Goal: Task Accomplishment & Management: Use online tool/utility

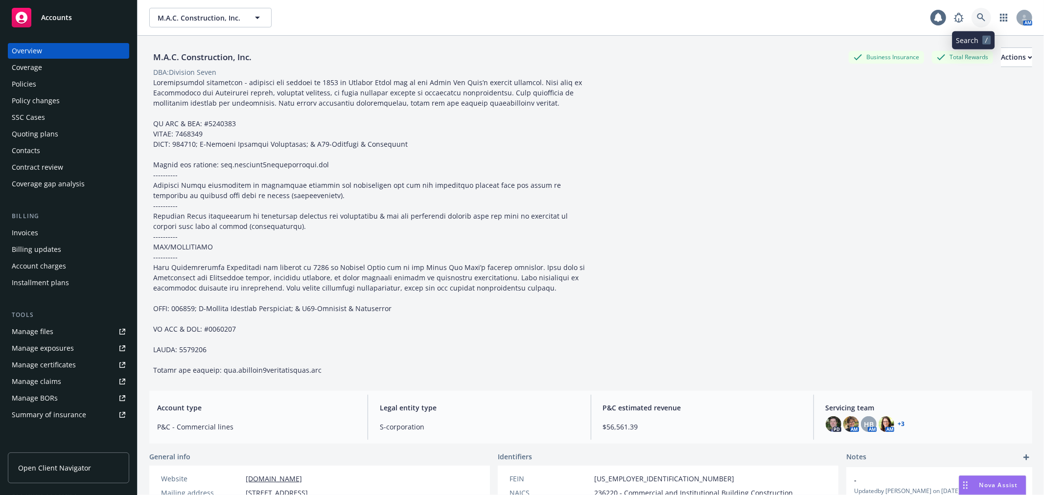
click at [972, 19] on link at bounding box center [982, 18] width 20 height 20
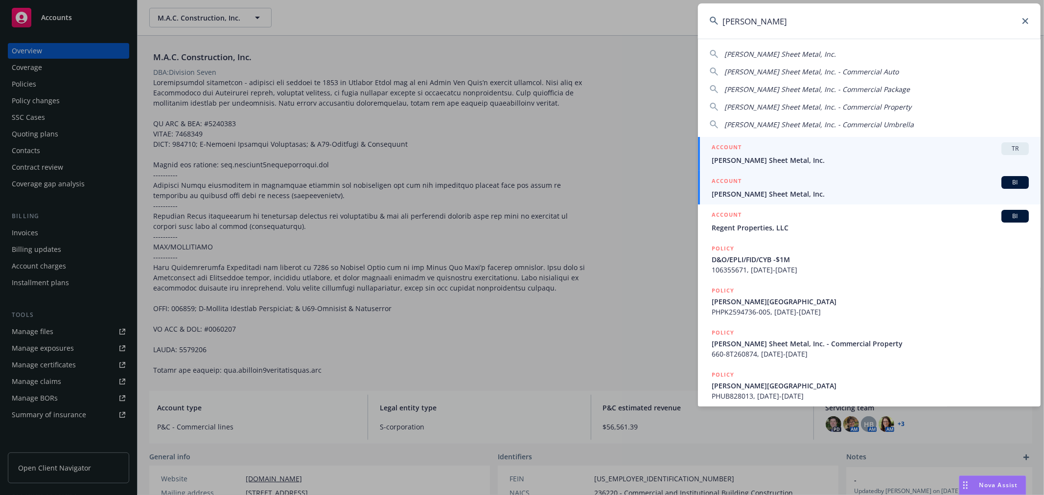
type input "simpson sh"
click at [795, 194] on span "Simpson Sheet Metal, Inc." at bounding box center [870, 194] width 317 height 10
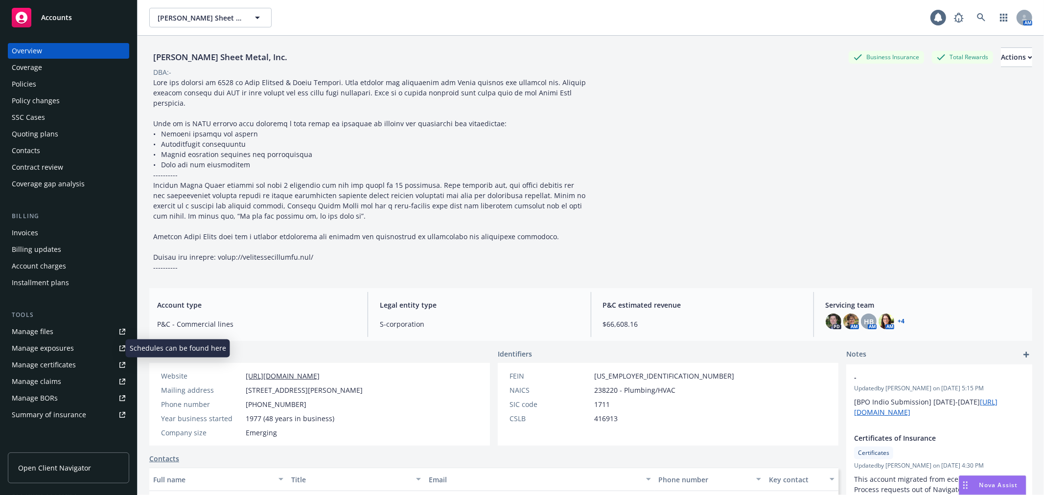
click at [73, 348] on link "Manage exposures" at bounding box center [68, 349] width 121 height 16
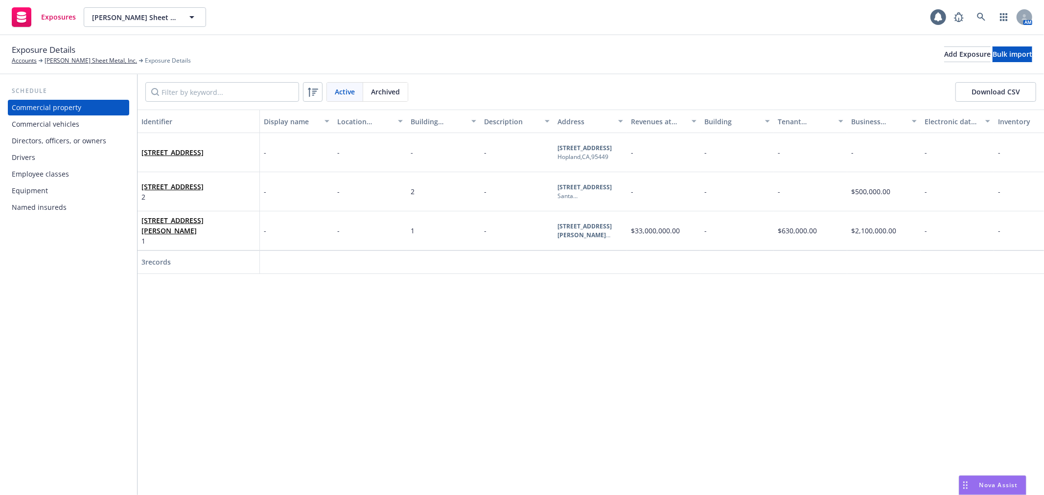
click at [64, 121] on div "Commercial vehicles" at bounding box center [46, 125] width 68 height 16
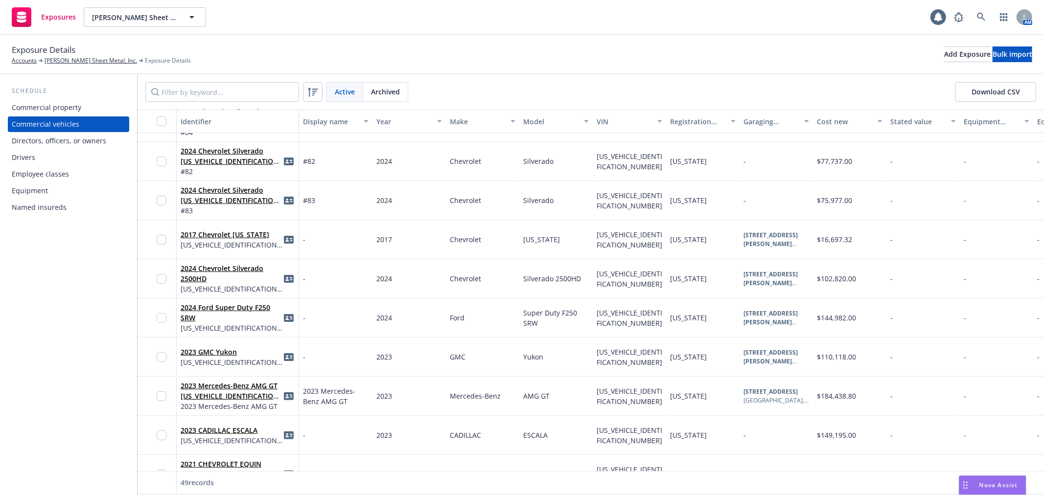
scroll to position [163, 0]
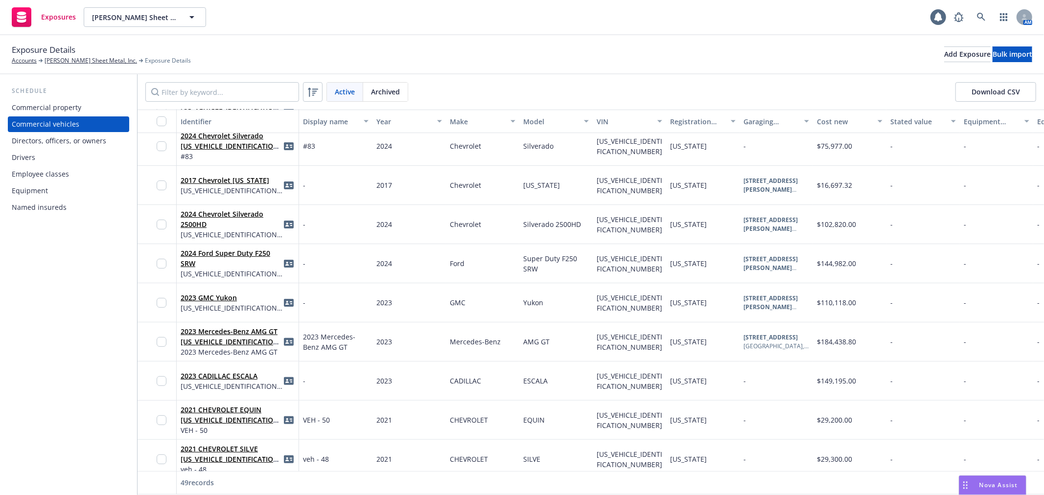
click at [84, 144] on div "Directors, officers, or owners" at bounding box center [59, 141] width 94 height 16
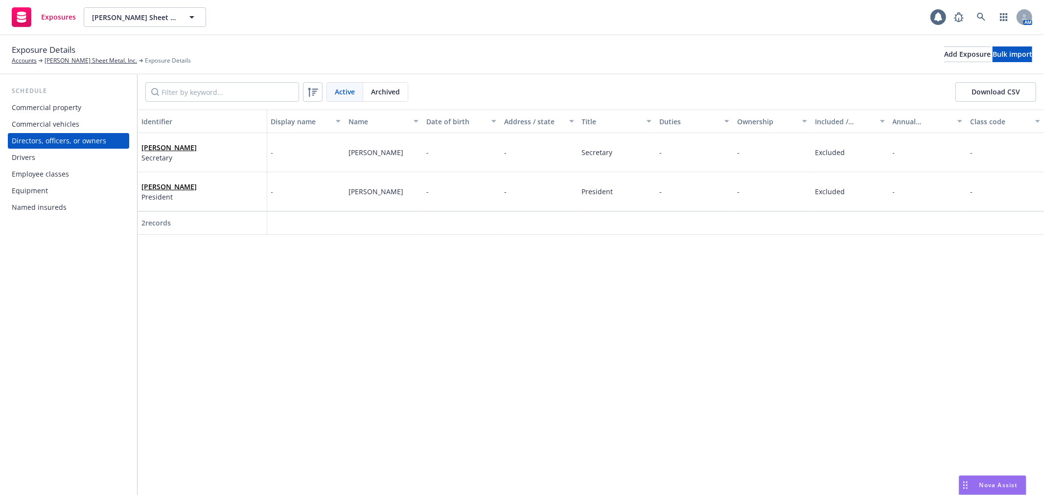
click at [74, 155] on div "Drivers" at bounding box center [69, 158] width 114 height 16
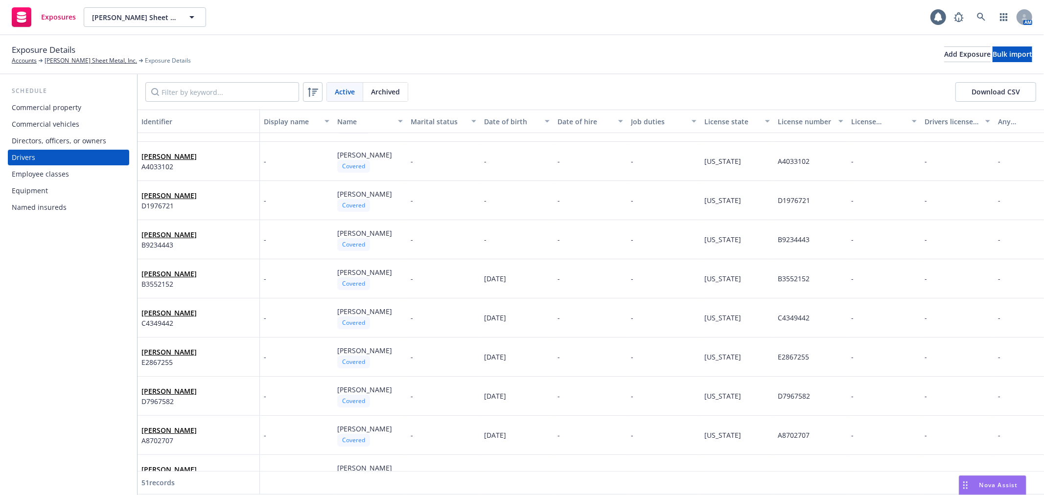
scroll to position [217, 0]
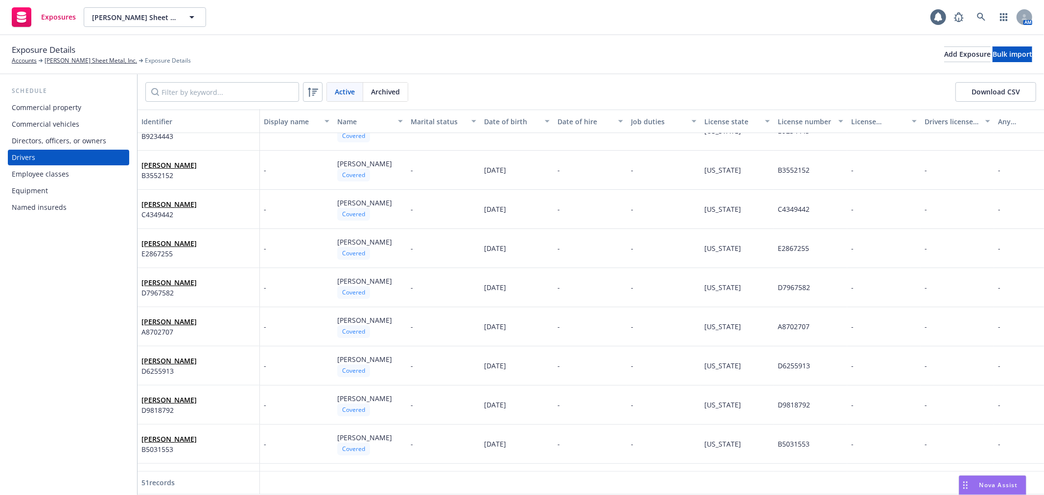
click at [88, 177] on div "Employee classes" at bounding box center [69, 174] width 114 height 16
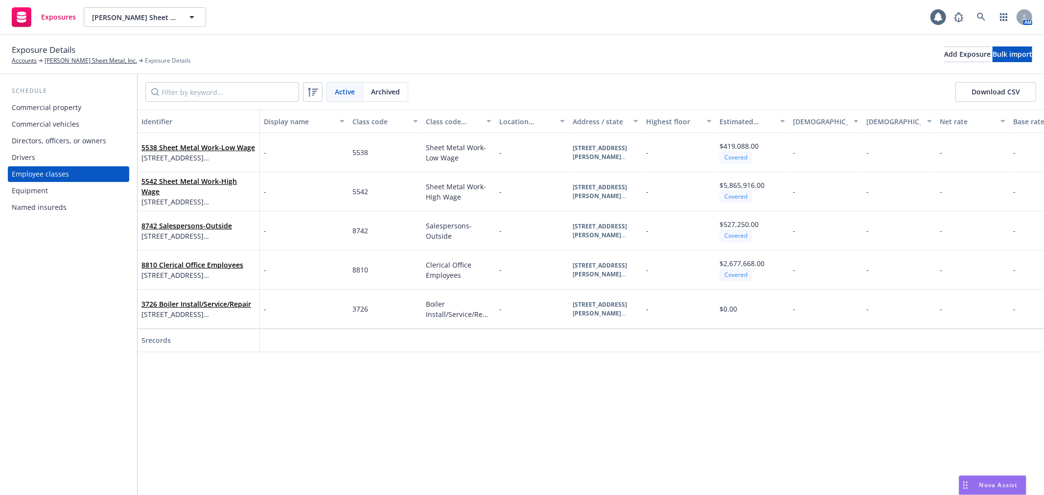
click at [79, 158] on div "Drivers" at bounding box center [69, 158] width 114 height 16
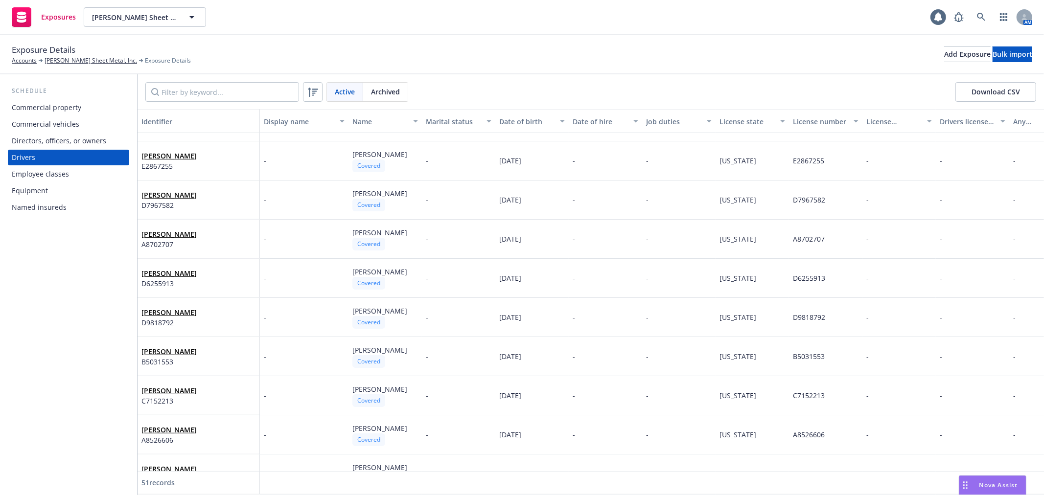
scroll to position [326, 0]
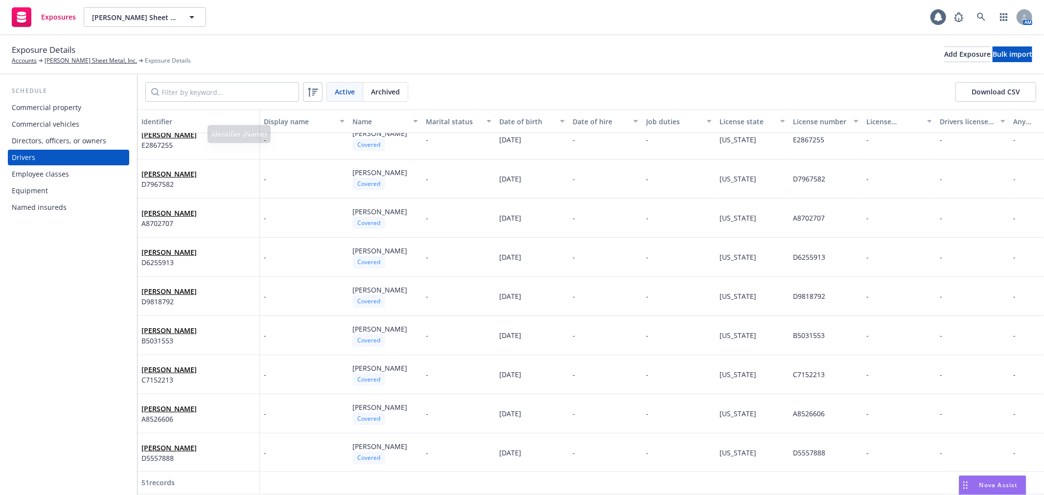
click at [106, 123] on div "Commercial vehicles" at bounding box center [69, 125] width 114 height 16
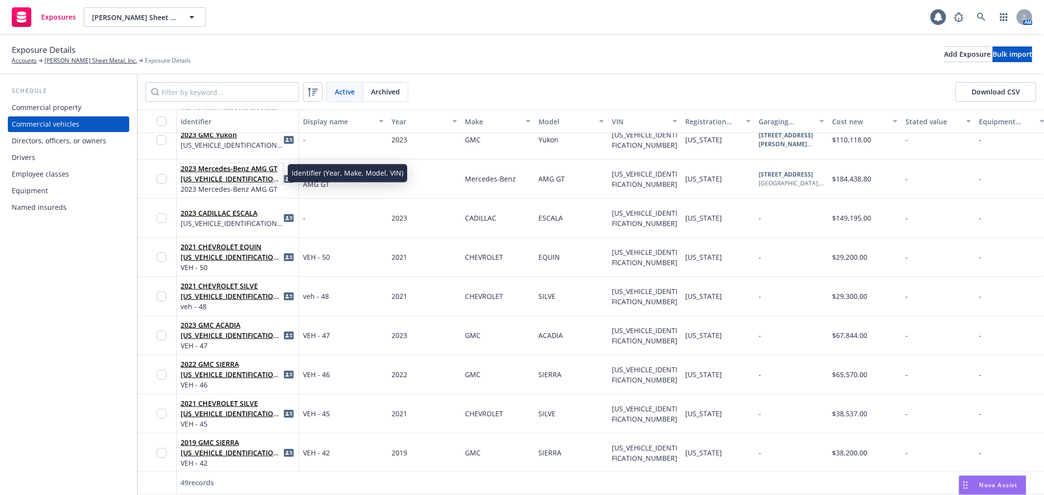
click at [221, 170] on link "2023 Mercedes-Benz AMG GT W1K7X6BB7PA060587" at bounding box center [231, 179] width 101 height 30
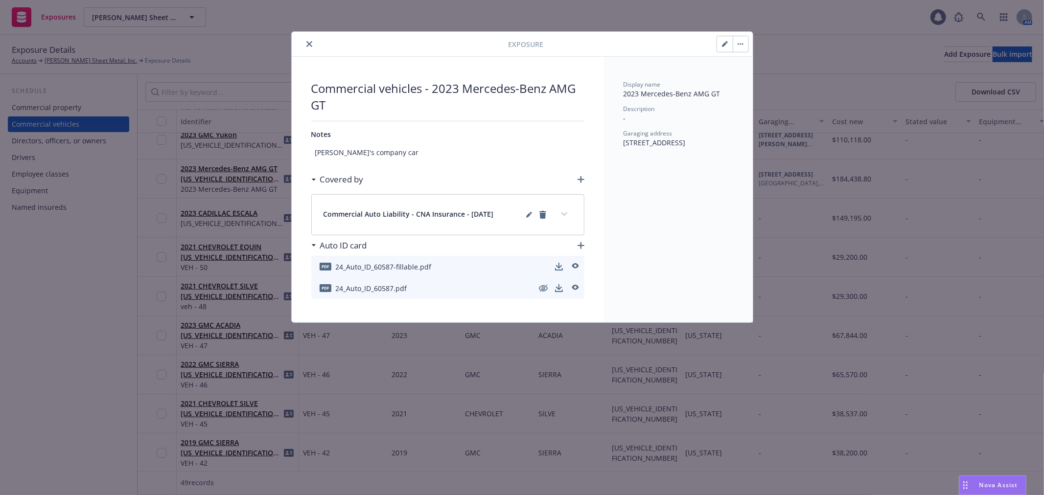
click at [724, 42] on icon "button" at bounding box center [725, 44] width 6 height 6
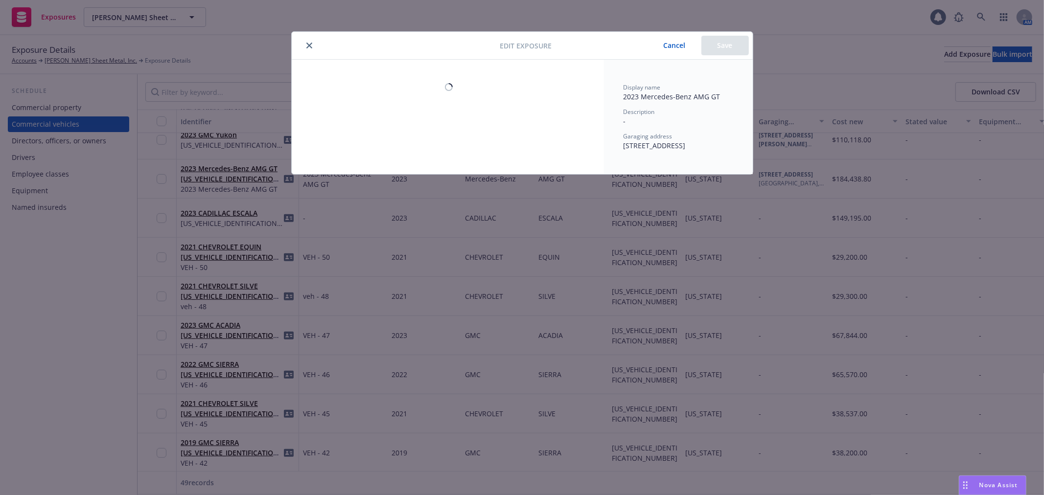
select select "CA"
select select "PRIVATE_PASSENGER"
select select "SERVICE"
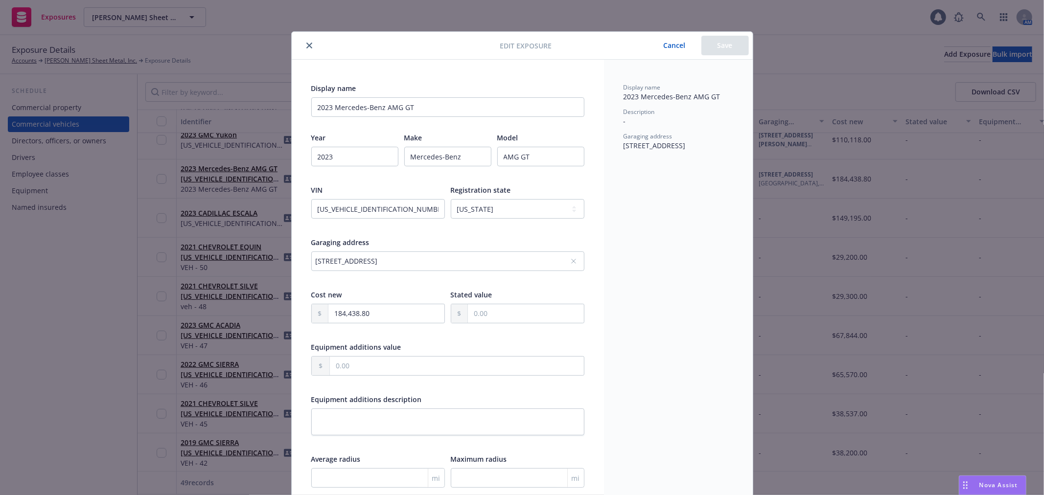
click at [306, 45] on icon "close" at bounding box center [309, 46] width 6 height 6
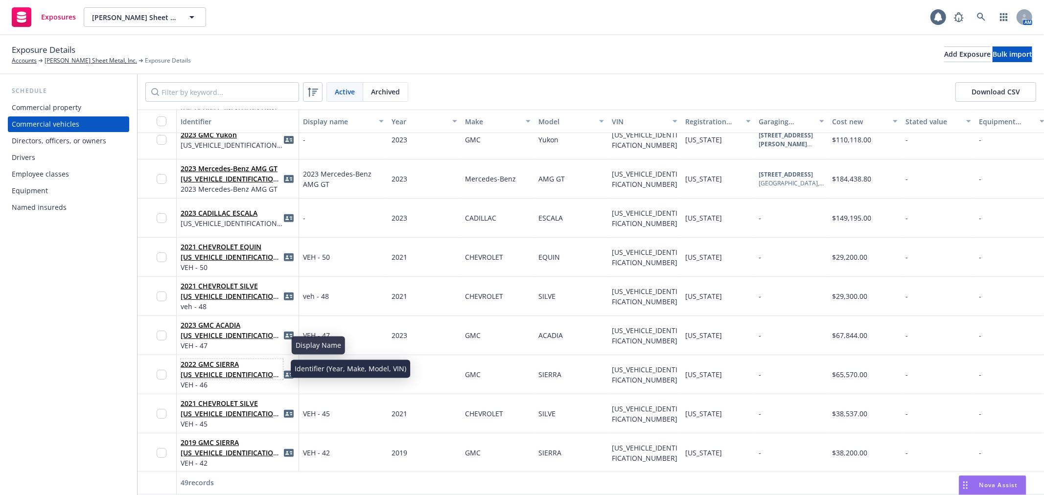
click at [218, 362] on link "2022 GMC SIERRA 1GT39TE76NF104720" at bounding box center [231, 375] width 101 height 30
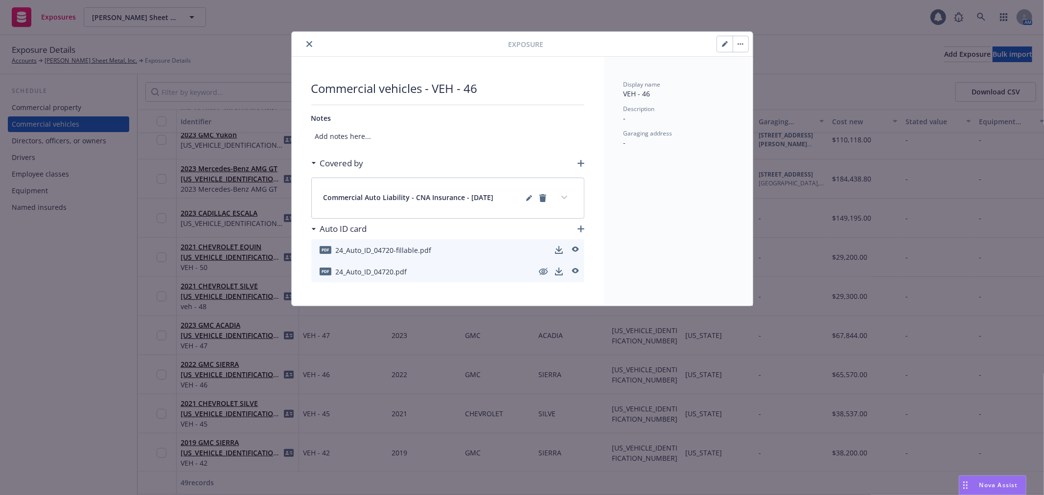
click at [721, 46] on button "button" at bounding box center [725, 44] width 16 height 16
select select "CA"
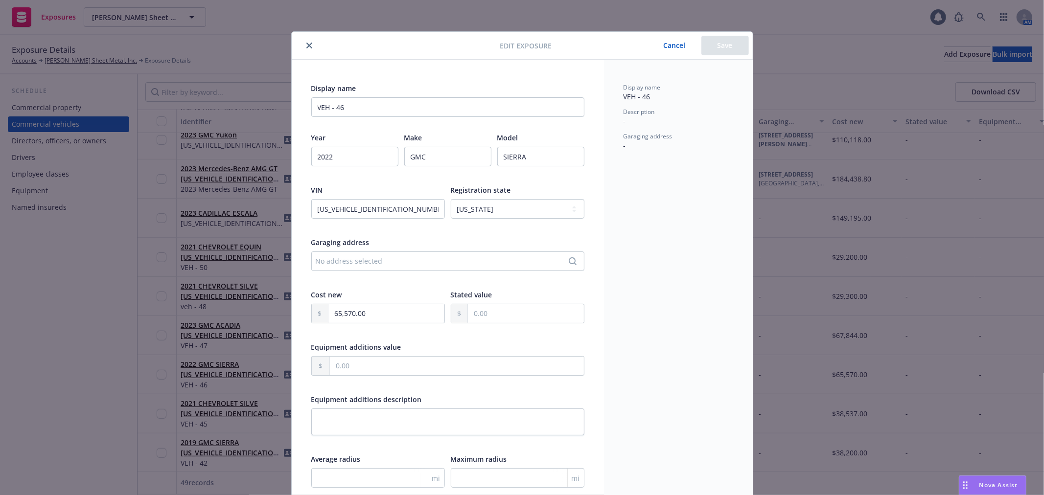
click at [306, 43] on icon "close" at bounding box center [309, 46] width 6 height 6
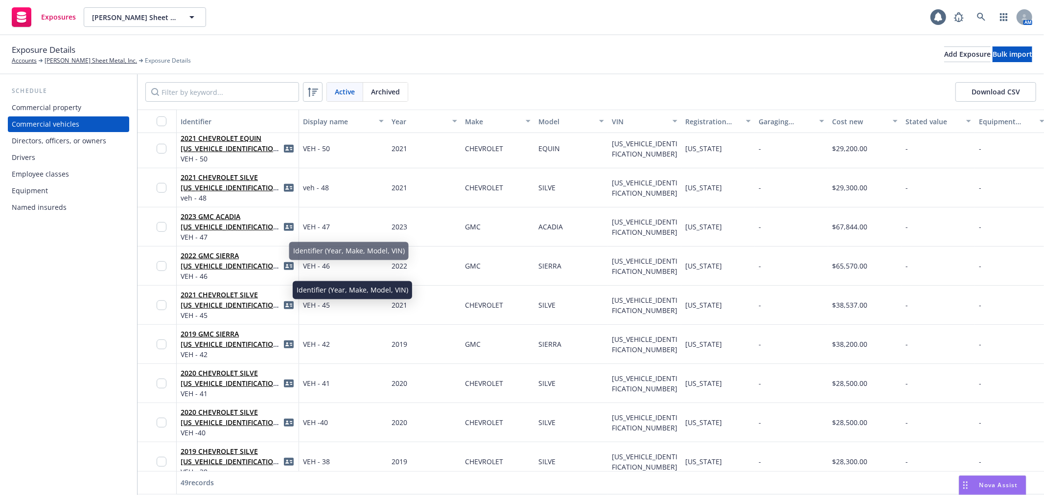
scroll to position [490, 0]
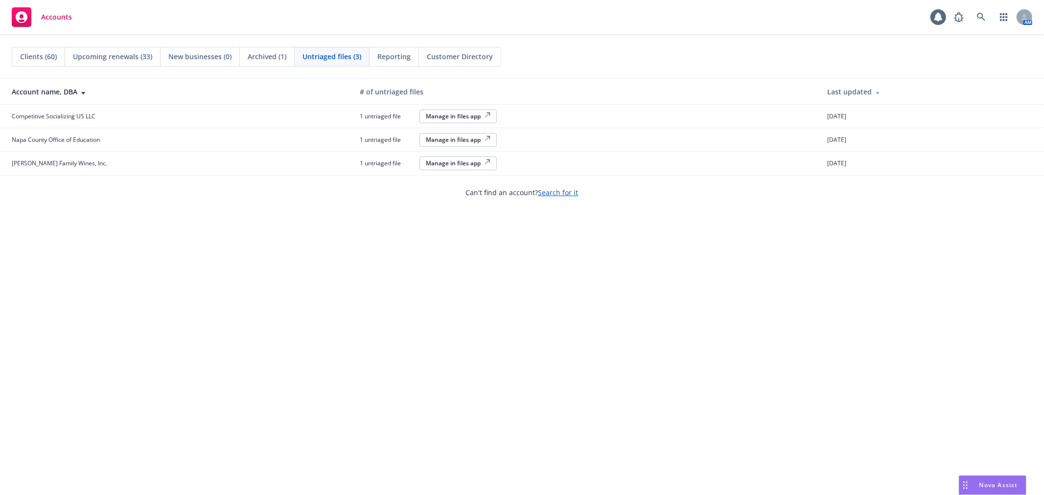
click at [35, 54] on span "Clients (60)" at bounding box center [38, 56] width 37 height 10
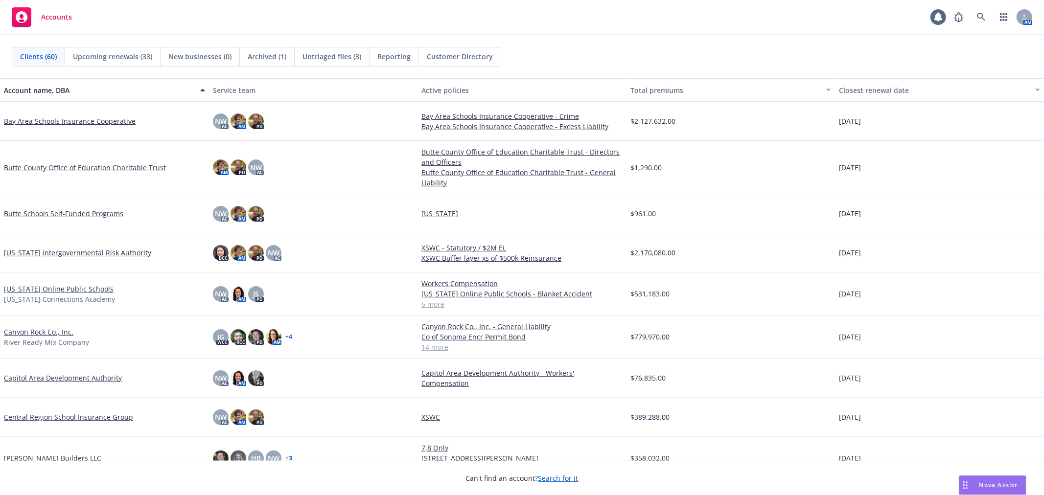
click at [392, 52] on span "Reporting" at bounding box center [393, 56] width 33 height 10
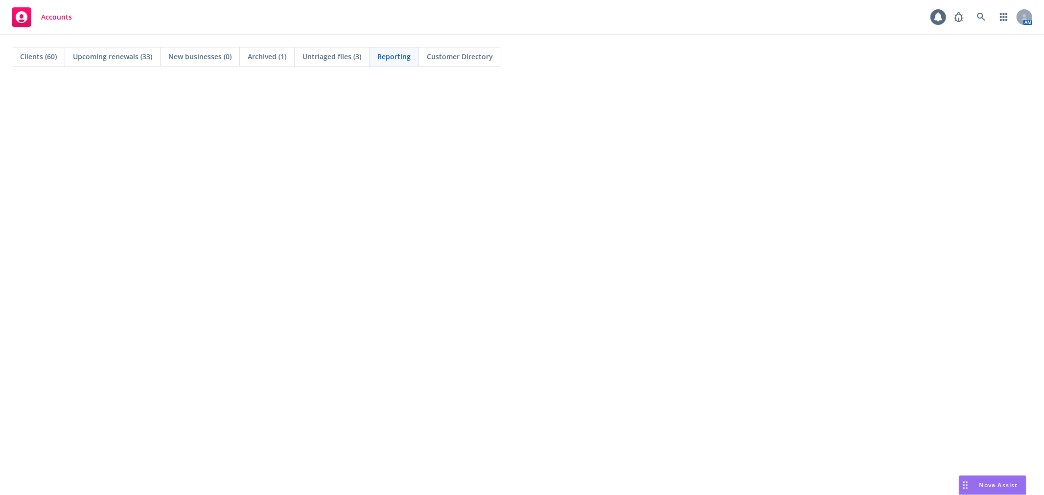
click at [47, 54] on span "Clients (60)" at bounding box center [38, 56] width 37 height 10
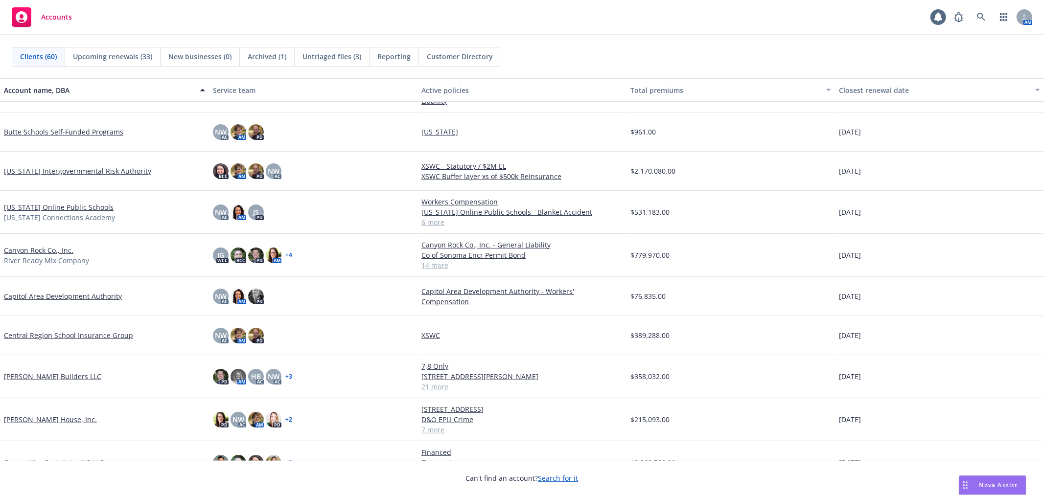
scroll to position [109, 0]
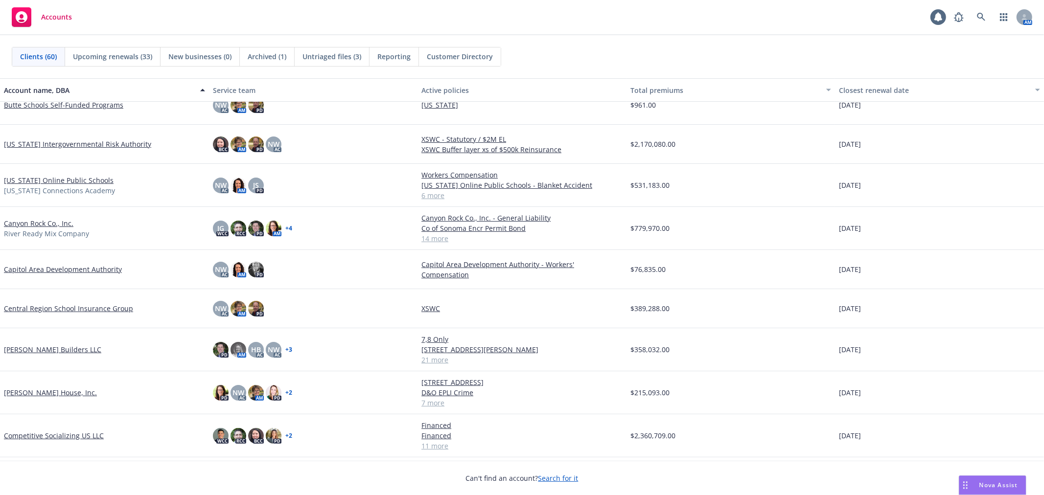
click at [36, 438] on link "Competitive Socializing US LLC" at bounding box center [54, 436] width 100 height 10
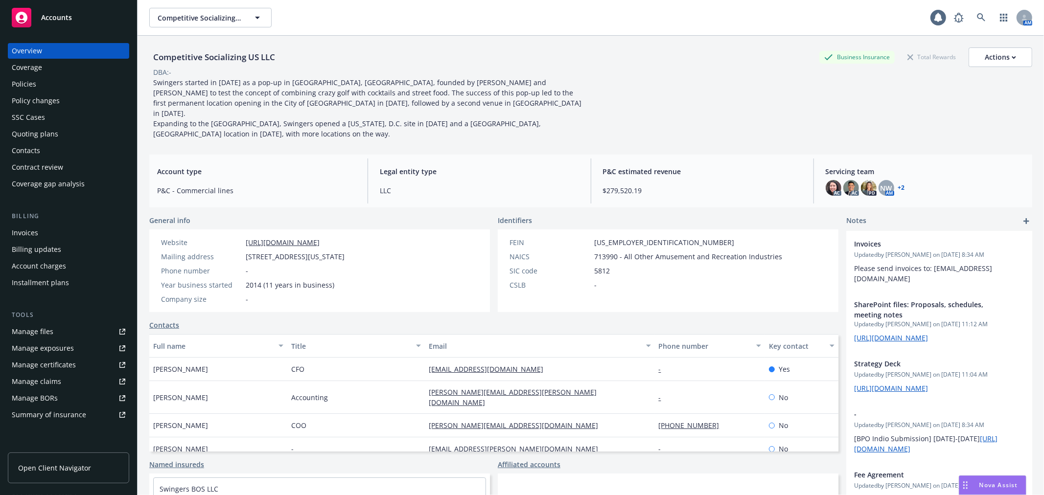
click at [36, 264] on div "Account charges" at bounding box center [39, 267] width 54 height 16
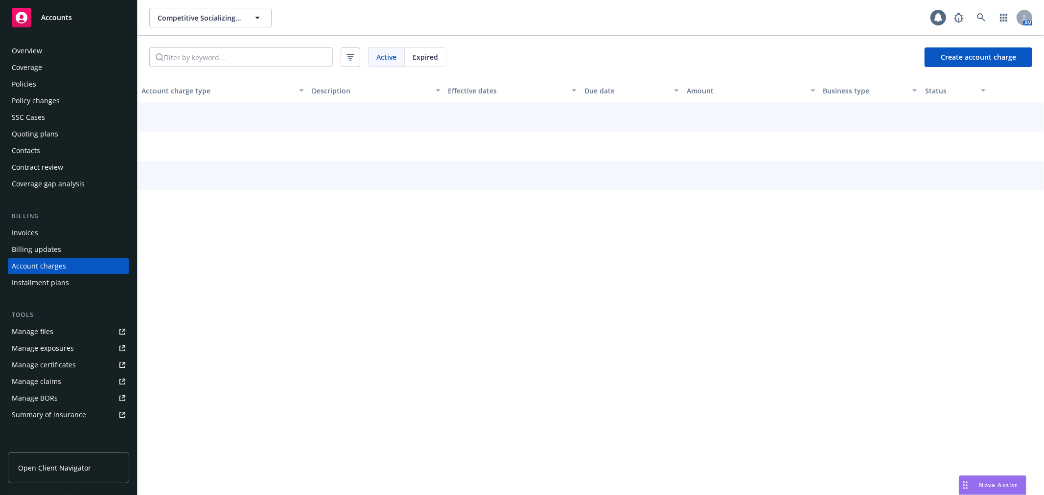
scroll to position [2, 0]
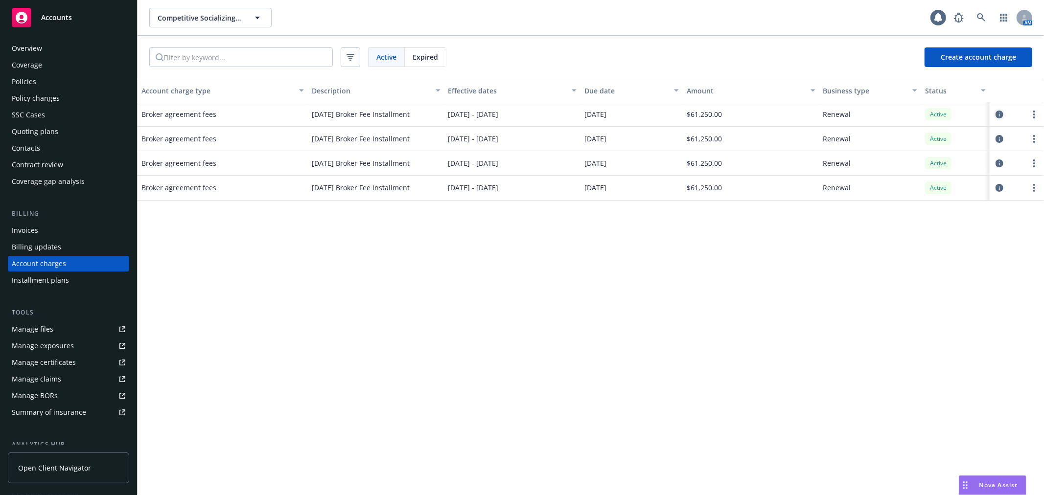
click at [998, 115] on icon "circleInformation" at bounding box center [1000, 115] width 8 height 8
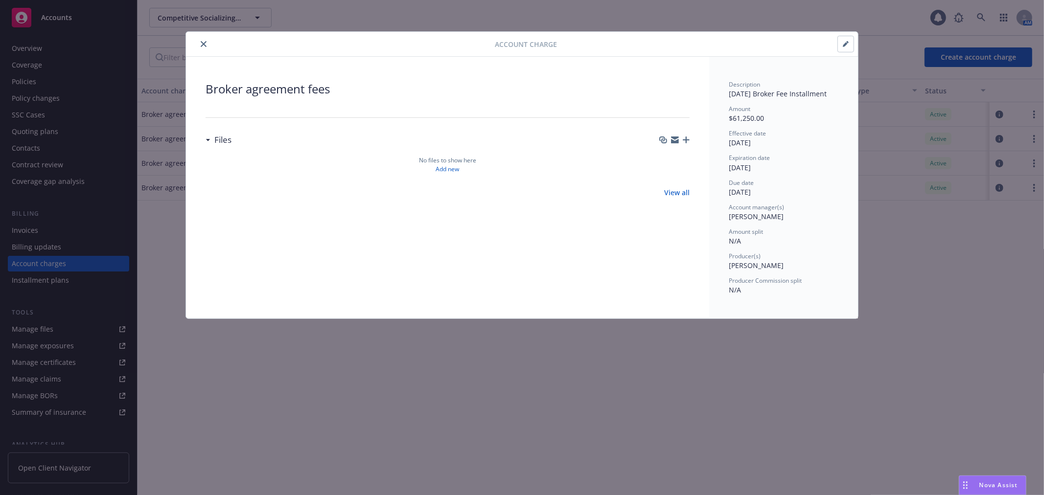
click at [845, 43] on icon "button" at bounding box center [846, 44] width 6 height 6
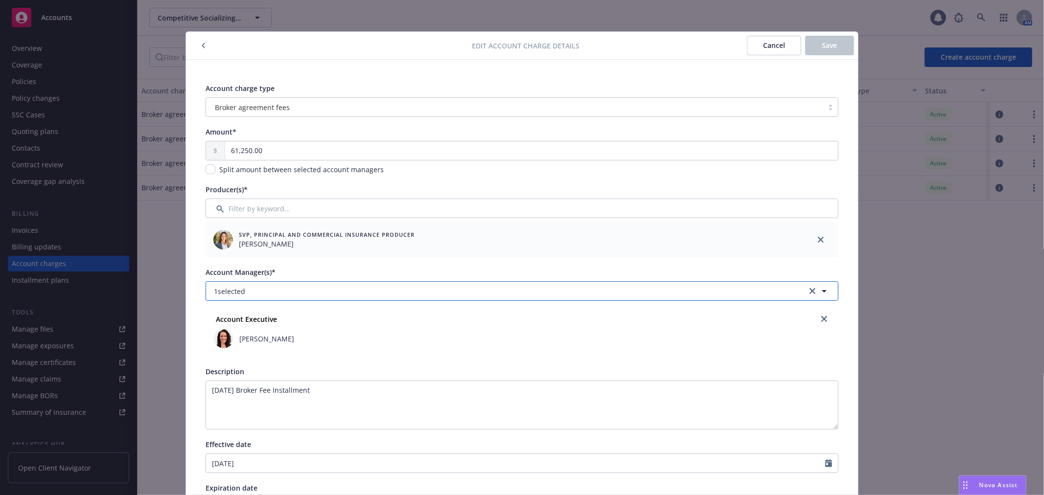
click at [632, 292] on button "1 selected" at bounding box center [522, 292] width 633 height 20
type input "nat"
click at [215, 342] on input "checkbox" at bounding box center [219, 340] width 10 height 10
checkbox input "true"
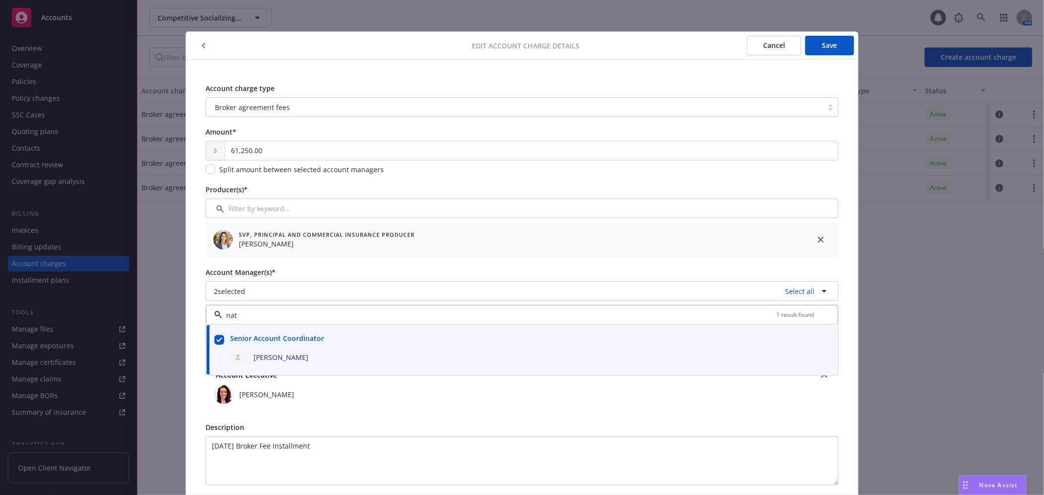
type input "nat"
click at [836, 183] on div "Account charge type Broker agreement fees Amount* 61,250.00 Split amount betwee…" at bounding box center [522, 430] width 672 height 740
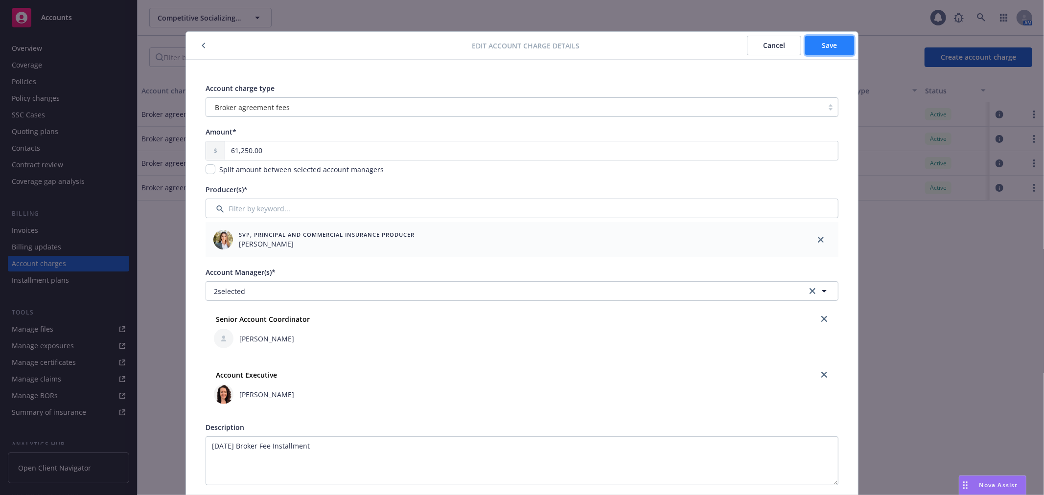
click at [837, 45] on button "Save" at bounding box center [829, 46] width 49 height 20
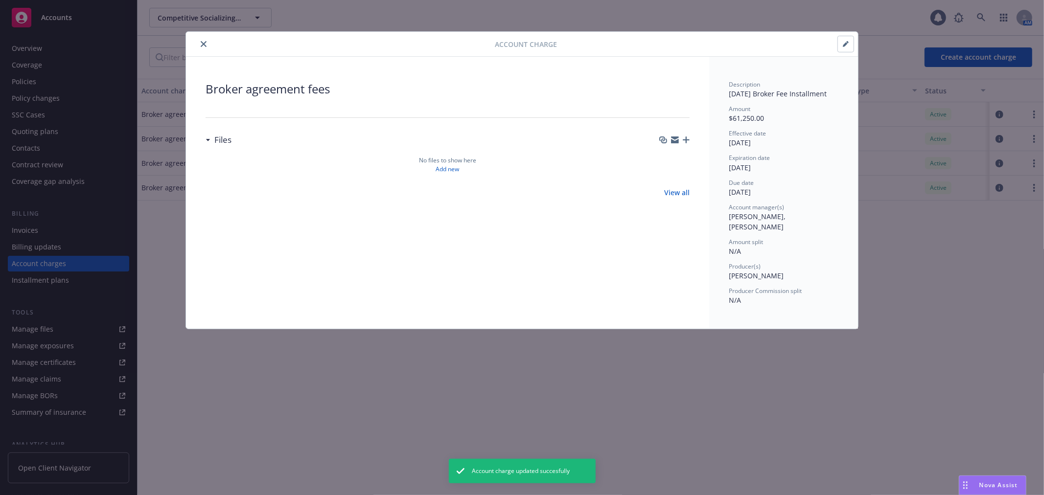
click at [203, 42] on icon "close" at bounding box center [204, 44] width 6 height 6
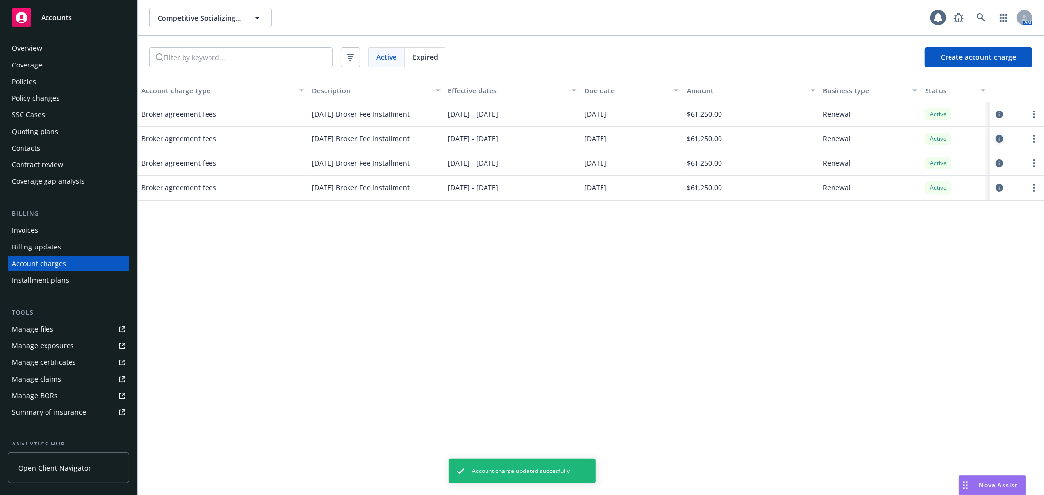
click at [1001, 139] on icon "circleInformation" at bounding box center [1000, 139] width 8 height 8
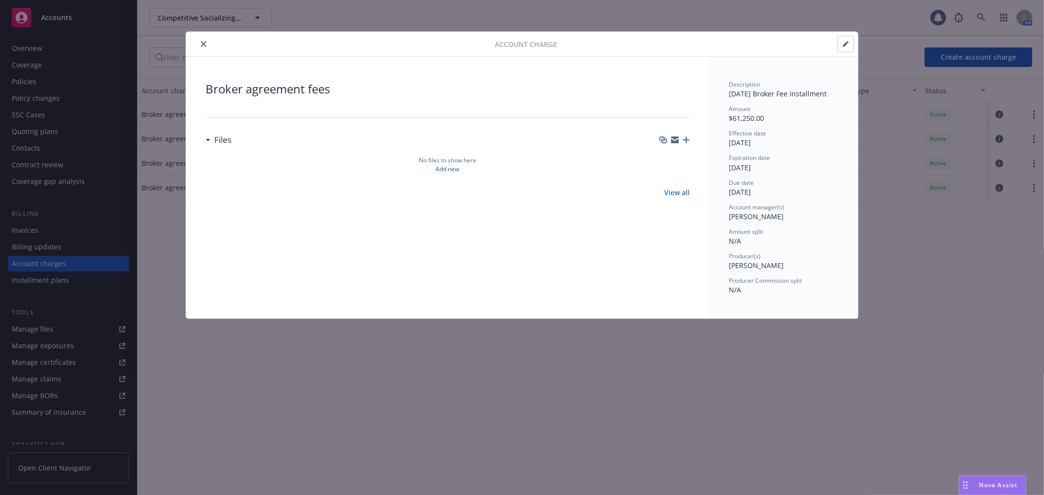
click at [848, 45] on icon "button" at bounding box center [846, 44] width 6 height 6
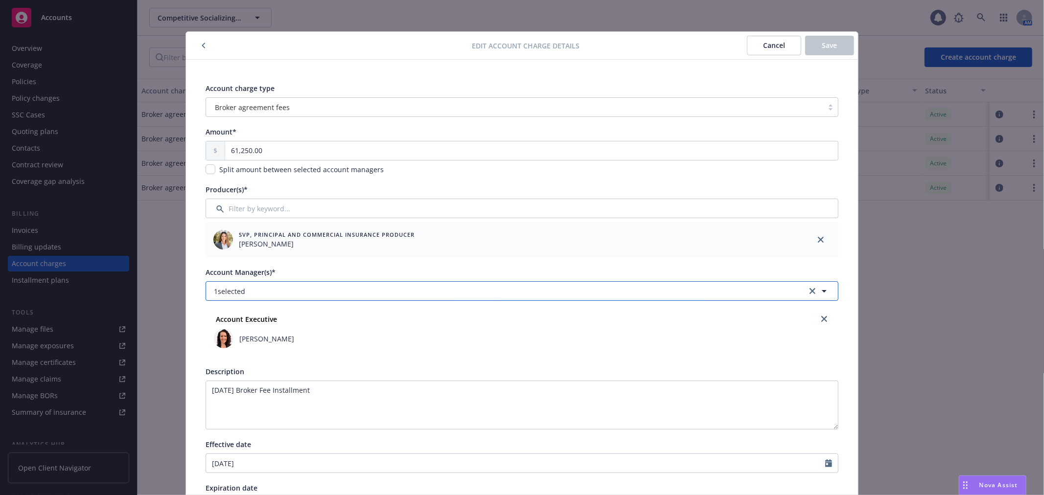
click at [421, 295] on button "1 selected" at bounding box center [522, 292] width 633 height 20
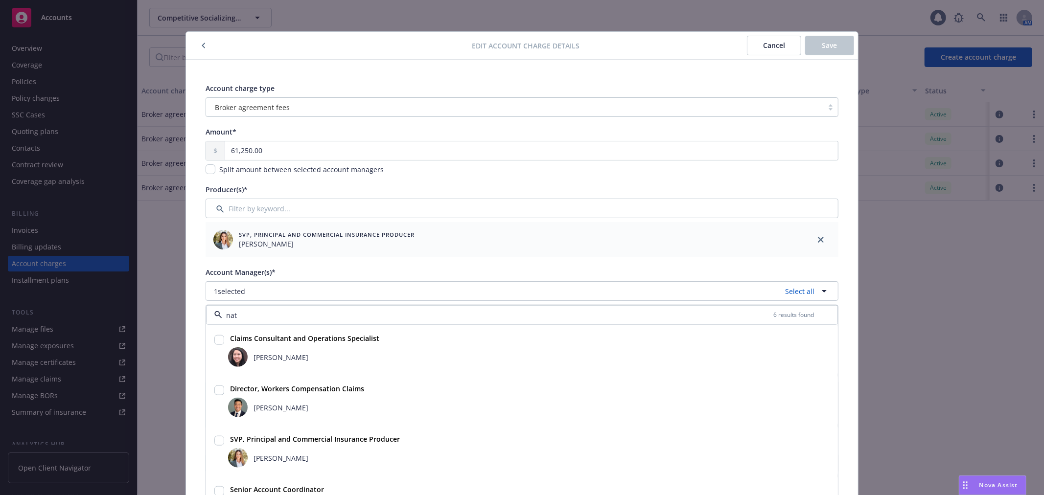
type input "nata"
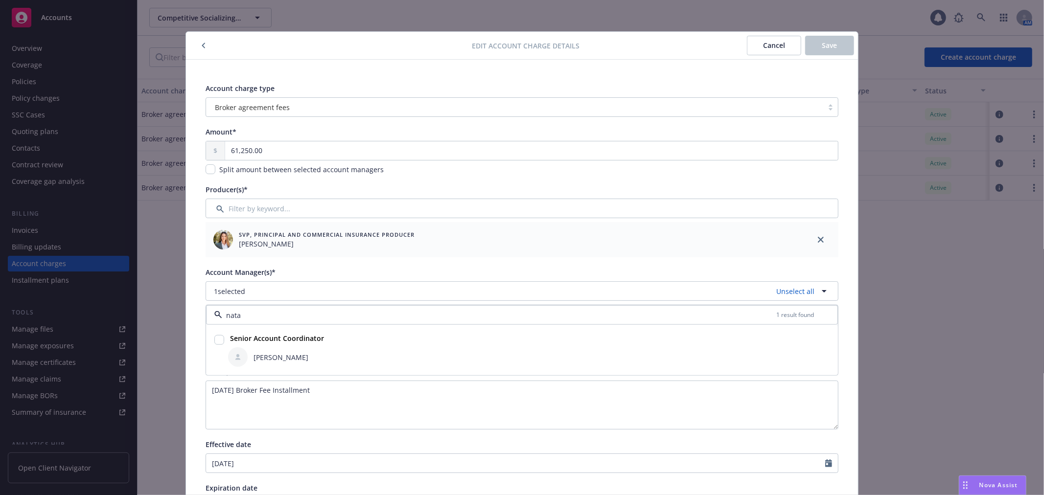
click at [214, 342] on input "checkbox" at bounding box center [219, 340] width 10 height 10
checkbox input "true"
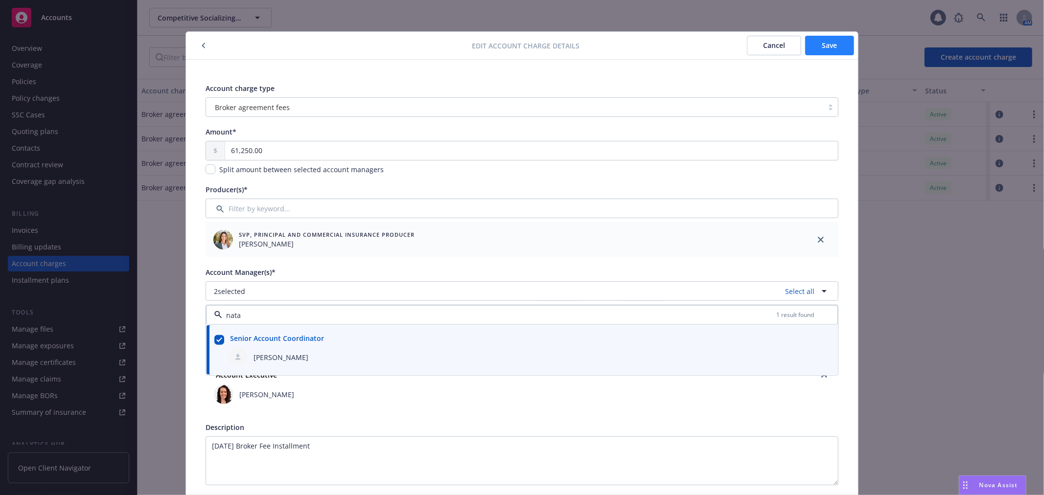
type input "nata"
click at [829, 49] on span "Save" at bounding box center [830, 45] width 15 height 9
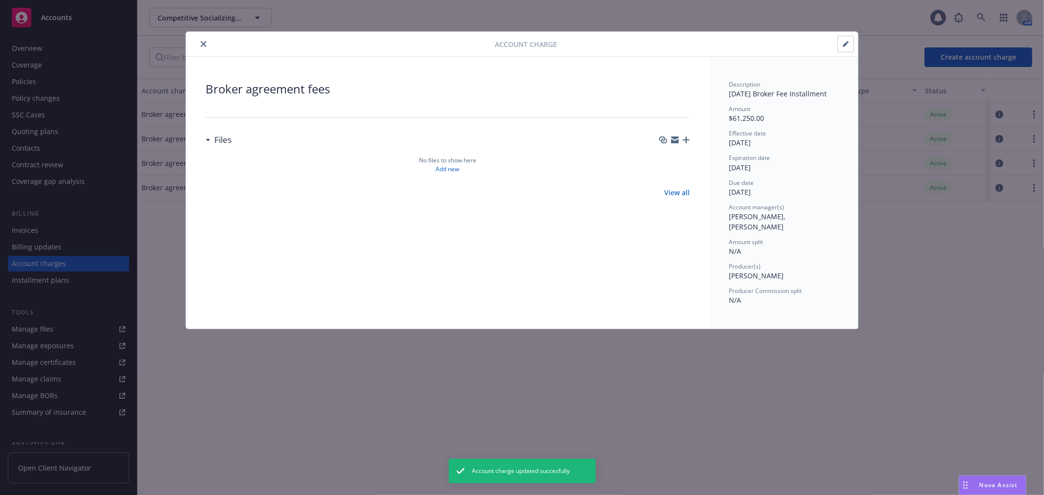
click at [203, 42] on icon "close" at bounding box center [204, 44] width 6 height 6
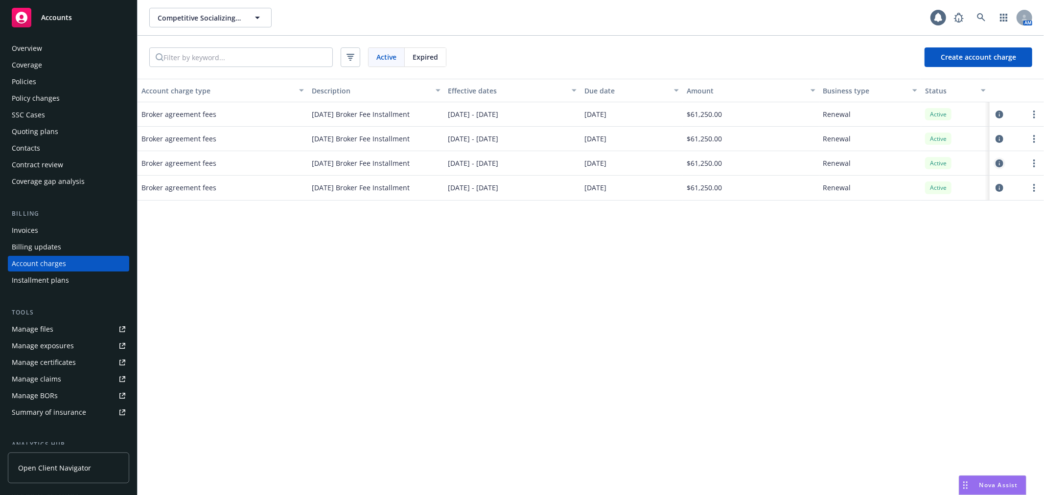
click at [998, 165] on icon "circleInformation" at bounding box center [1000, 164] width 8 height 8
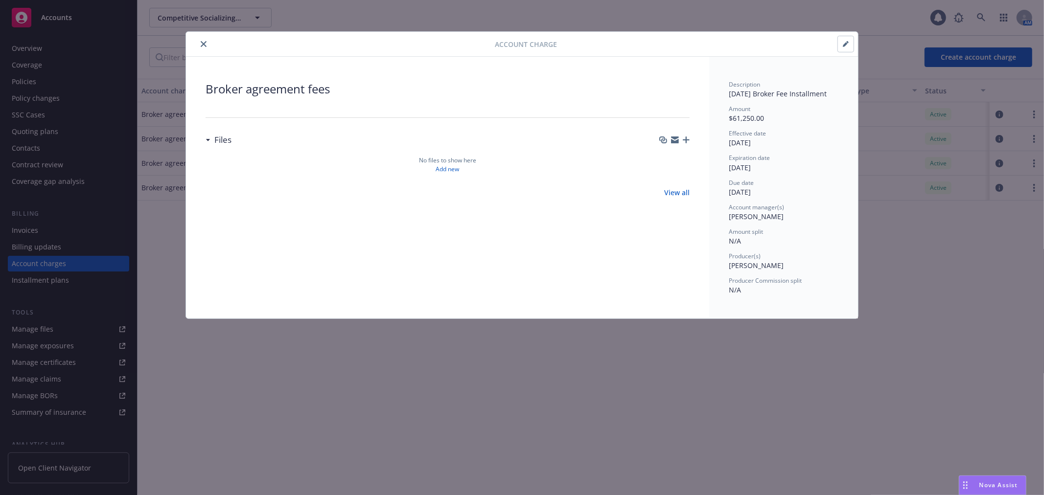
click at [851, 40] on button "button" at bounding box center [846, 44] width 16 height 16
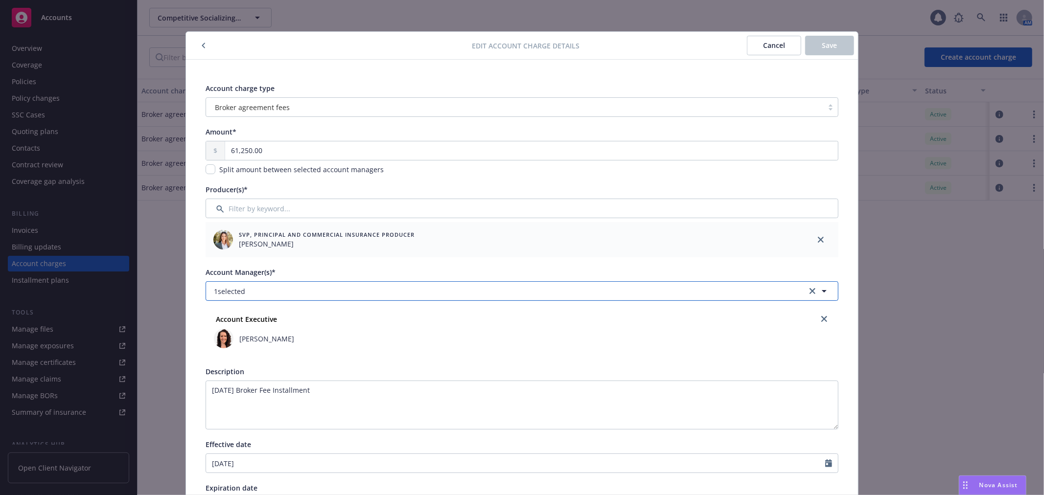
click at [347, 293] on button "1 selected" at bounding box center [522, 292] width 633 height 20
type input "nat"
click at [216, 344] on input "checkbox" at bounding box center [219, 340] width 10 height 10
checkbox input "true"
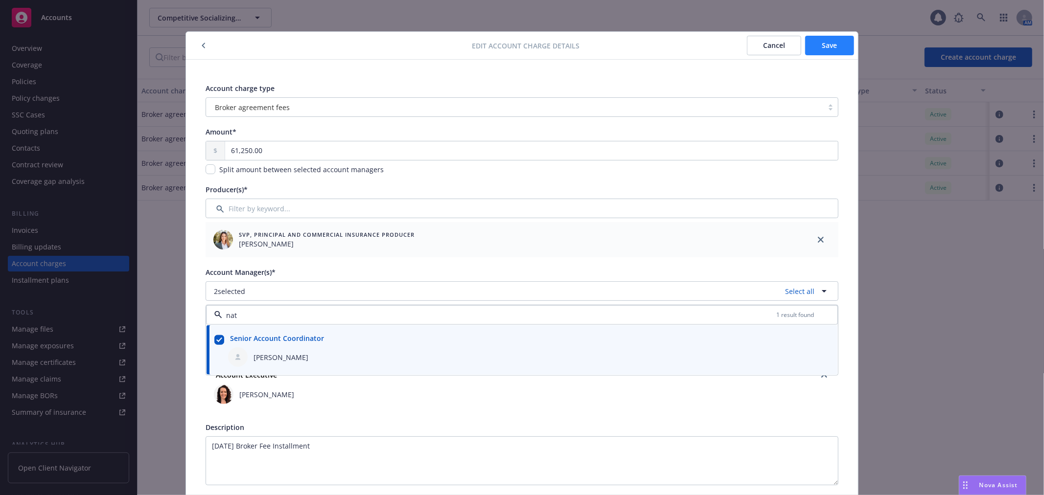
type input "nat"
click at [827, 45] on span "Save" at bounding box center [830, 45] width 15 height 9
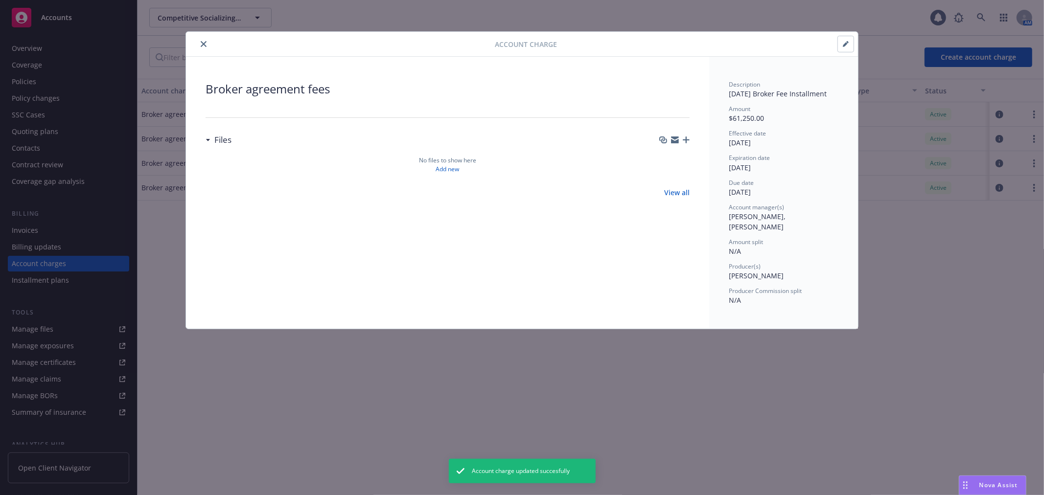
drag, startPoint x: 203, startPoint y: 42, endPoint x: 210, endPoint y: 55, distance: 14.7
click at [203, 43] on icon "close" at bounding box center [204, 44] width 6 height 6
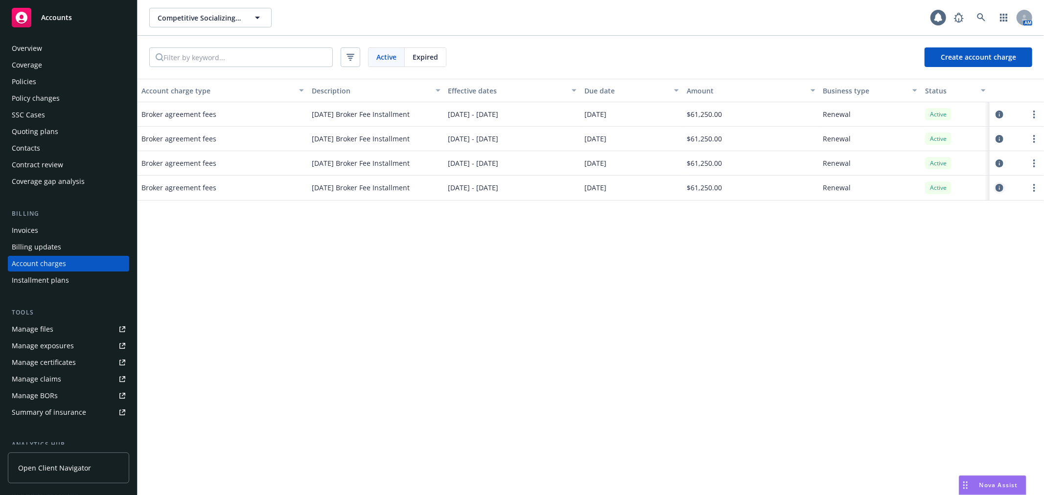
click at [999, 189] on icon "circleInformation" at bounding box center [1000, 188] width 8 height 8
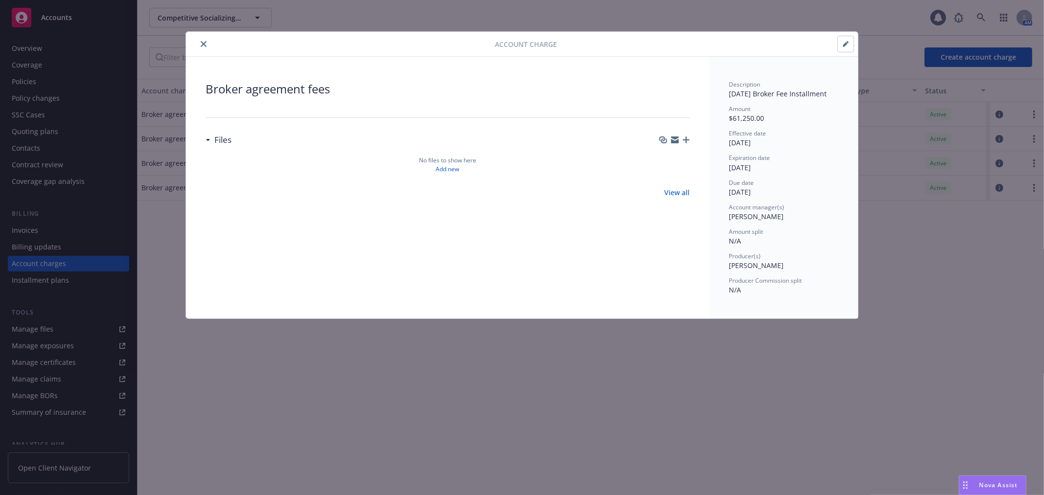
click at [851, 43] on button "button" at bounding box center [846, 44] width 16 height 16
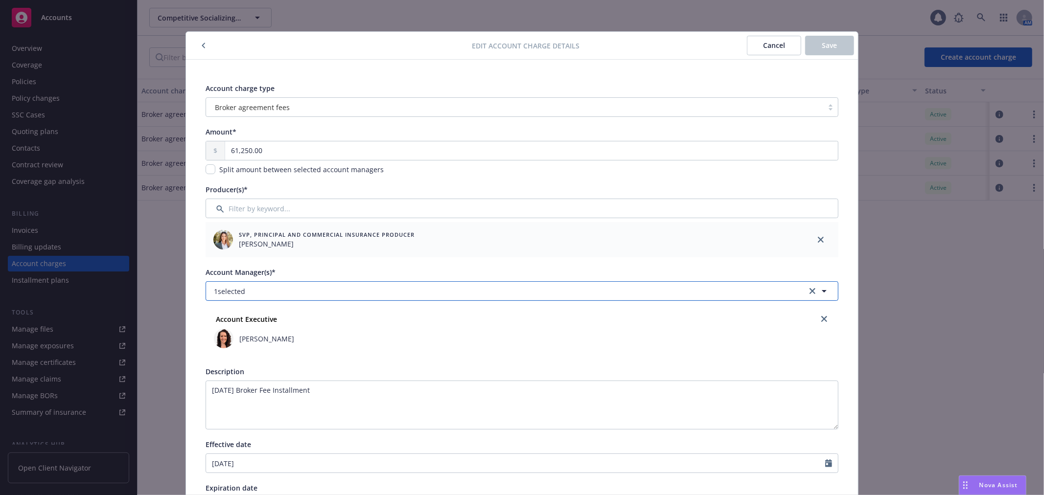
click at [385, 295] on button "1 selected" at bounding box center [522, 292] width 633 height 20
type input "nata"
click at [214, 339] on input "checkbox" at bounding box center [219, 340] width 10 height 10
checkbox input "true"
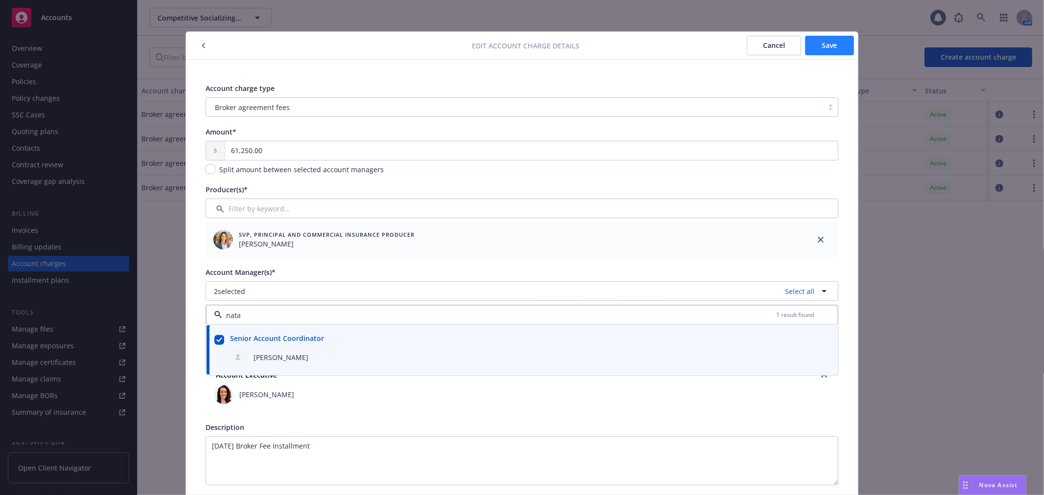
type input "nata"
click at [825, 49] on span "Save" at bounding box center [830, 45] width 15 height 9
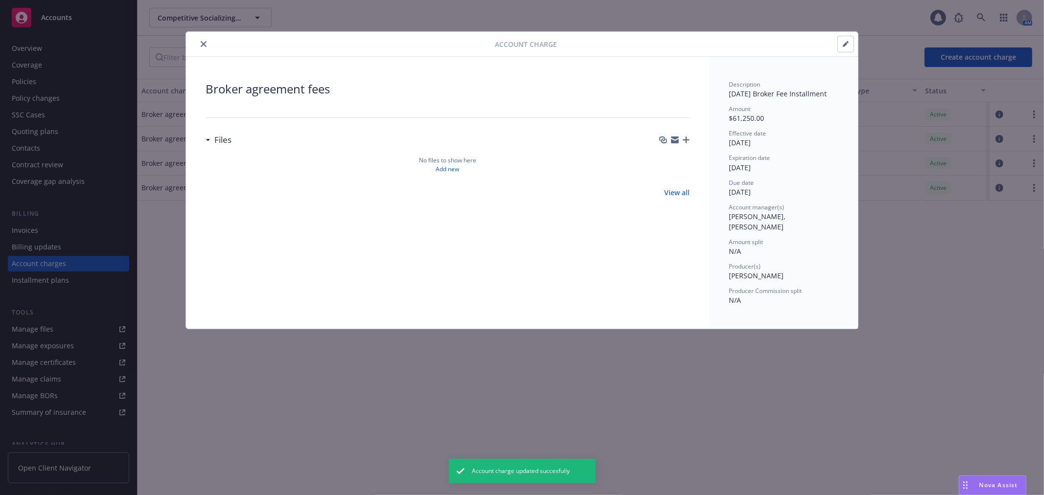
click at [207, 46] on icon "close" at bounding box center [204, 44] width 6 height 6
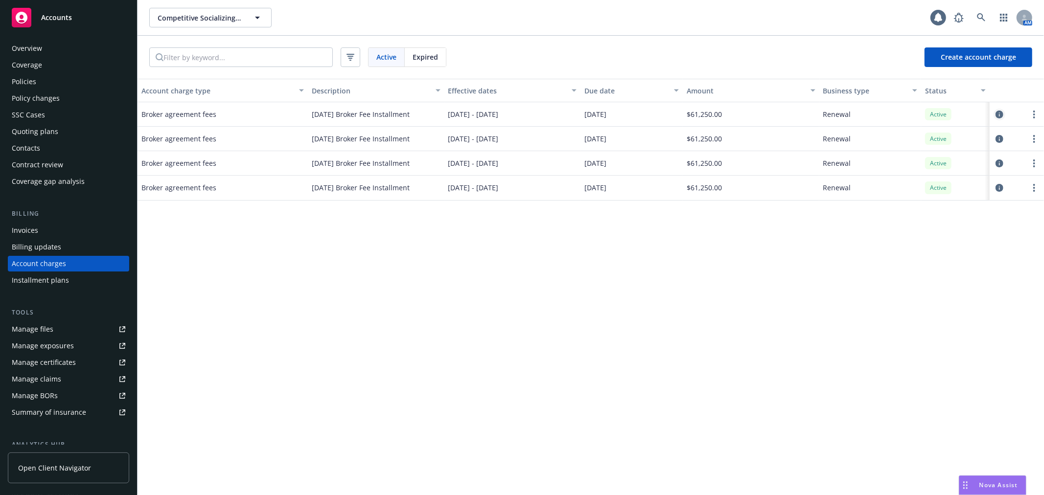
click at [1001, 114] on icon "circleInformation" at bounding box center [1000, 115] width 8 height 8
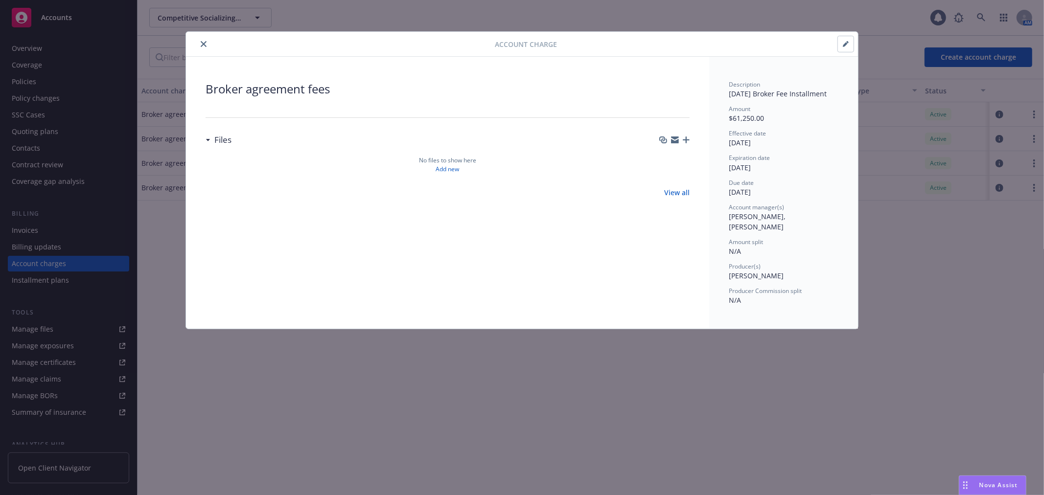
click at [203, 41] on icon "close" at bounding box center [204, 44] width 6 height 6
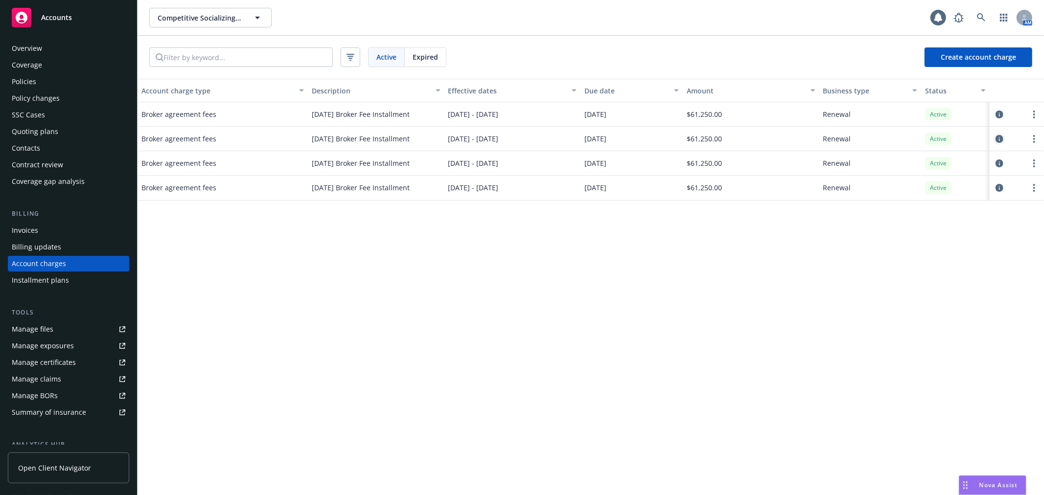
click at [1002, 138] on icon "circleInformation" at bounding box center [1000, 139] width 8 height 8
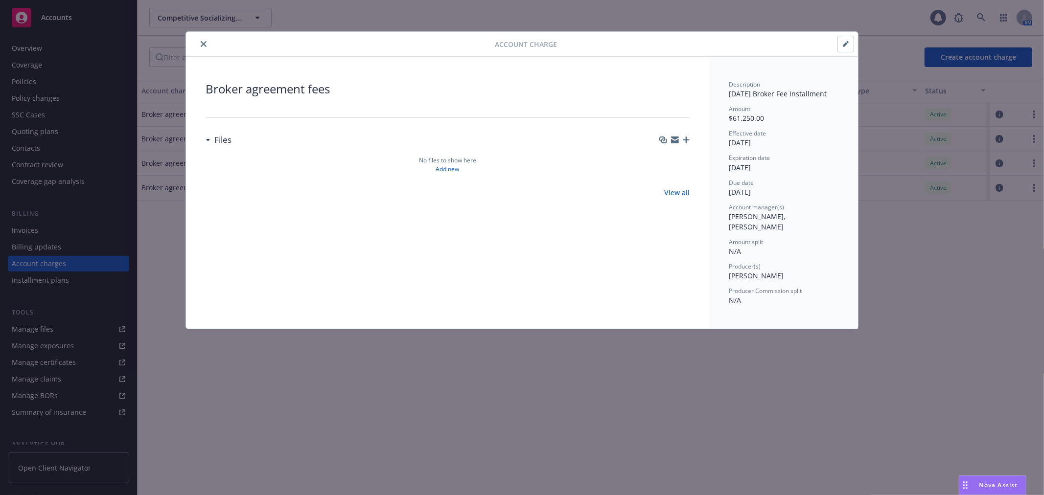
click at [204, 43] on icon "close" at bounding box center [204, 44] width 6 height 6
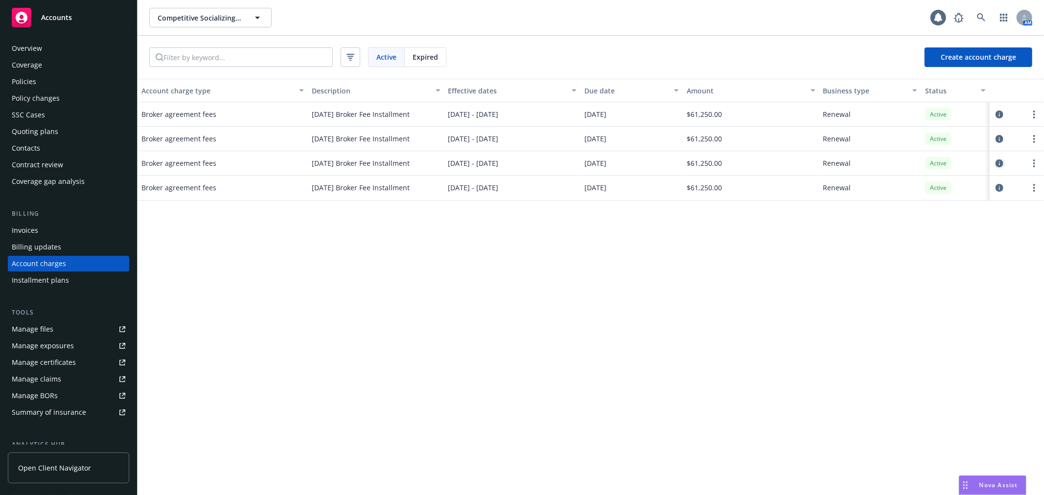
click at [996, 167] on icon "circleInformation" at bounding box center [1000, 164] width 8 height 8
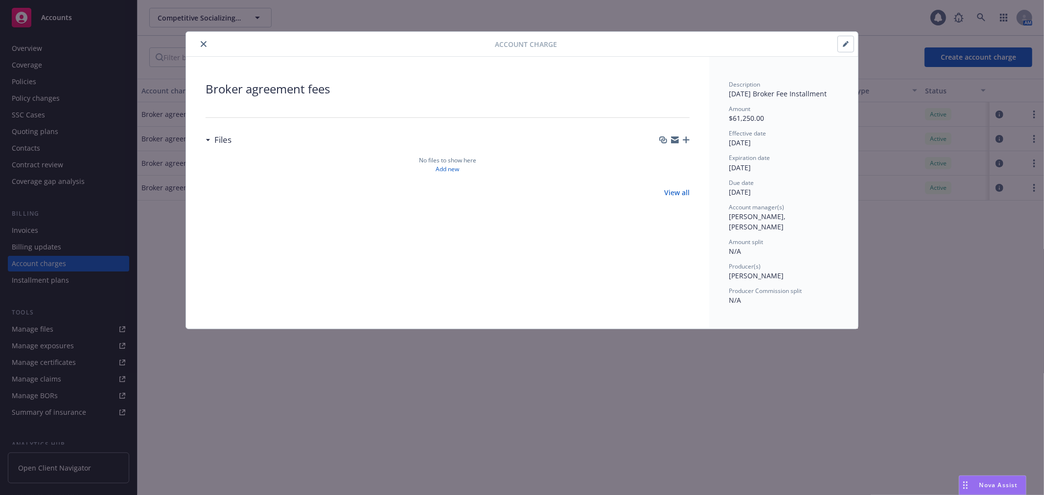
click at [201, 47] on button "close" at bounding box center [204, 44] width 12 height 12
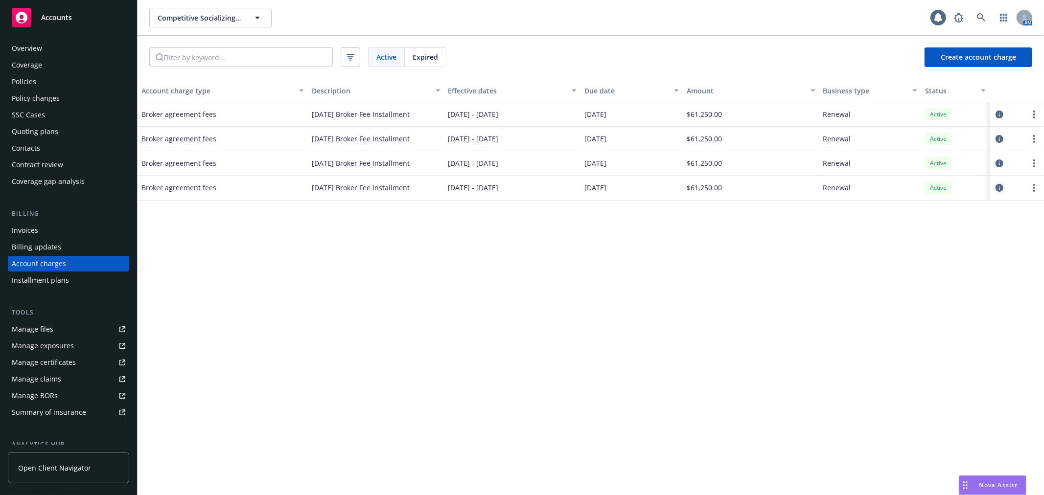
click at [998, 189] on icon "circleInformation" at bounding box center [1000, 188] width 8 height 8
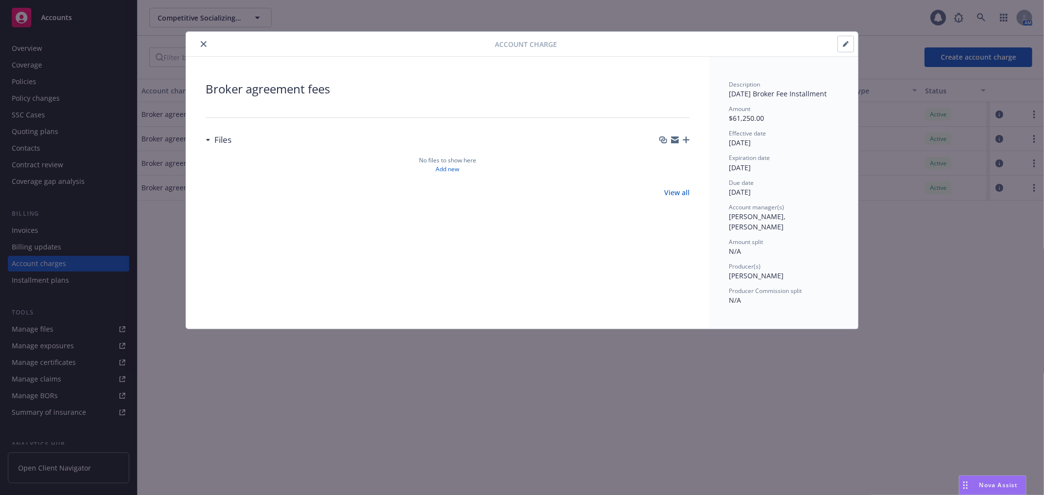
click at [202, 45] on icon "close" at bounding box center [204, 44] width 6 height 6
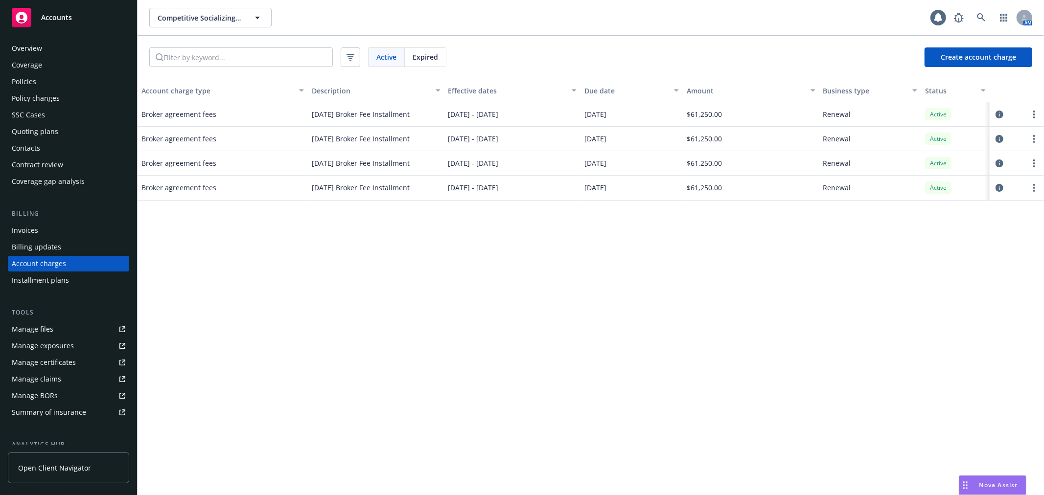
click at [80, 19] on div "Accounts" at bounding box center [69, 18] width 114 height 20
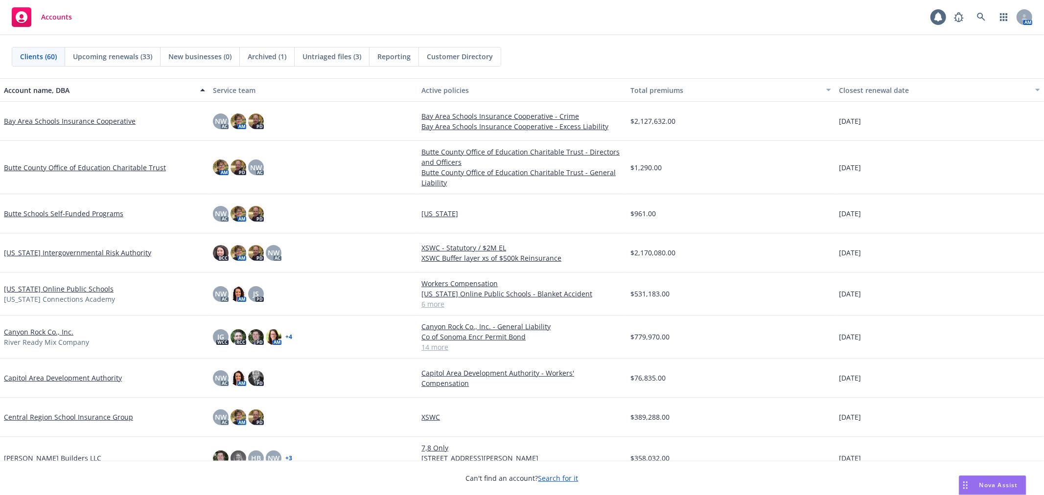
click at [96, 118] on link "Bay Area Schools Insurance Cooperative" at bounding box center [70, 121] width 132 height 10
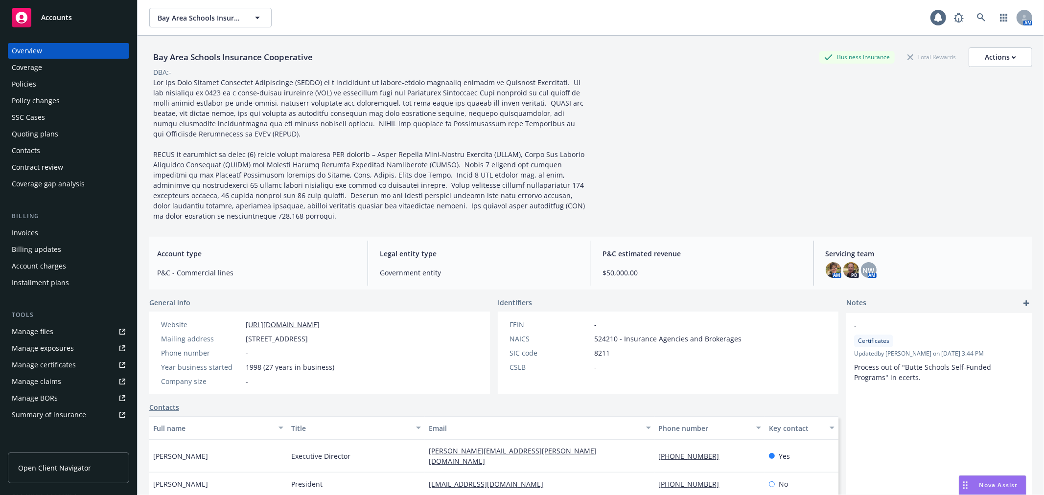
click at [80, 261] on div "Account charges" at bounding box center [69, 267] width 114 height 16
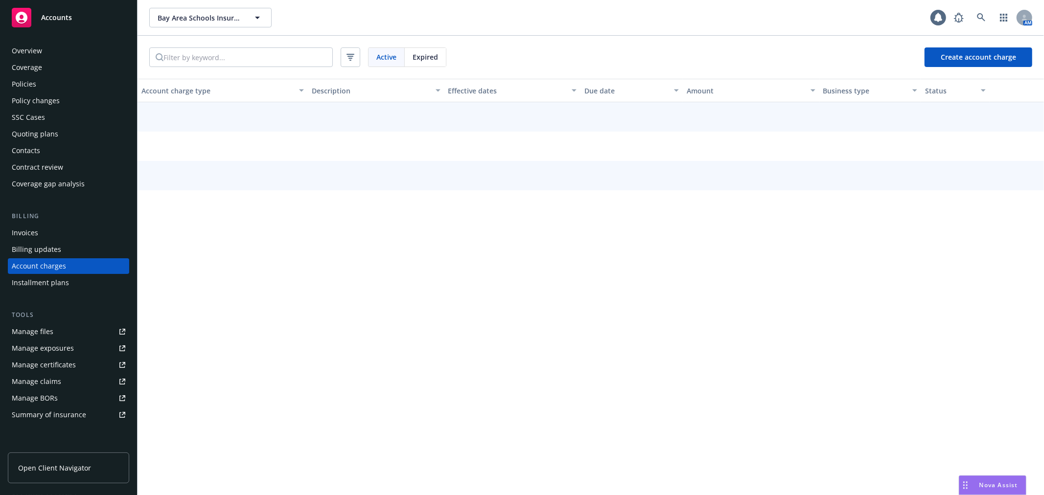
scroll to position [2, 0]
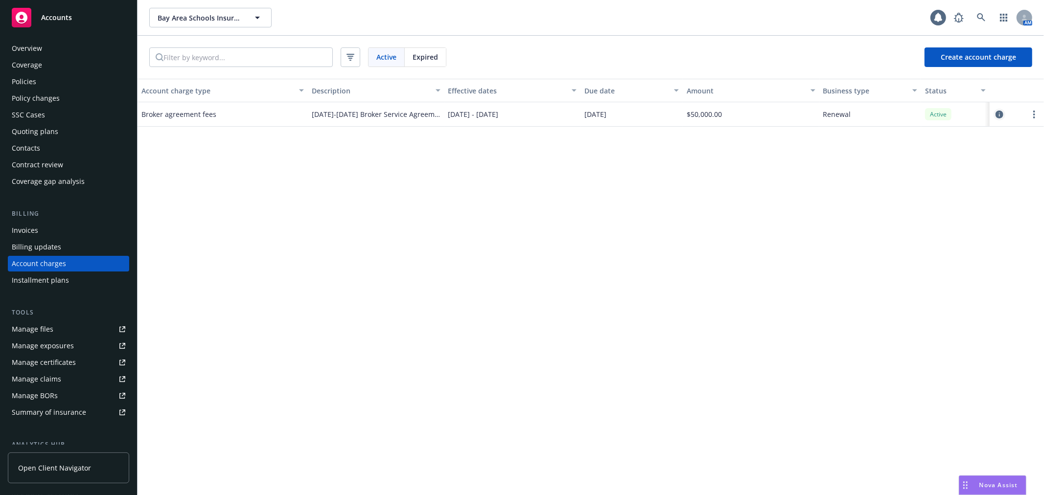
click at [999, 112] on icon "circleInformation" at bounding box center [1000, 115] width 8 height 8
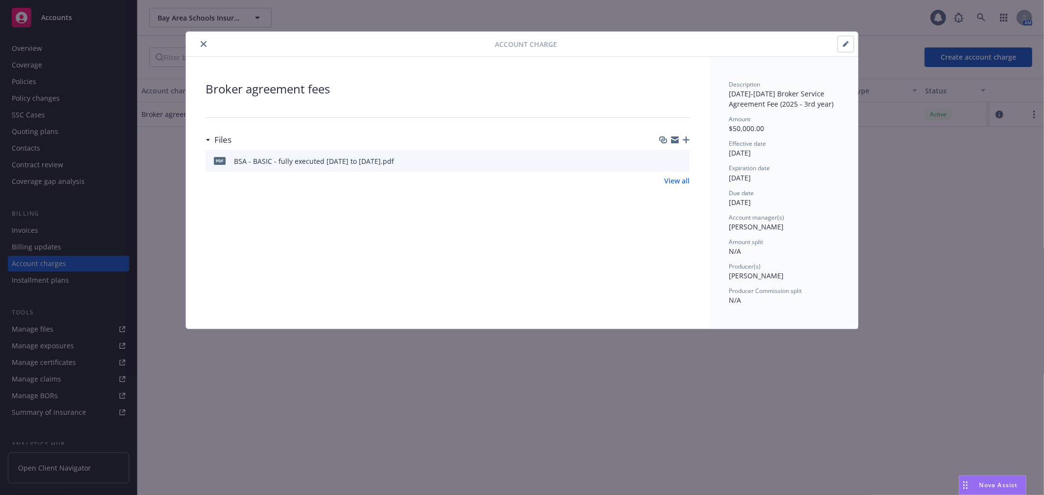
click at [845, 47] on button "button" at bounding box center [846, 44] width 16 height 16
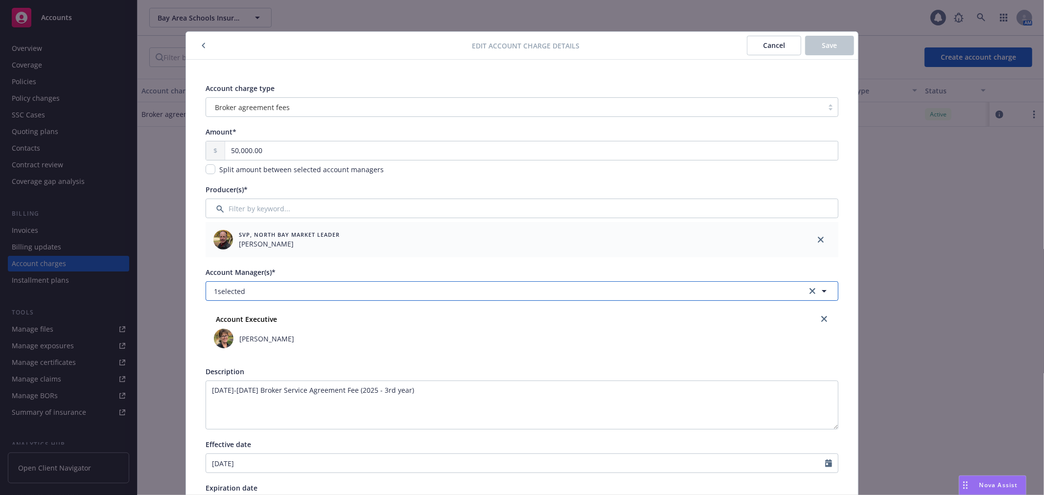
click at [410, 296] on button "1 selected" at bounding box center [522, 292] width 633 height 20
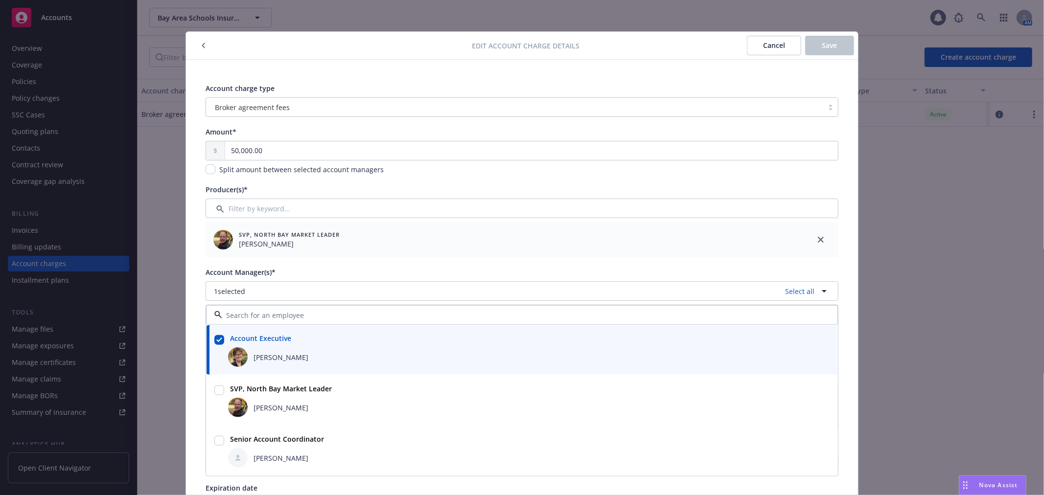
click at [214, 442] on input "checkbox" at bounding box center [219, 441] width 10 height 10
checkbox input "true"
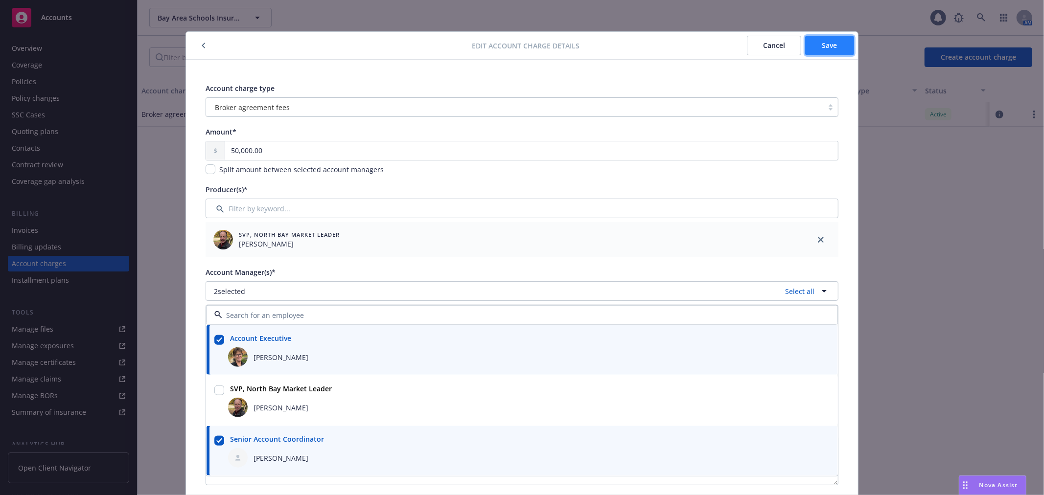
click at [843, 38] on button "Save" at bounding box center [829, 46] width 49 height 20
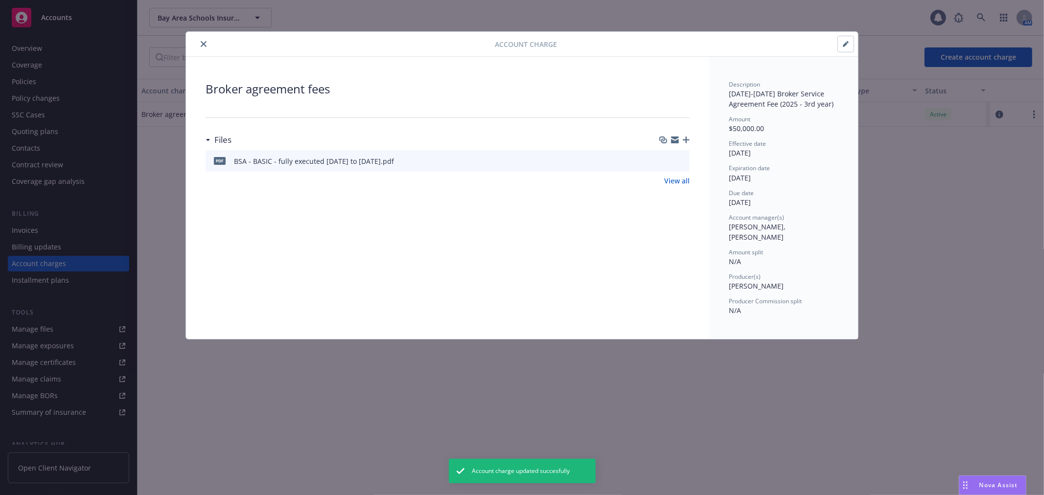
click at [201, 46] on icon "close" at bounding box center [204, 44] width 6 height 6
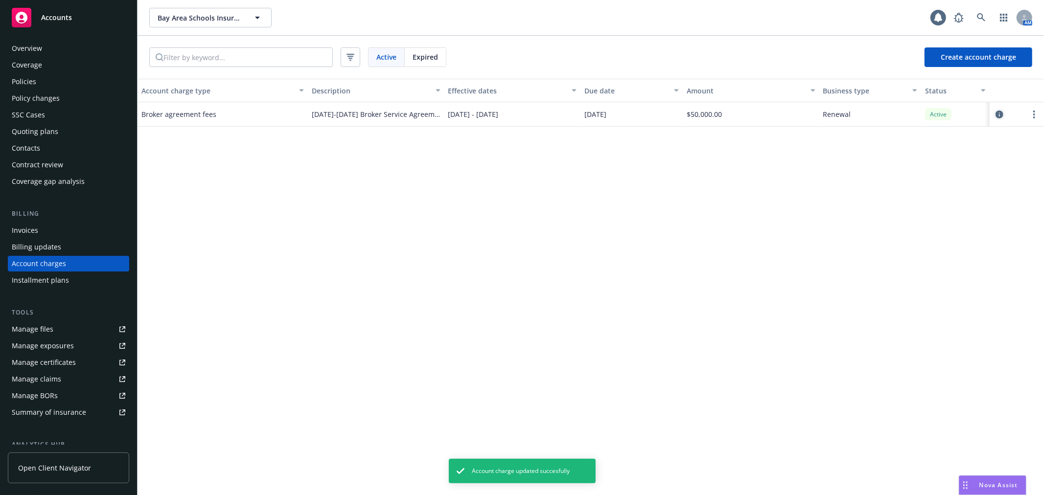
click at [998, 117] on icon "circleInformation" at bounding box center [1000, 115] width 8 height 8
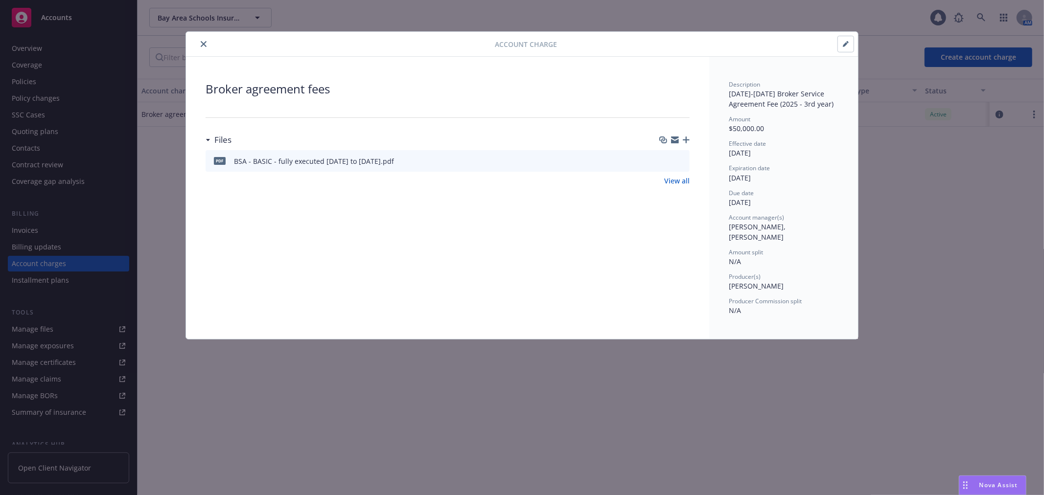
click at [207, 42] on icon "close" at bounding box center [204, 44] width 6 height 6
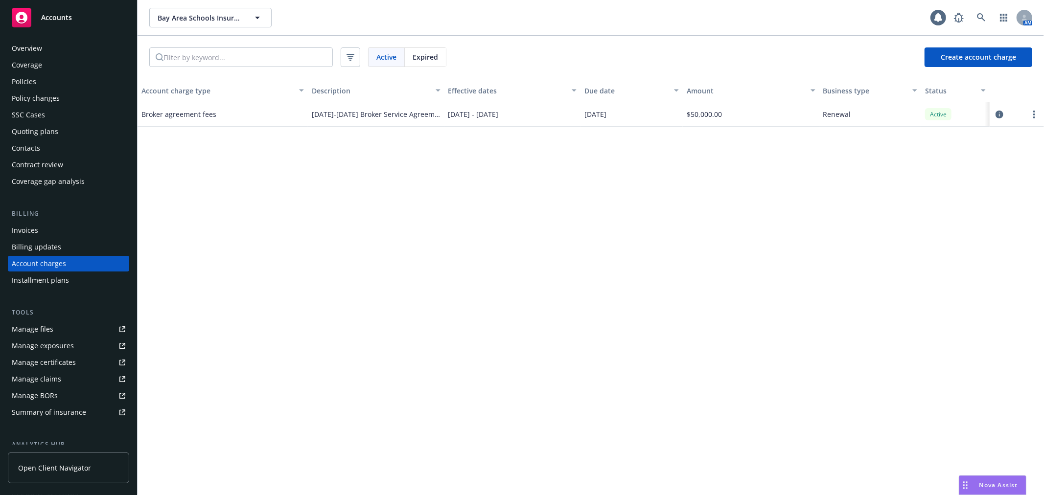
click at [75, 17] on div "Accounts" at bounding box center [69, 18] width 114 height 20
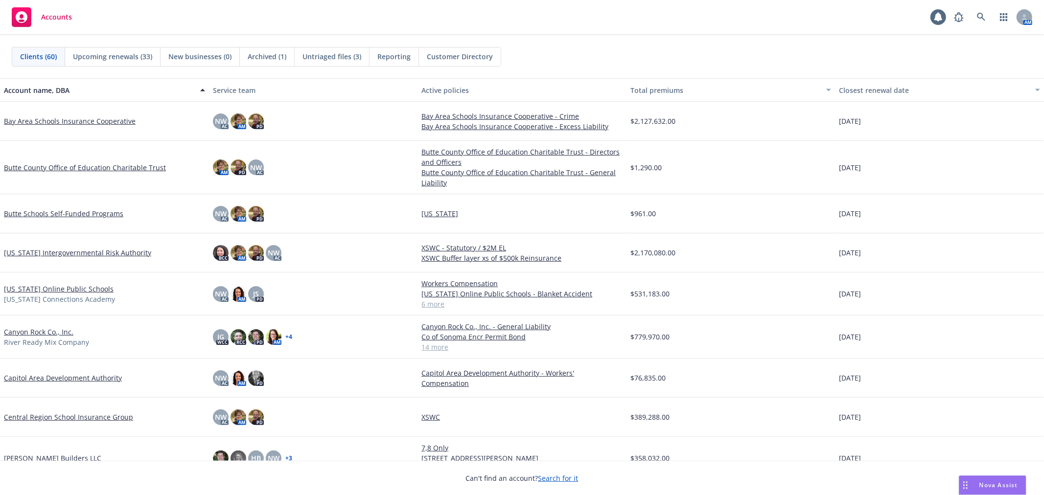
click at [103, 168] on link "Butte County Office of Education Charitable Trust" at bounding box center [85, 168] width 162 height 10
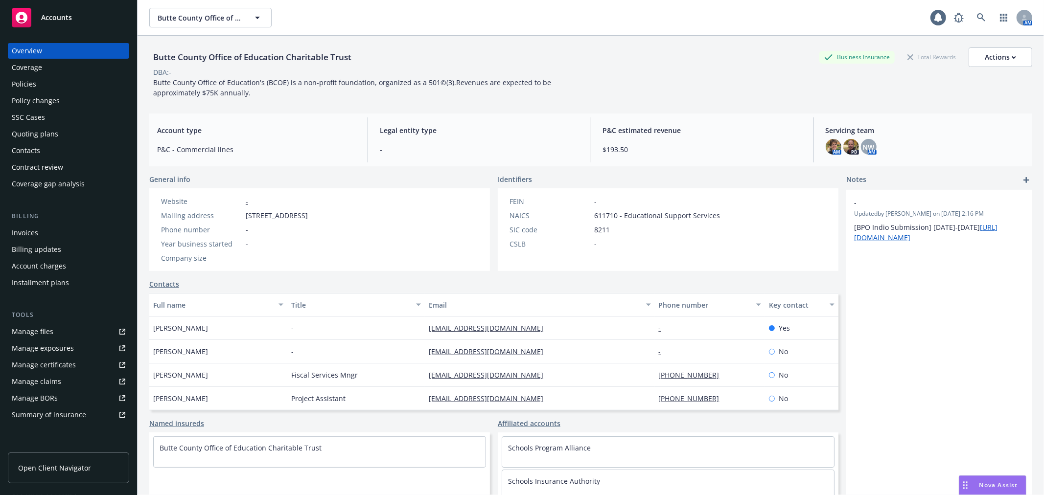
click at [92, 265] on div "Account charges" at bounding box center [69, 267] width 114 height 16
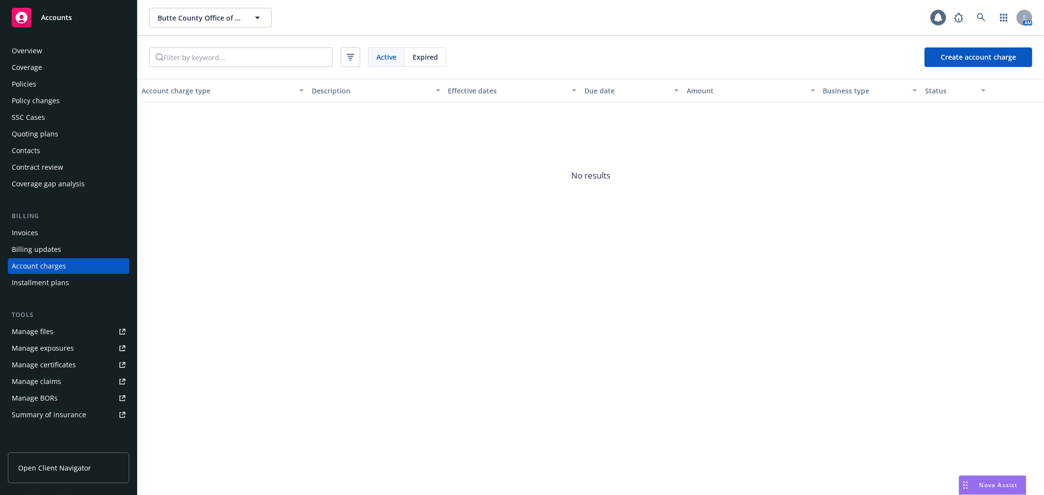
scroll to position [2, 0]
click at [61, 8] on div "Accounts" at bounding box center [69, 18] width 114 height 20
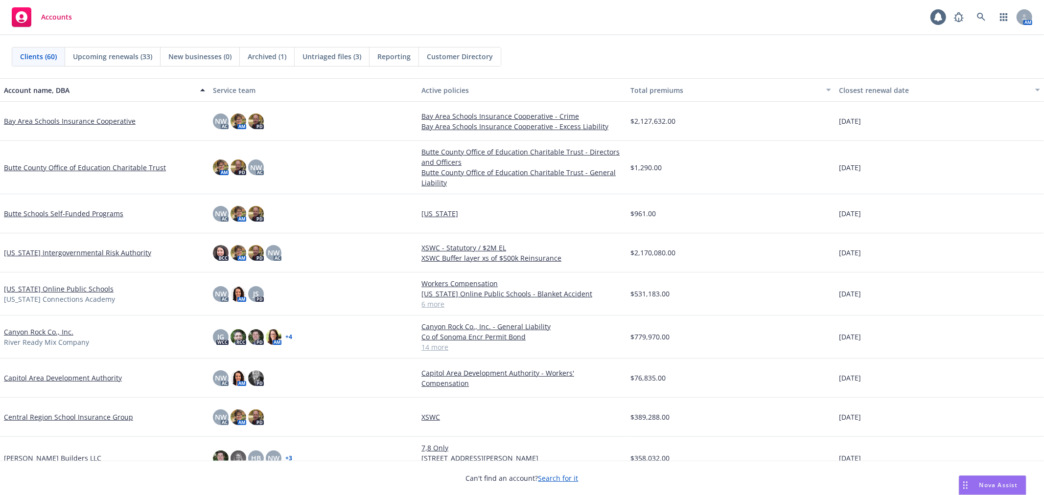
click at [61, 212] on link "Butte Schools Self-Funded Programs" at bounding box center [63, 214] width 119 height 10
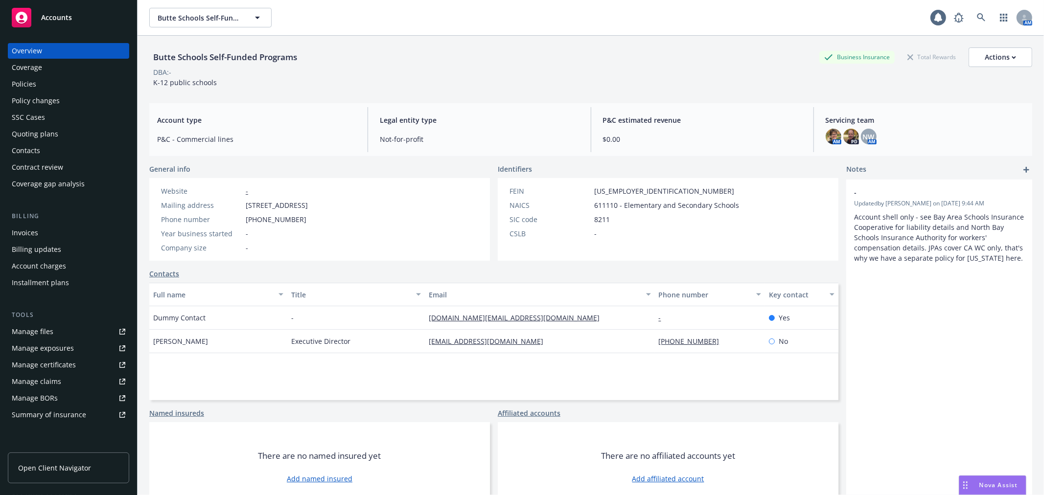
click at [54, 261] on div "Account charges" at bounding box center [39, 267] width 54 height 16
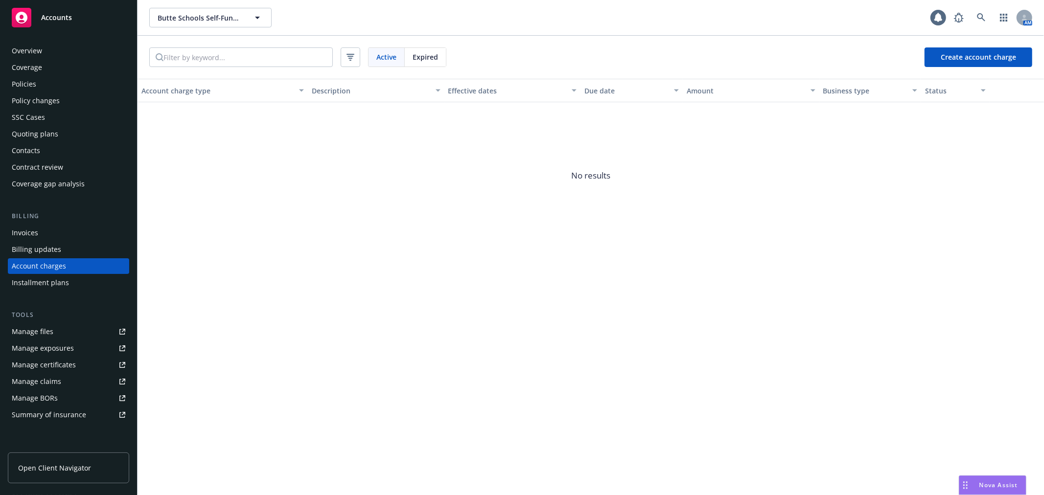
scroll to position [2, 0]
click at [78, 14] on div "Accounts" at bounding box center [69, 18] width 114 height 20
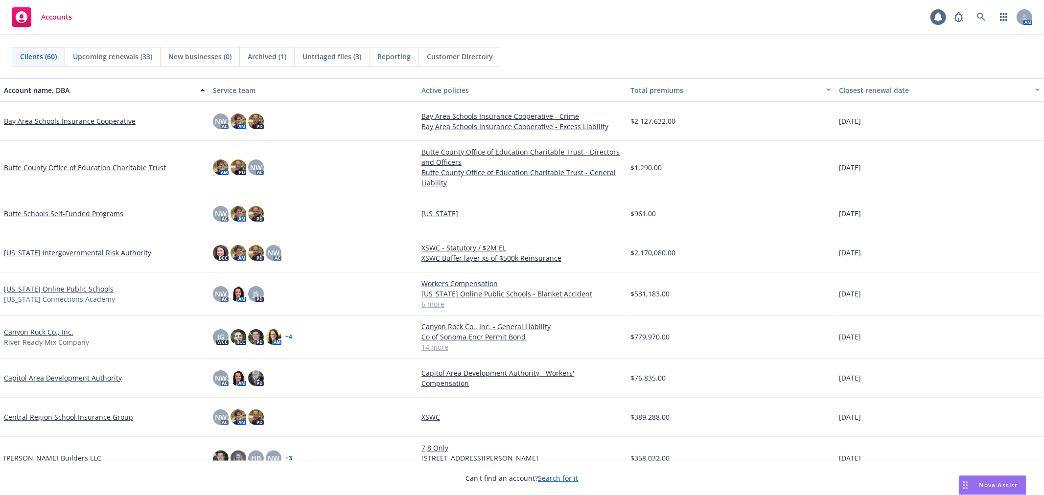
click at [77, 250] on link "California Intergovernmental Risk Authority" at bounding box center [77, 253] width 147 height 10
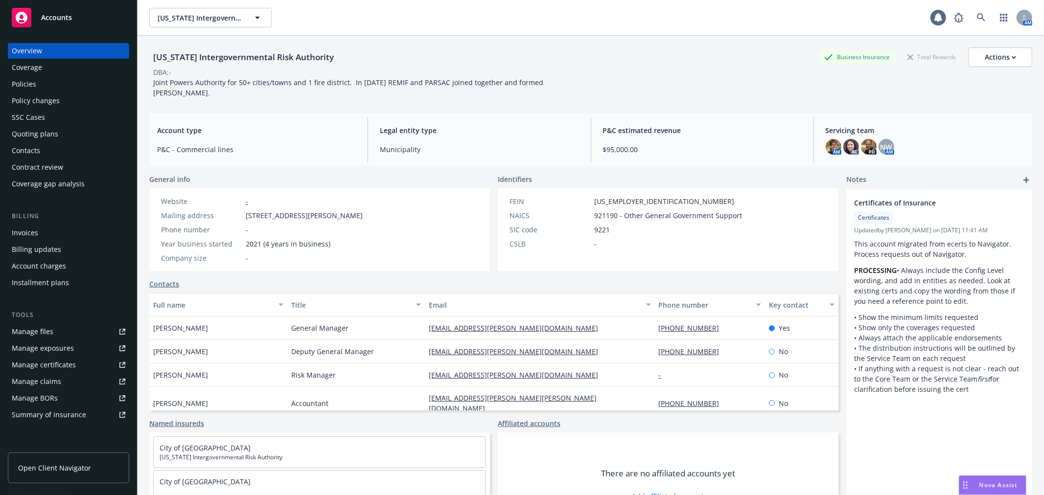
click at [66, 264] on div "Account charges" at bounding box center [69, 267] width 114 height 16
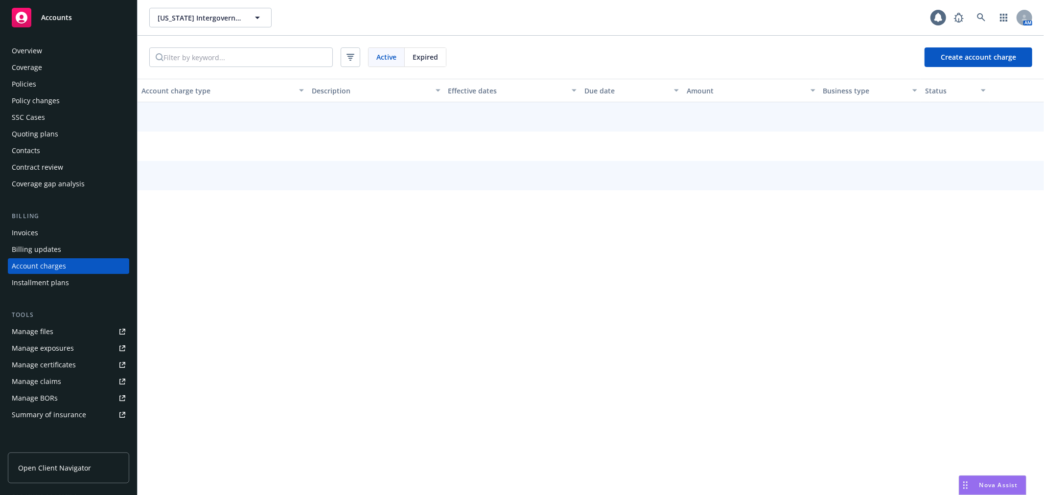
scroll to position [2, 0]
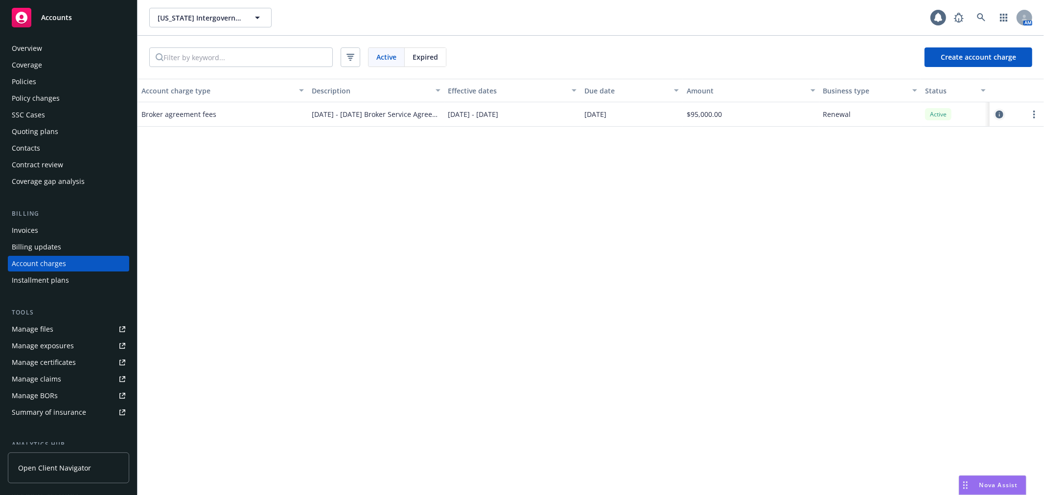
click at [996, 114] on icon "circleInformation" at bounding box center [1000, 115] width 8 height 8
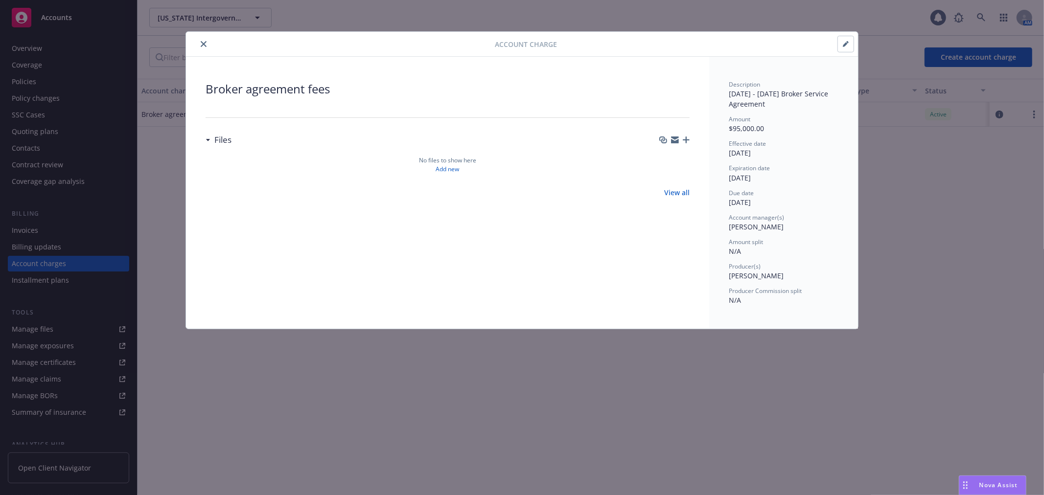
click at [853, 45] on button "button" at bounding box center [846, 44] width 16 height 16
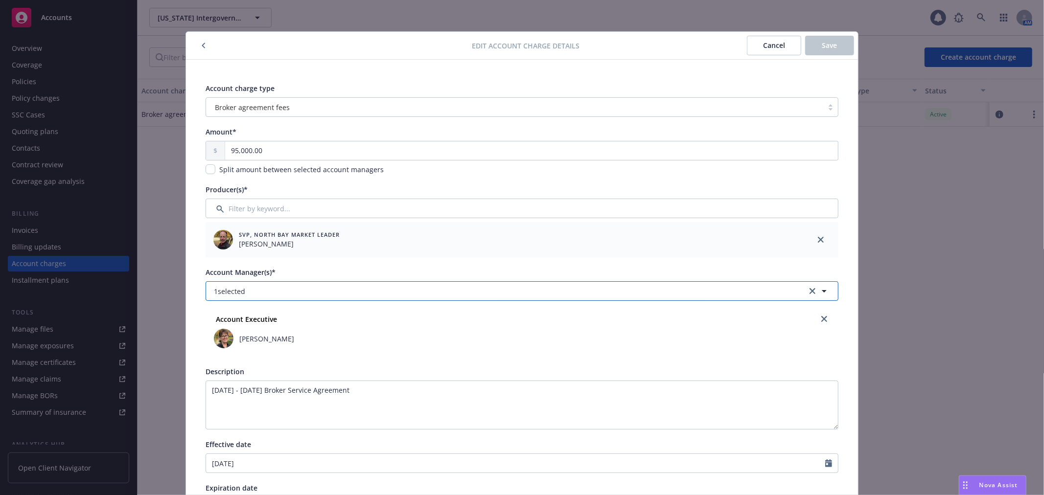
click at [402, 298] on button "1 selected" at bounding box center [522, 292] width 633 height 20
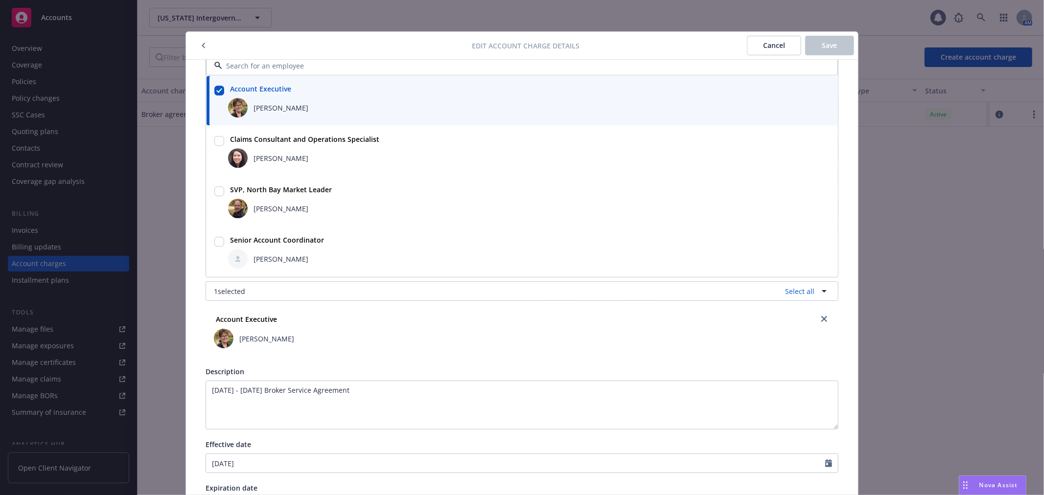
click at [215, 242] on input "checkbox" at bounding box center [219, 242] width 10 height 10
checkbox input "true"
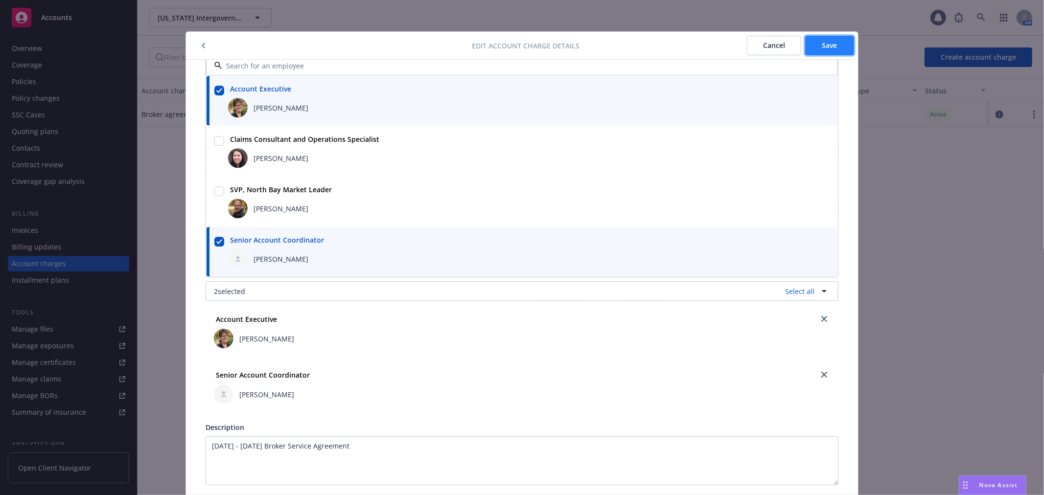
click at [813, 47] on button "Save" at bounding box center [829, 46] width 49 height 20
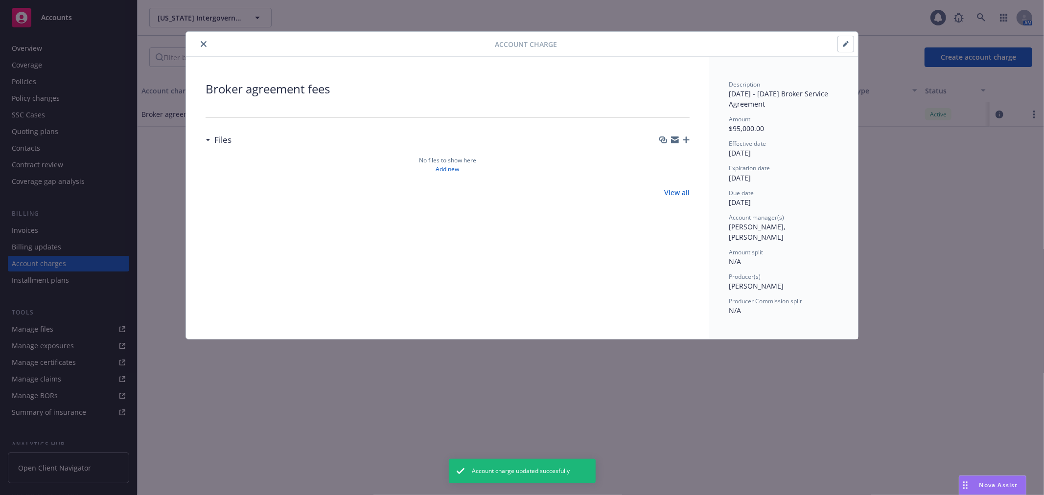
click at [201, 42] on icon "close" at bounding box center [204, 44] width 6 height 6
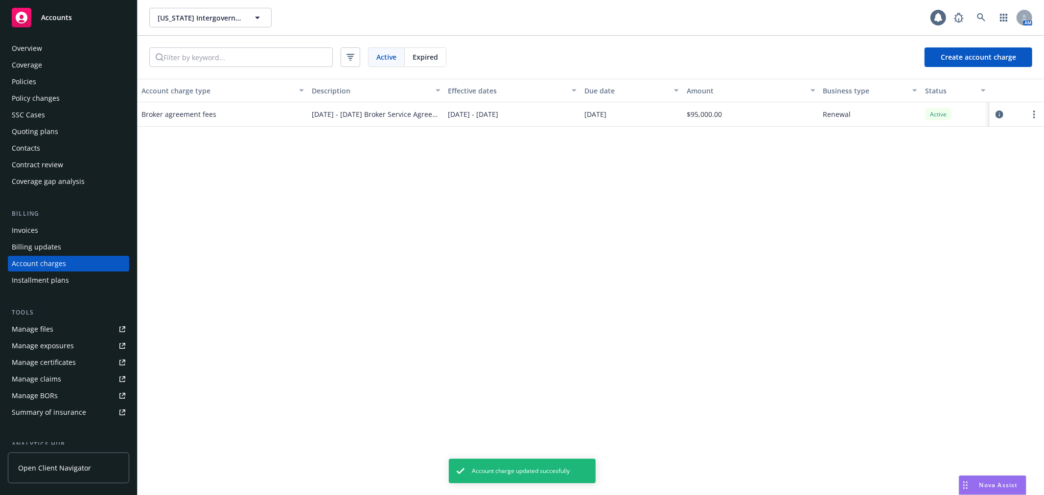
click at [59, 20] on span "Accounts" at bounding box center [56, 18] width 31 height 8
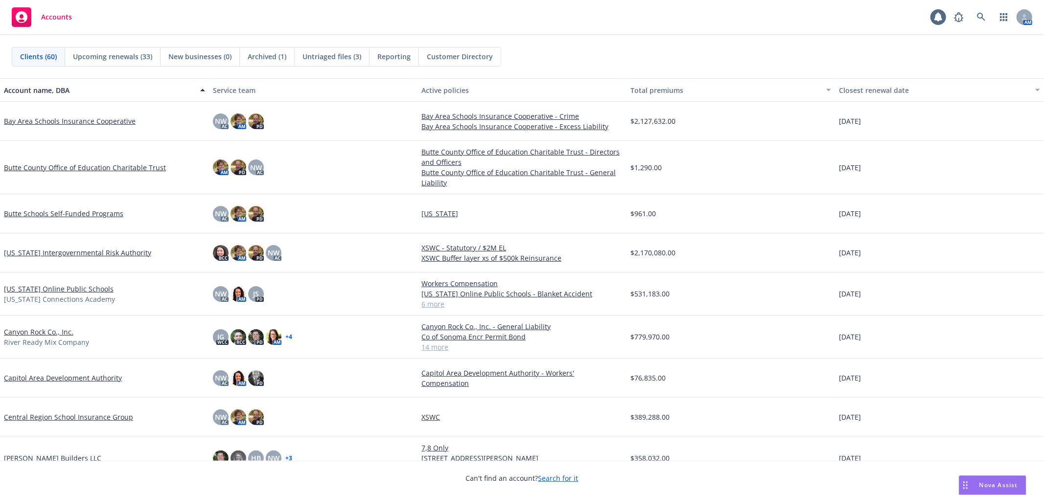
click at [45, 381] on link "Capitol Area Development Authority" at bounding box center [63, 378] width 118 height 10
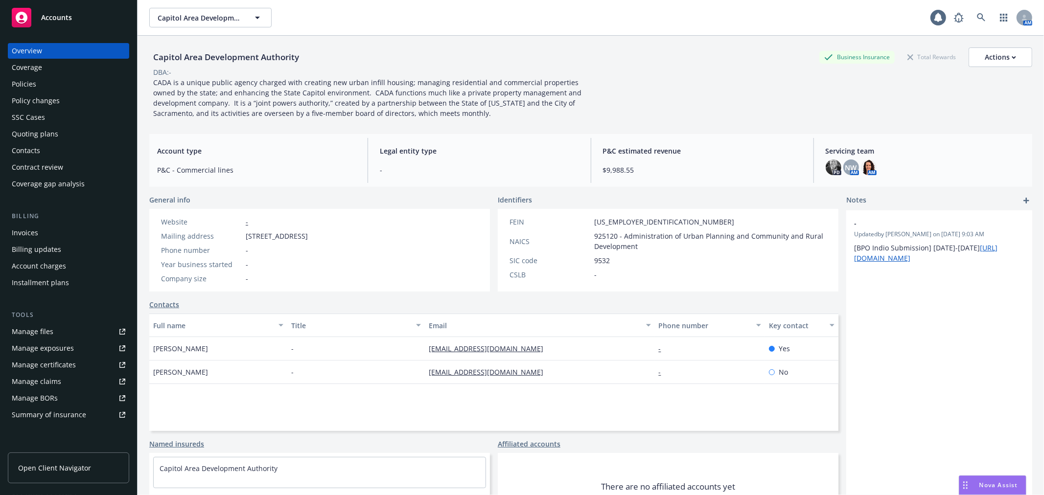
click at [52, 82] on div "Policies" at bounding box center [69, 84] width 114 height 16
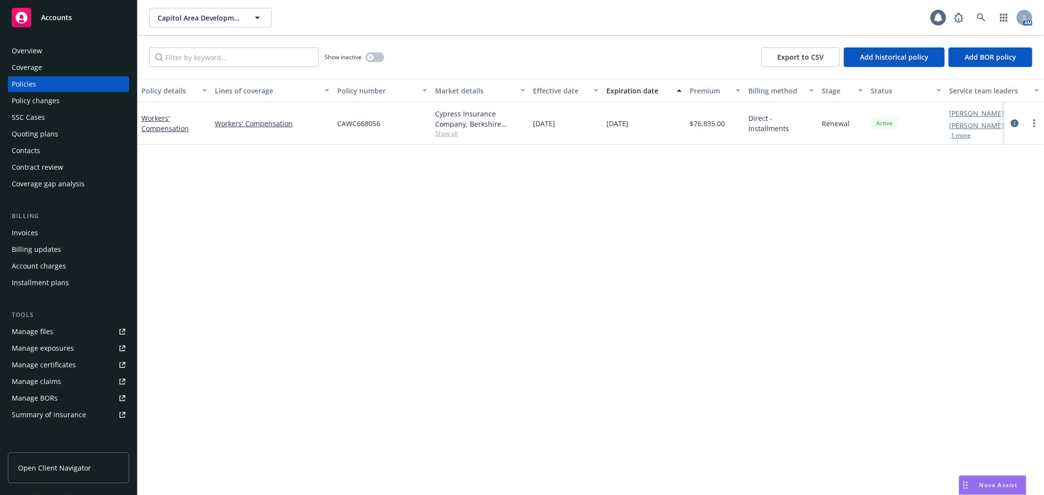
click at [68, 15] on span "Accounts" at bounding box center [56, 18] width 31 height 8
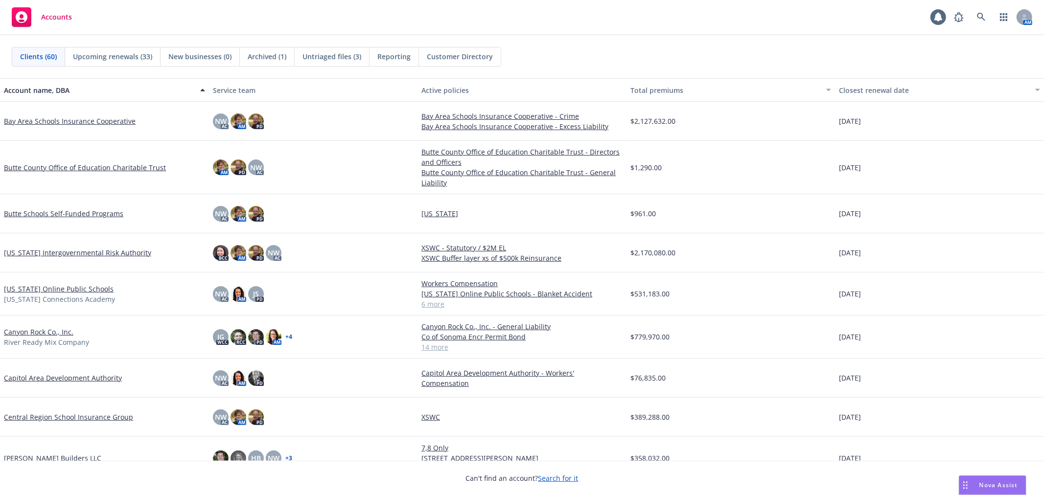
click at [71, 417] on link "Central Region School Insurance Group" at bounding box center [68, 417] width 129 height 10
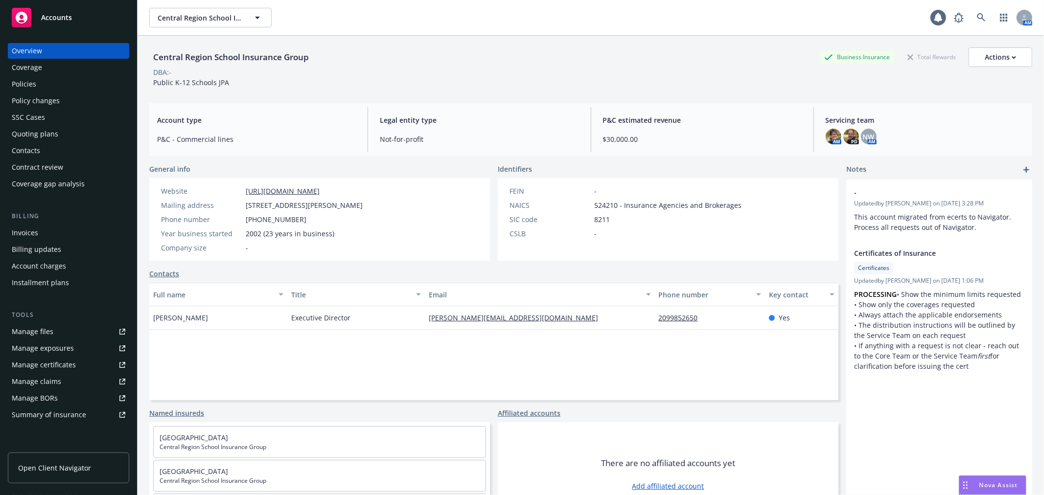
click at [50, 270] on div "Account charges" at bounding box center [39, 267] width 54 height 16
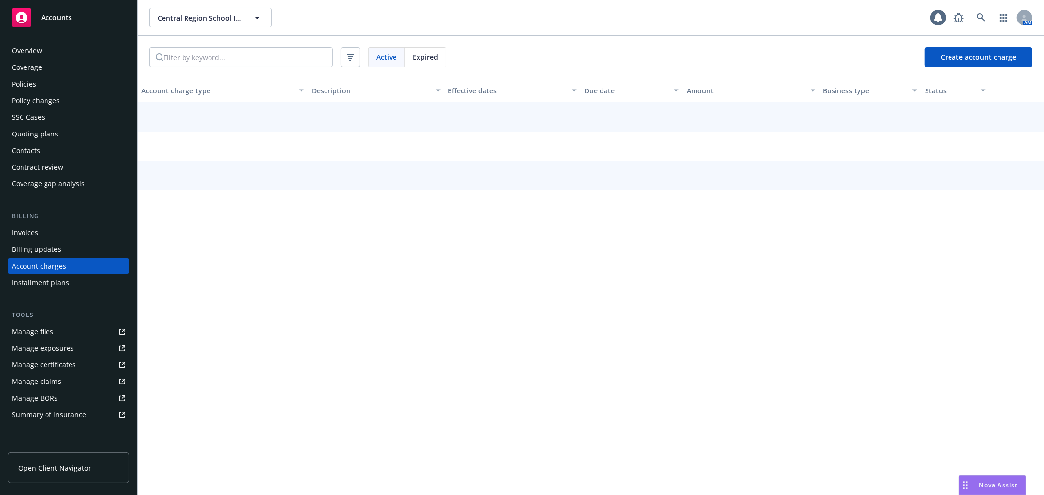
scroll to position [2, 0]
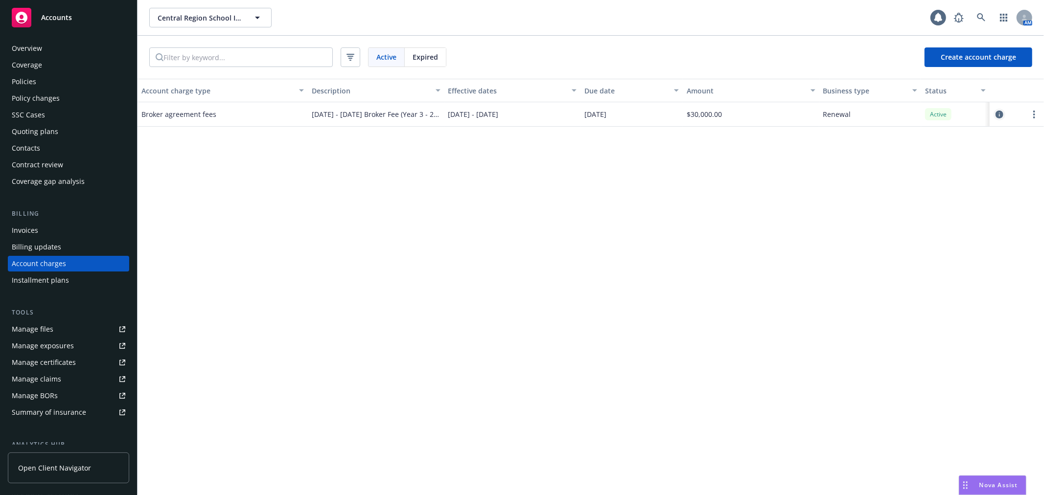
click at [999, 115] on icon "circleInformation" at bounding box center [1000, 115] width 8 height 8
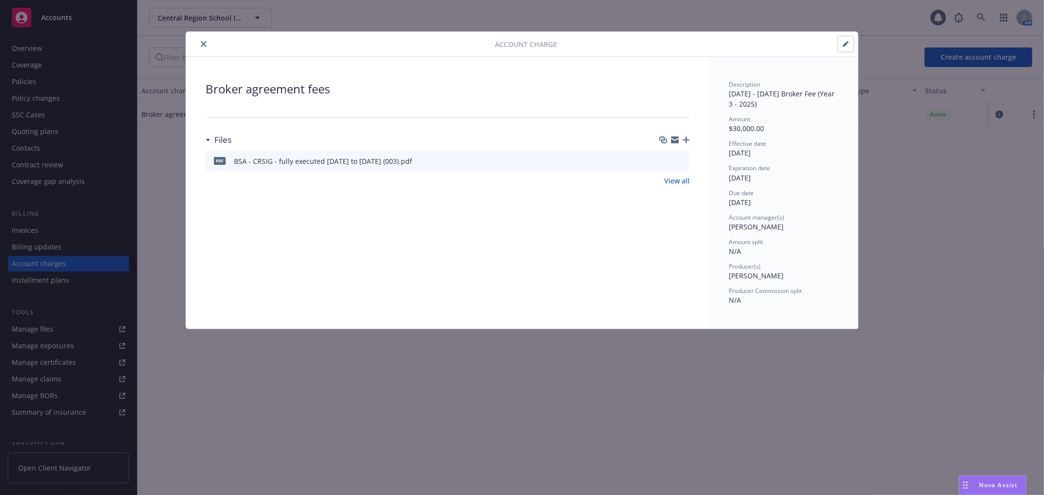
click at [849, 41] on icon "button" at bounding box center [846, 44] width 6 height 6
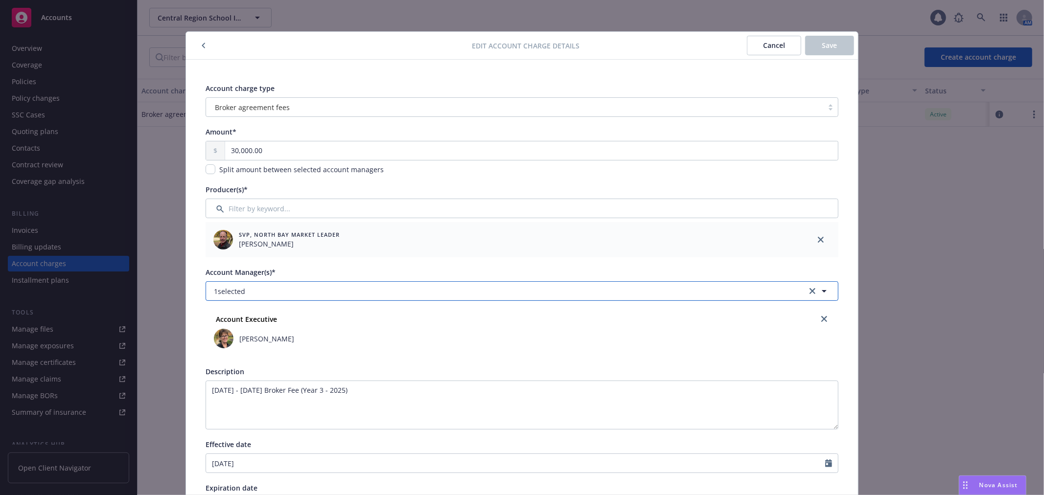
click at [311, 296] on button "1 selected" at bounding box center [522, 292] width 633 height 20
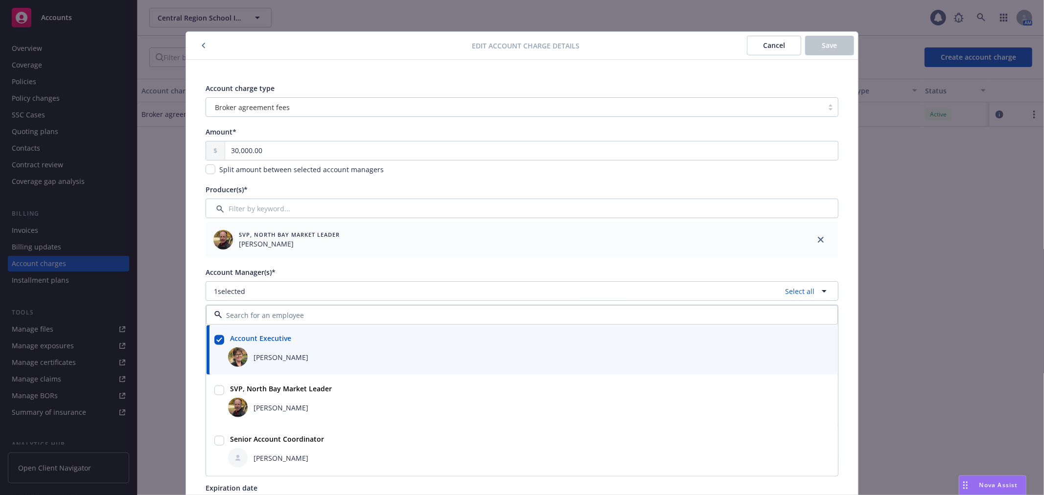
click at [215, 443] on input "checkbox" at bounding box center [219, 441] width 10 height 10
checkbox input "true"
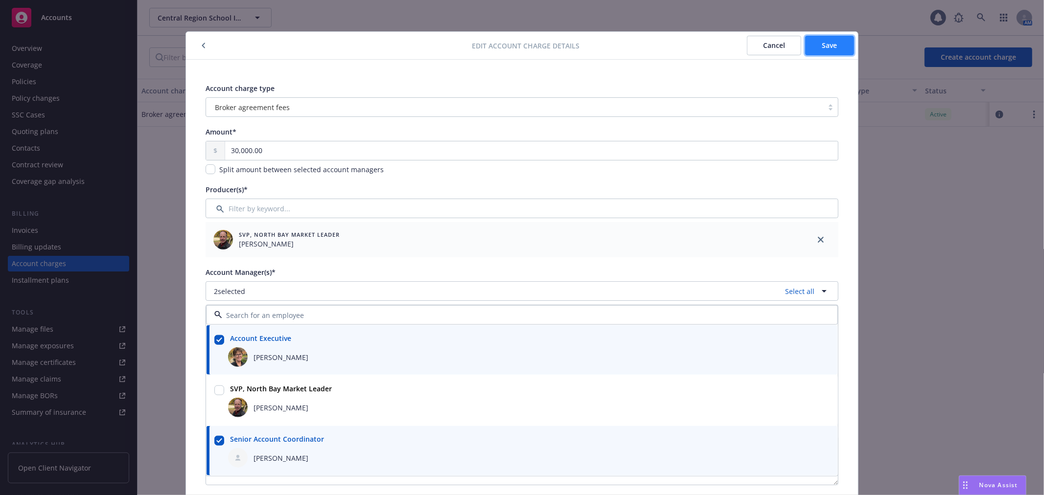
click at [829, 45] on span "Save" at bounding box center [830, 45] width 15 height 9
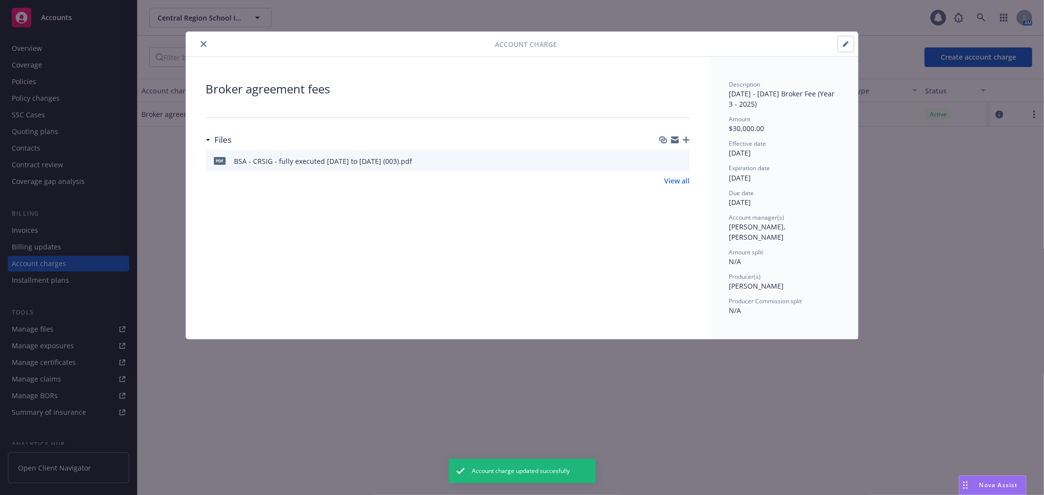
click at [206, 47] on icon "close" at bounding box center [204, 44] width 6 height 6
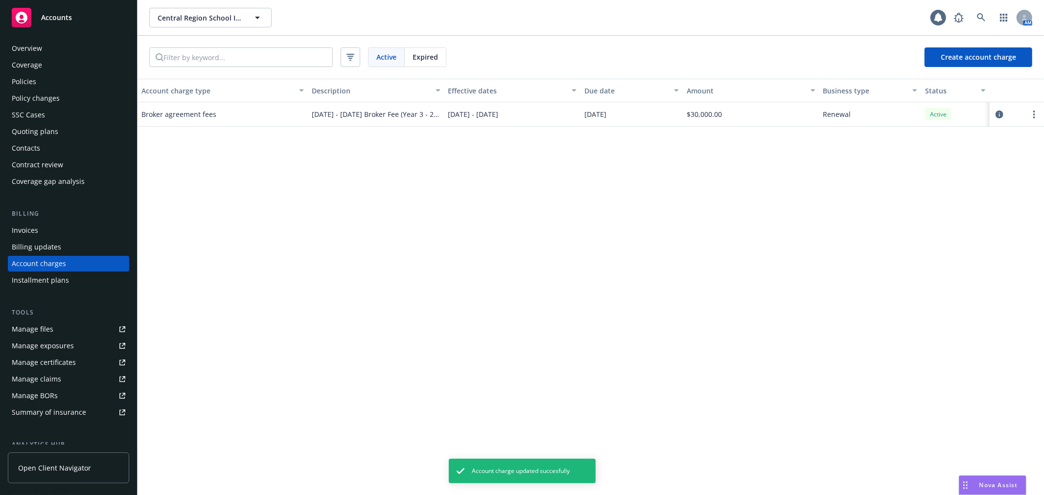
click at [87, 79] on div "Policies" at bounding box center [69, 82] width 114 height 16
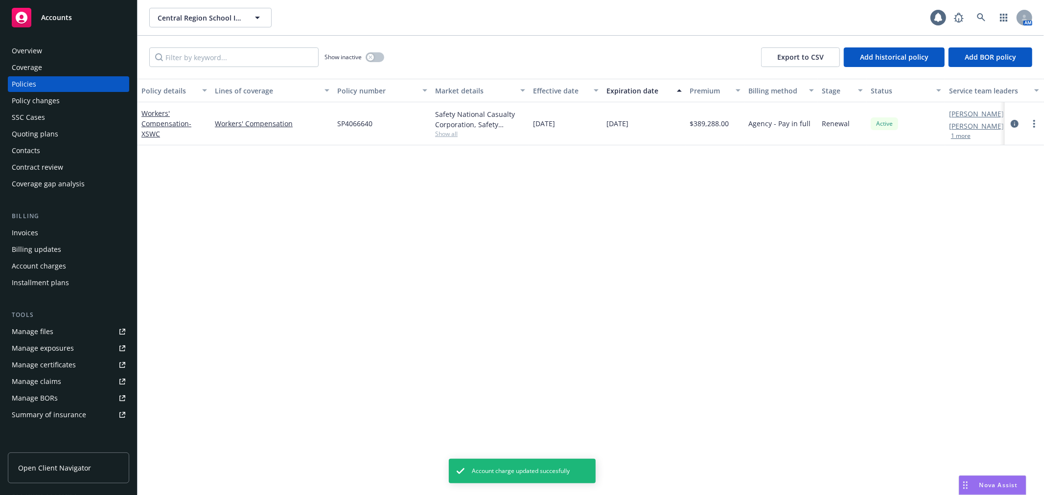
click at [60, 26] on div "Accounts" at bounding box center [69, 18] width 114 height 20
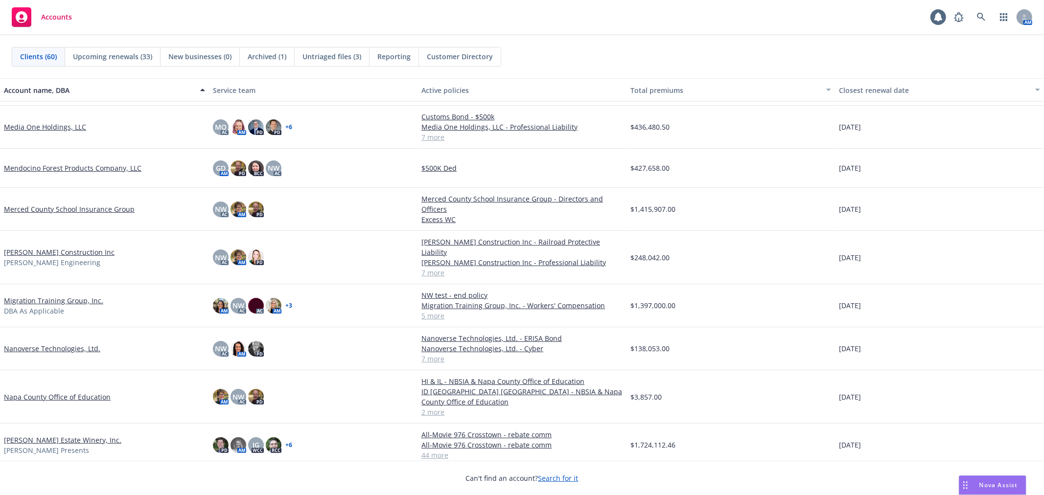
scroll to position [1088, 0]
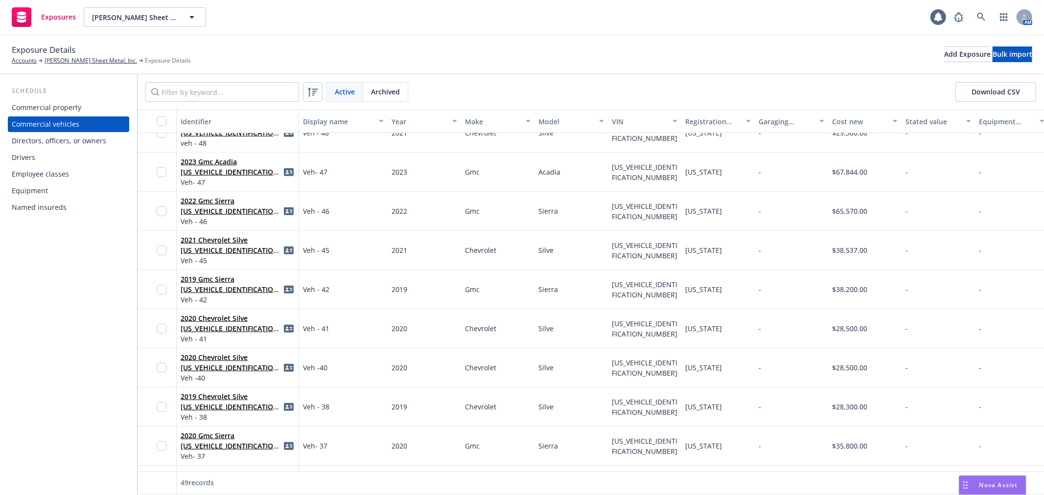
scroll to position [380, 0]
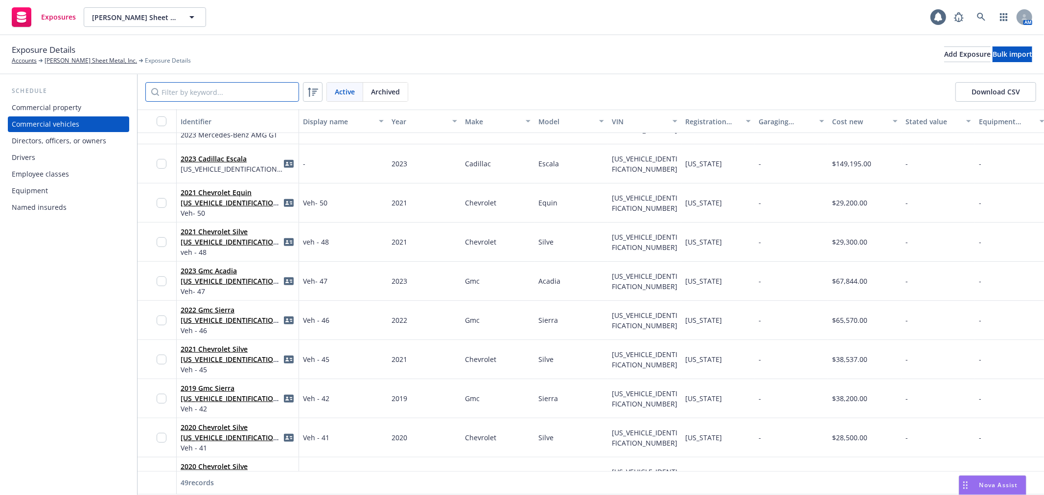
click at [238, 83] on input "Filter by keyword..." at bounding box center [222, 92] width 154 height 20
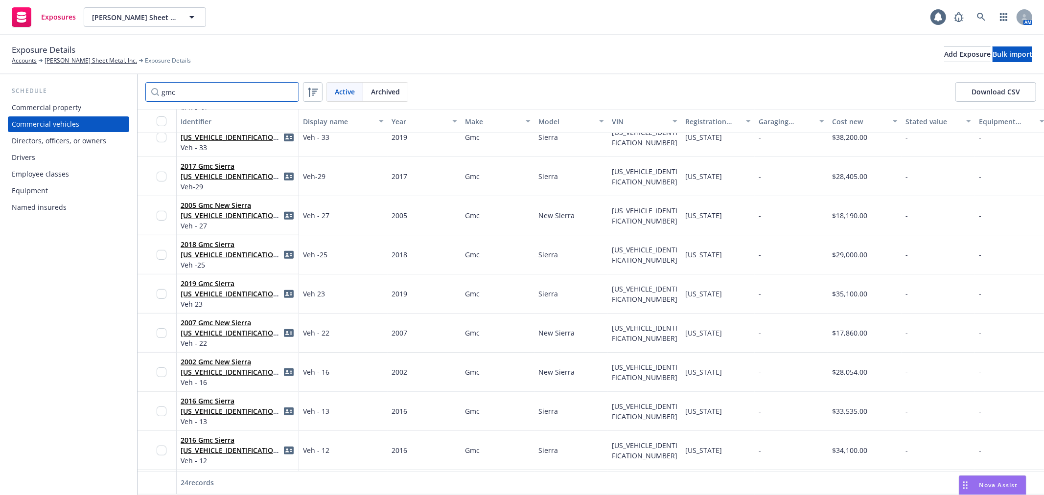
scroll to position [326, 0]
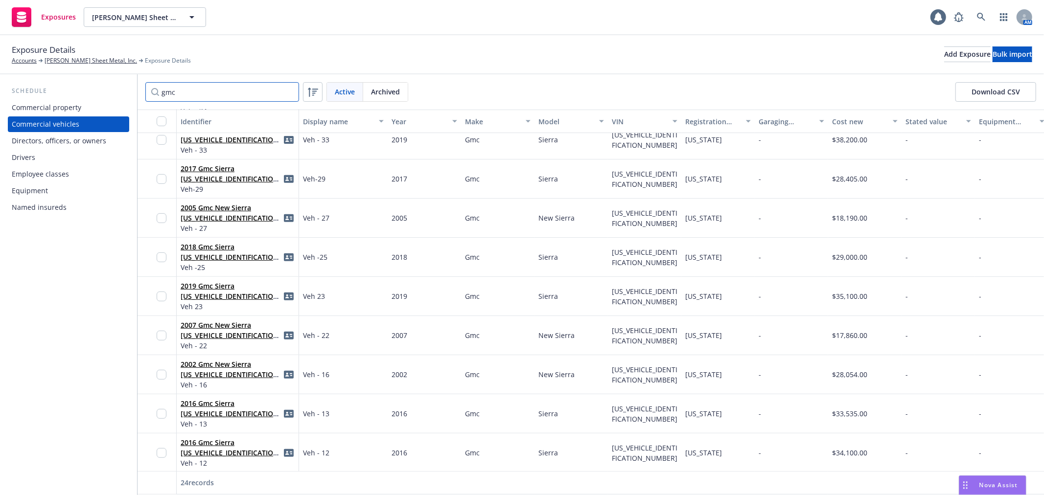
type input "gmc"
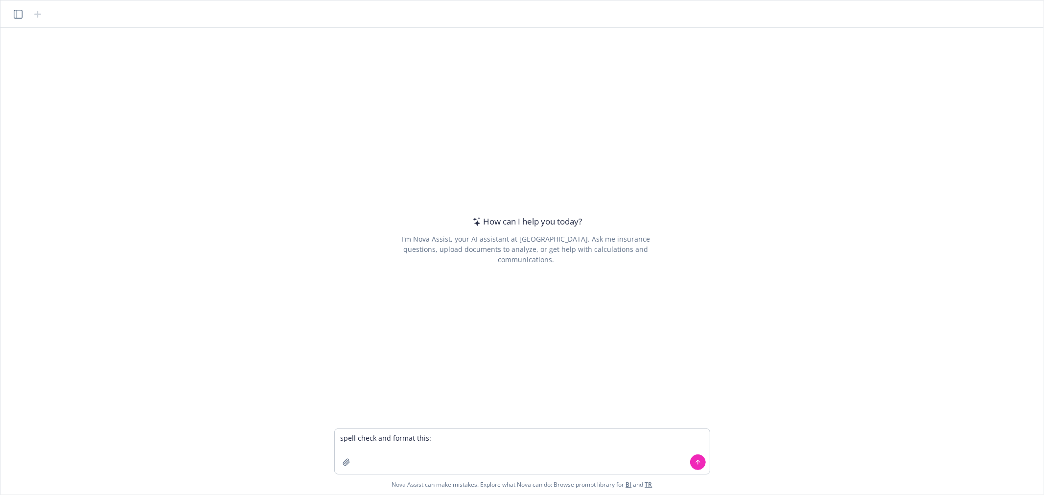
type textarea "spell check and format this: Thank [PERSON_NAME] We will request Chubb to endor…"
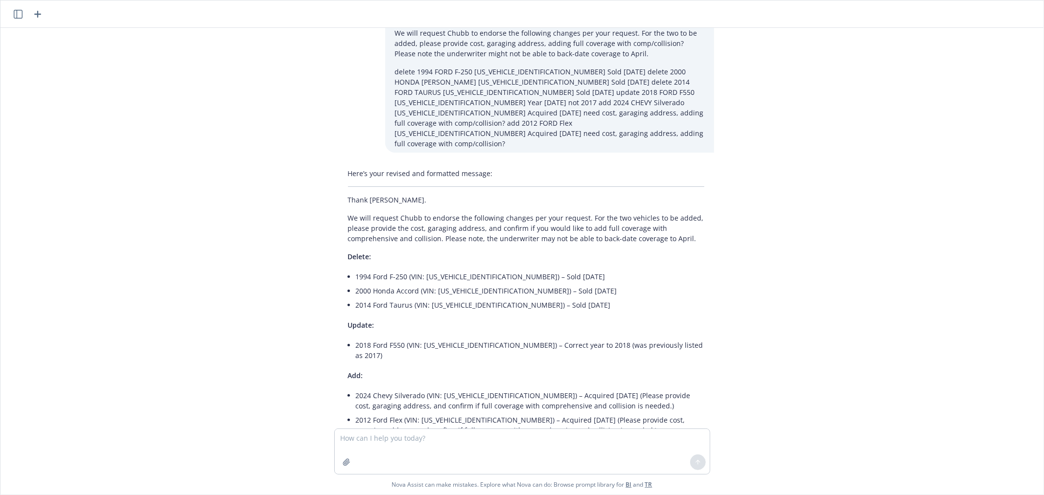
scroll to position [53, 0]
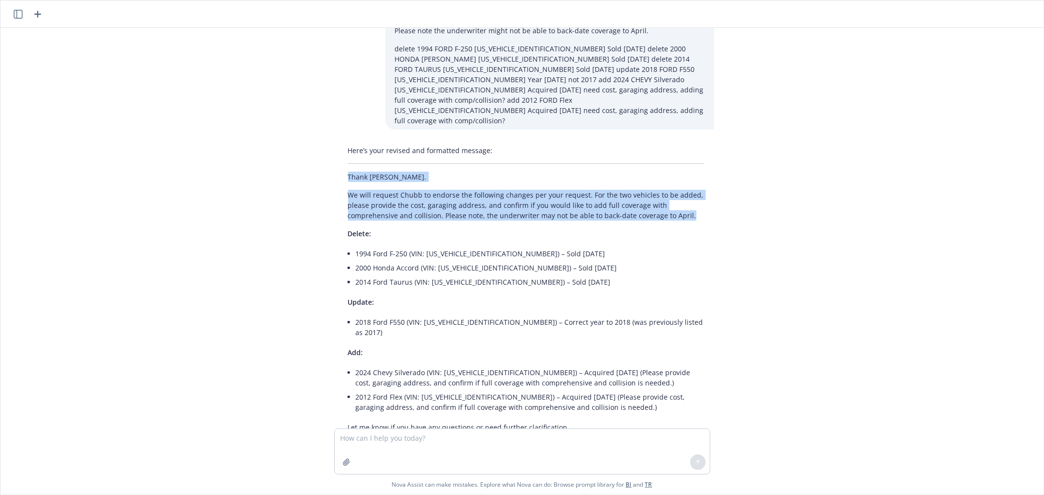
drag, startPoint x: 343, startPoint y: 155, endPoint x: 694, endPoint y: 197, distance: 353.1
click at [694, 197] on div "Here’s your revised and formatted message: Thank [PERSON_NAME]. We will request…" at bounding box center [526, 288] width 376 height 295
copy div "Thank [PERSON_NAME]. We will request Chubb to endorse the following changes per…"
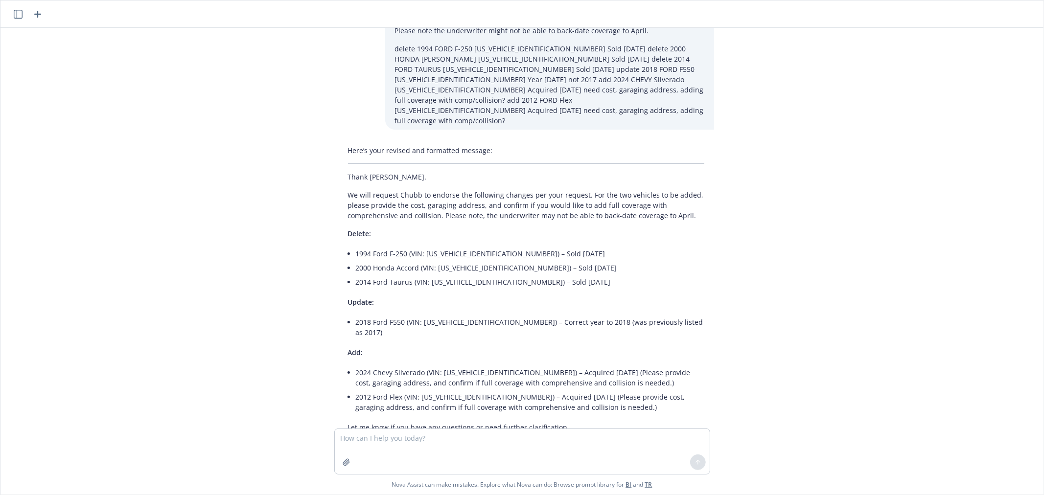
click at [534, 366] on li "2024 Chevy Silverado (VIN: [US_VEHICLE_IDENTIFICATION_NUMBER]) – Acquired [DATE…" at bounding box center [530, 378] width 349 height 24
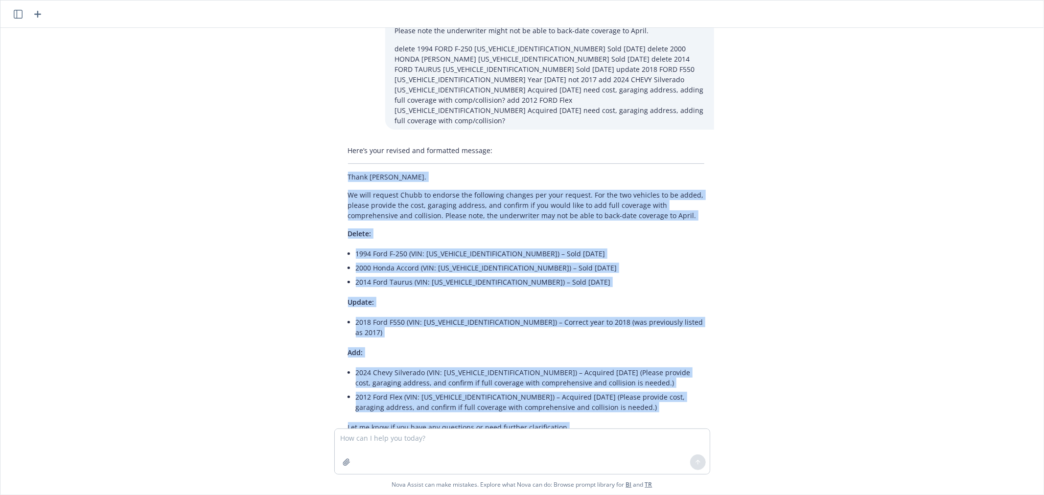
drag, startPoint x: 345, startPoint y: 155, endPoint x: 639, endPoint y: 409, distance: 388.7
click at [639, 409] on div "spell check and format this: Thank [PERSON_NAME] We will request Chubb to endor…" at bounding box center [522, 228] width 1036 height 401
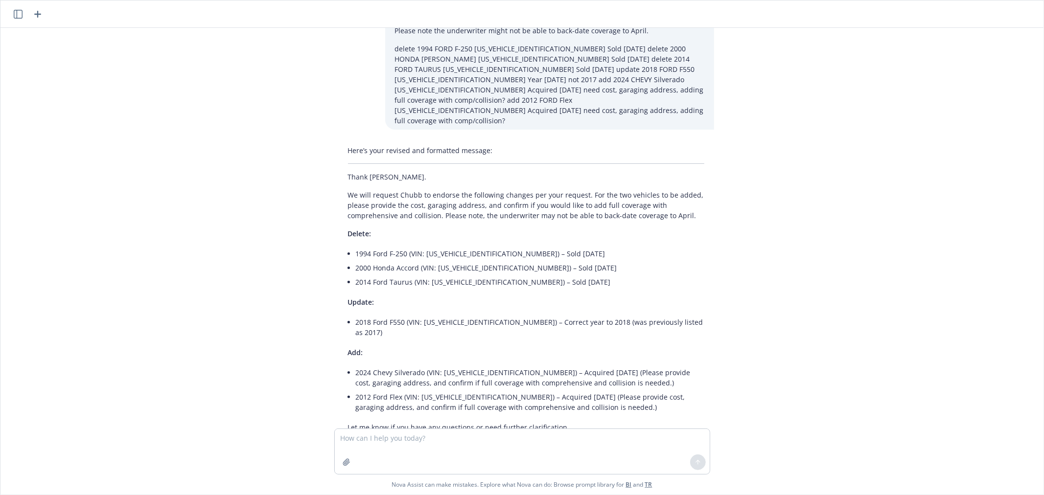
click at [343, 152] on div "Here’s your revised and formatted message: Thank [PERSON_NAME]. We will request…" at bounding box center [526, 288] width 376 height 295
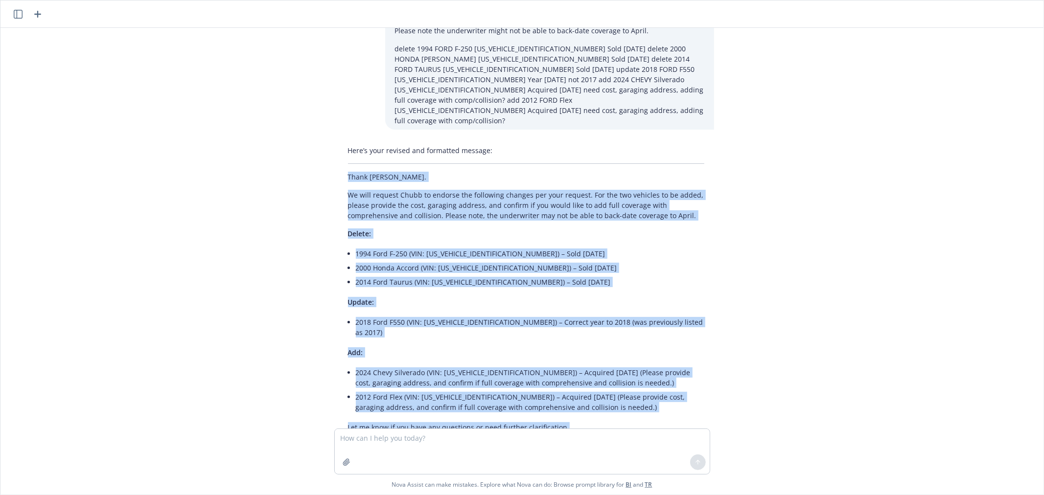
drag, startPoint x: 344, startPoint y: 155, endPoint x: 571, endPoint y: 388, distance: 325.8
click at [571, 388] on div "Here’s your revised and formatted message: Thank [PERSON_NAME]. We will request…" at bounding box center [526, 288] width 376 height 295
copy div "Lorem ips, Dolo. Si amet consect Adipi el seddoei tem incididun utlabor etd mag…"
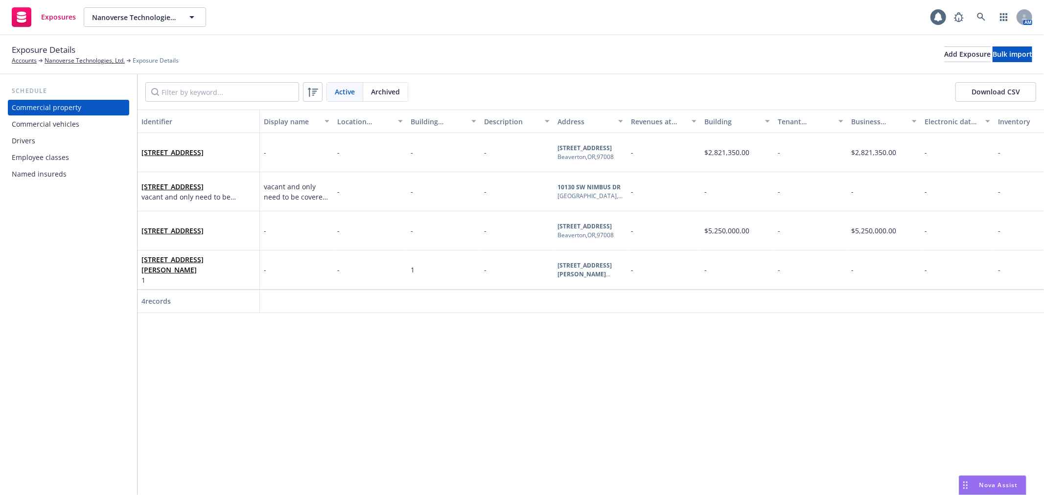
click at [98, 175] on div "Named insureds" at bounding box center [69, 174] width 114 height 16
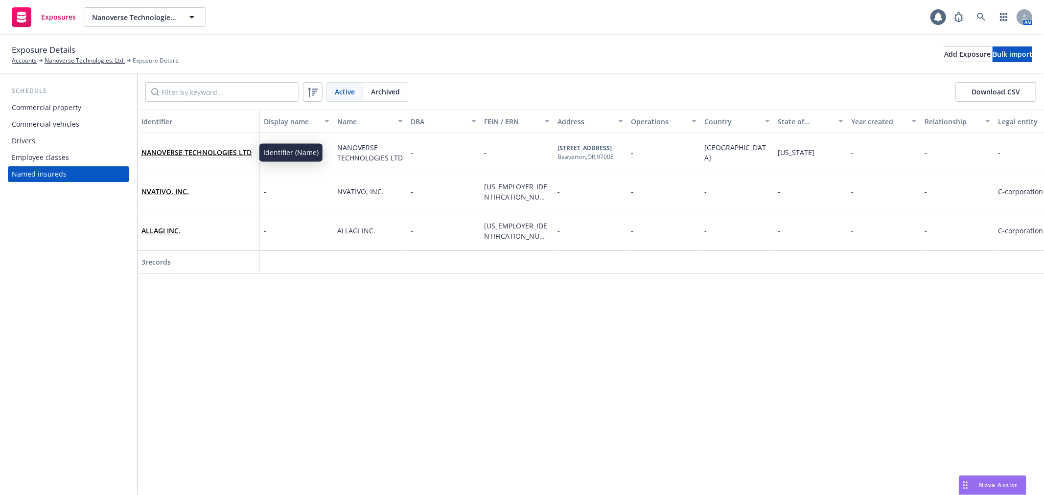
click at [208, 149] on link "NANOVERSE TECHNOLOGIES LTD" at bounding box center [196, 152] width 110 height 9
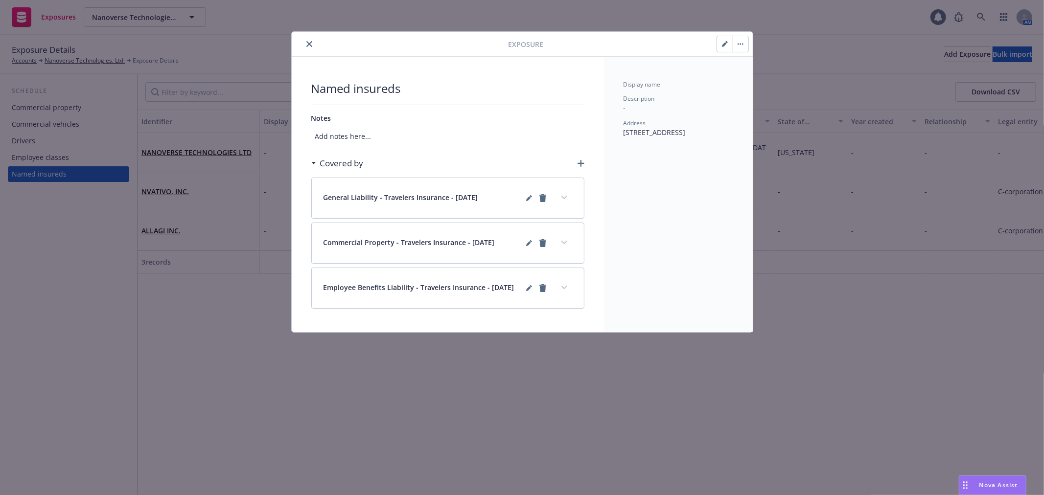
click at [718, 43] on button "button" at bounding box center [725, 44] width 16 height 16
select select "[GEOGRAPHIC_DATA]"
select select "OR"
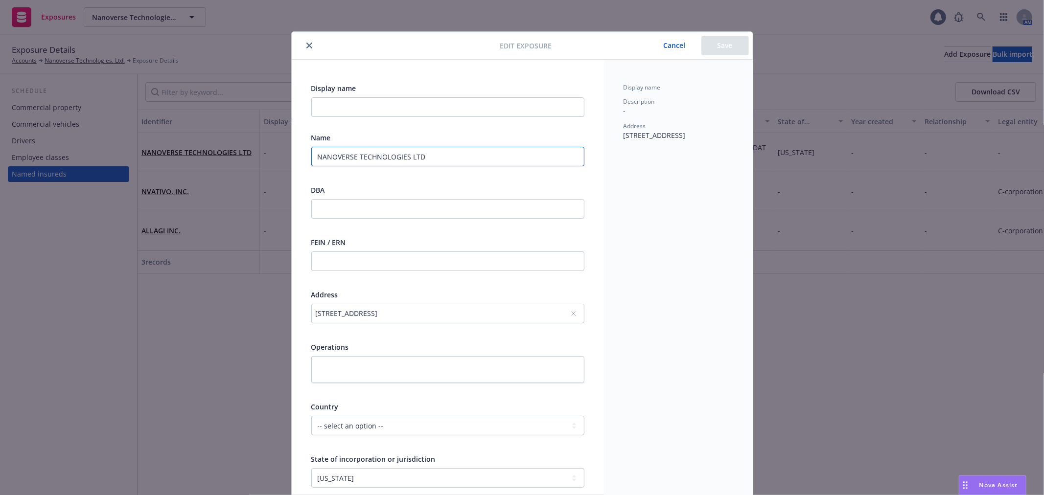
drag, startPoint x: 405, startPoint y: 157, endPoint x: 228, endPoint y: 157, distance: 177.2
click at [228, 157] on div "Edit exposure Cancel Save Display name Name NANOVERSE TECHNOLOGIES LTD DBA FEIN…" at bounding box center [522, 247] width 1044 height 495
paste input "anoverse Technologies"
type input "Nanoverse Technologies LTD"
click at [719, 47] on button "Save" at bounding box center [725, 46] width 47 height 20
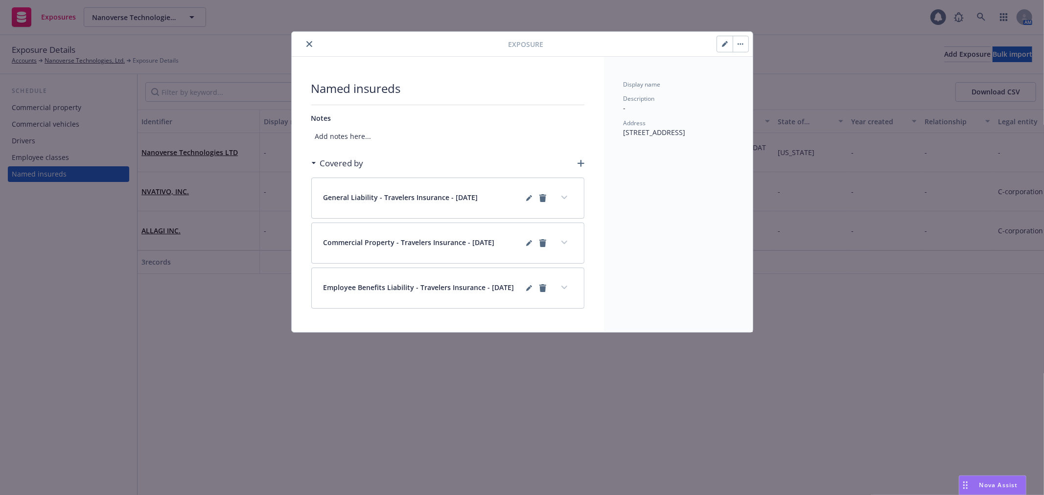
click at [310, 46] on icon "close" at bounding box center [309, 44] width 6 height 6
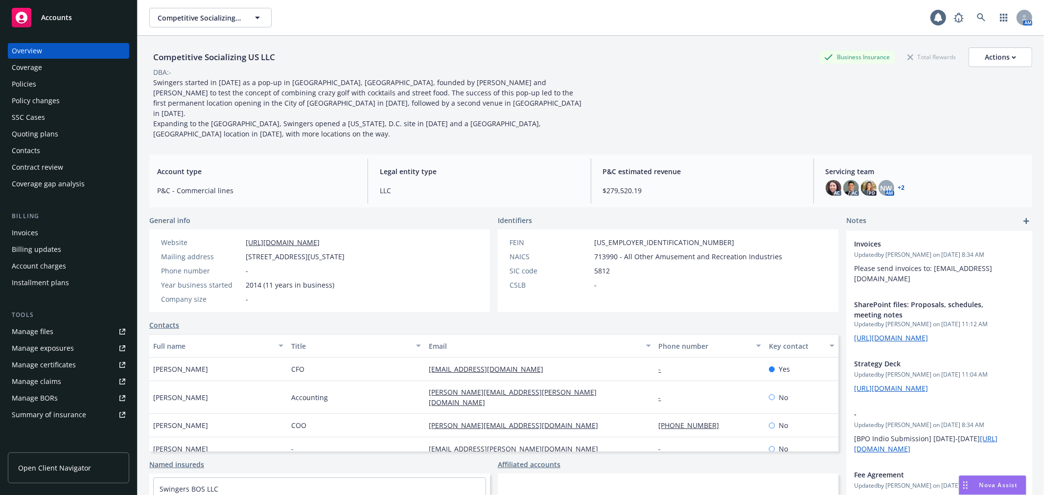
click at [36, 81] on div "Policies" at bounding box center [69, 84] width 114 height 16
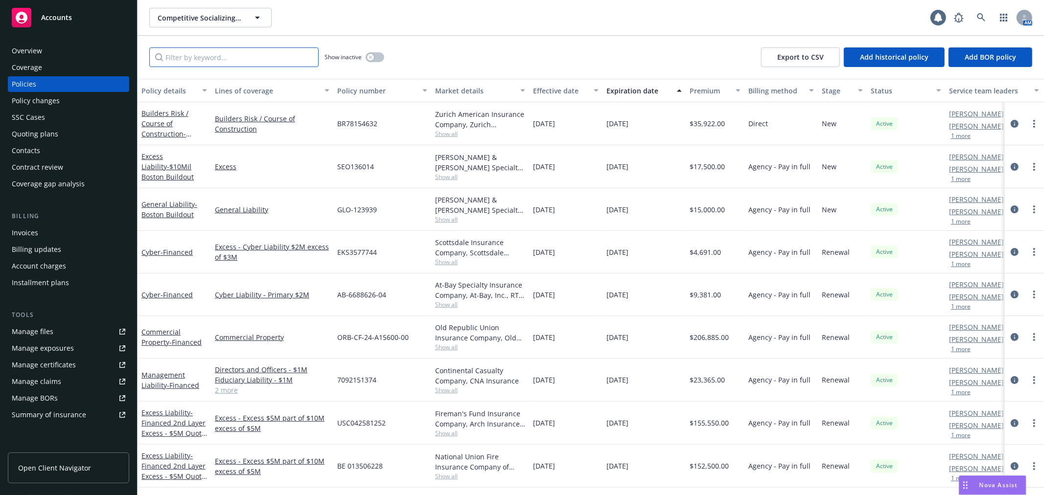
click at [228, 64] on input "Filter by keyword..." at bounding box center [233, 57] width 169 height 20
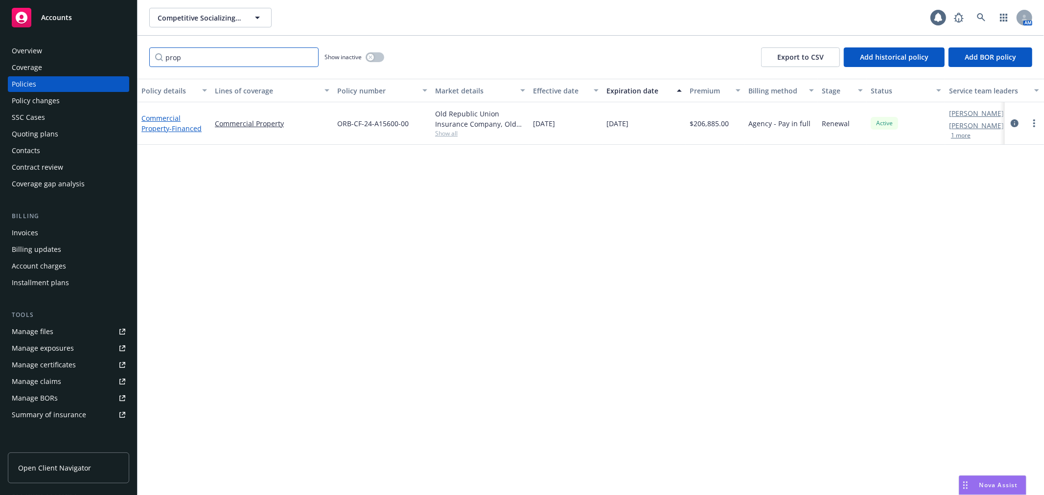
type input "prop"
click at [173, 118] on link "Commercial Property - Financed" at bounding box center [171, 124] width 60 height 20
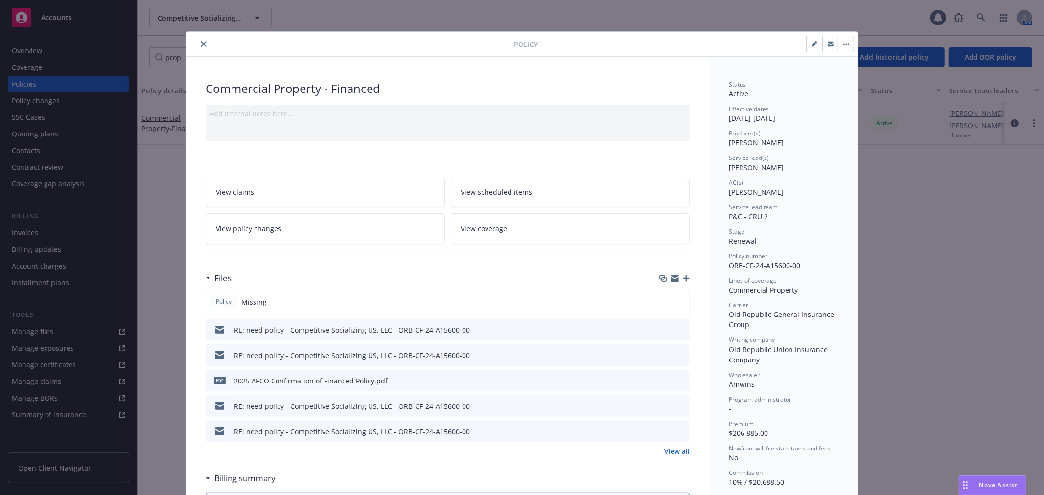
click at [672, 279] on icon "button" at bounding box center [675, 279] width 8 height 8
click at [201, 47] on icon "close" at bounding box center [204, 44] width 6 height 6
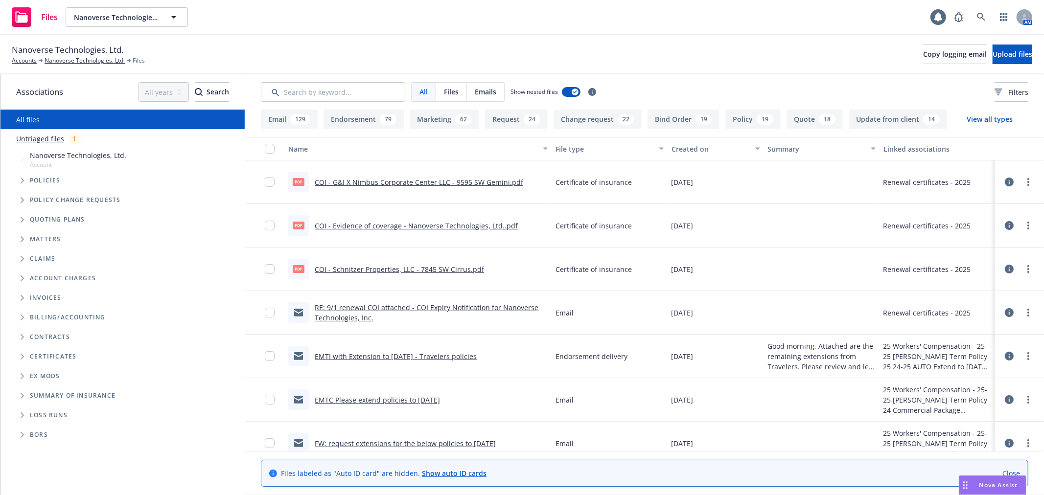
click at [45, 137] on link "Untriaged files" at bounding box center [40, 139] width 48 height 10
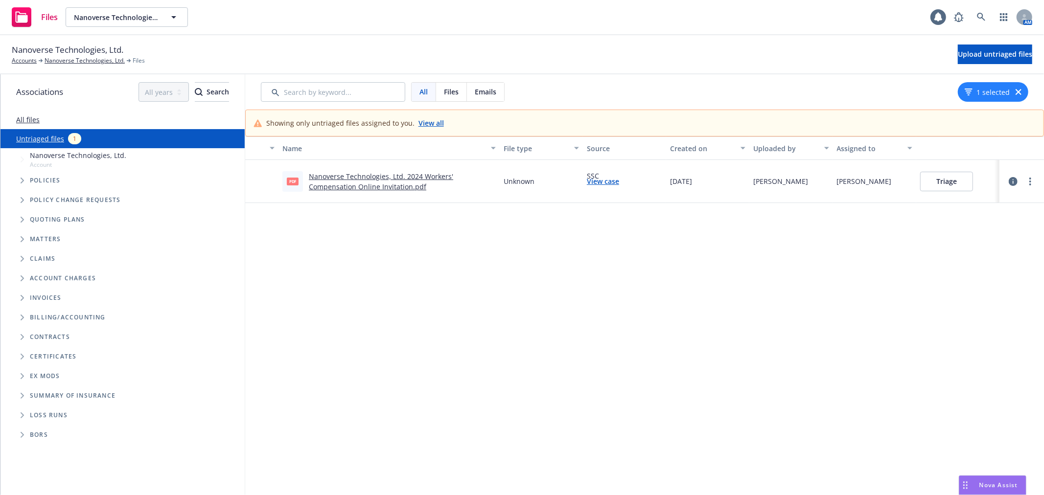
click at [405, 178] on link "Nanoverse Technologies, Ltd. 2024 Workers' Compensation Online Invitation.pdf" at bounding box center [381, 182] width 144 height 20
click at [938, 183] on button "Triage" at bounding box center [946, 182] width 53 height 20
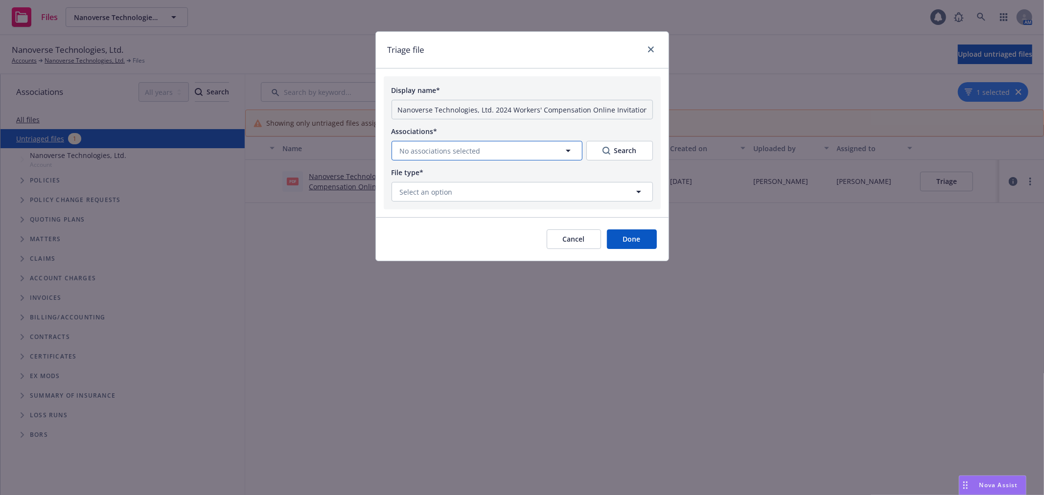
click at [542, 148] on button "No associations selected" at bounding box center [487, 151] width 191 height 20
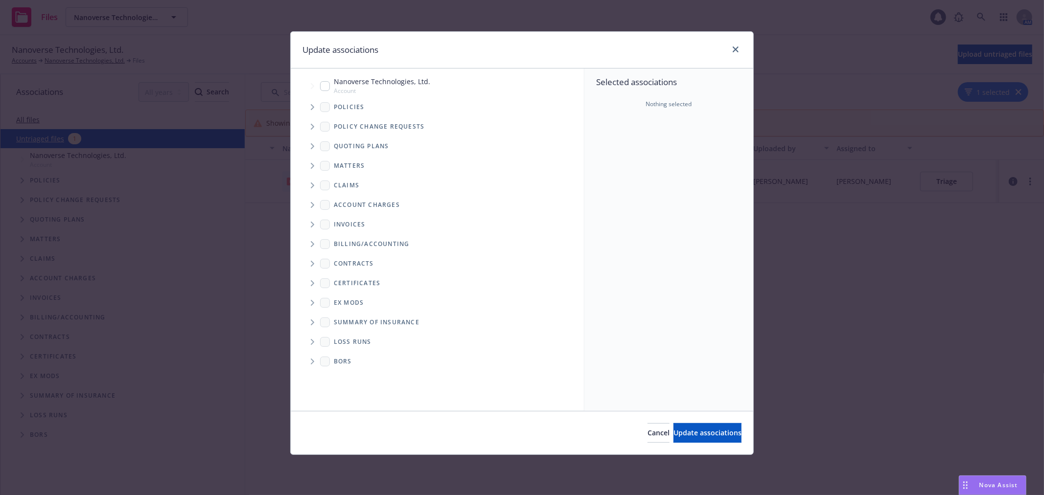
click at [312, 125] on icon "Tree Example" at bounding box center [312, 127] width 3 height 6
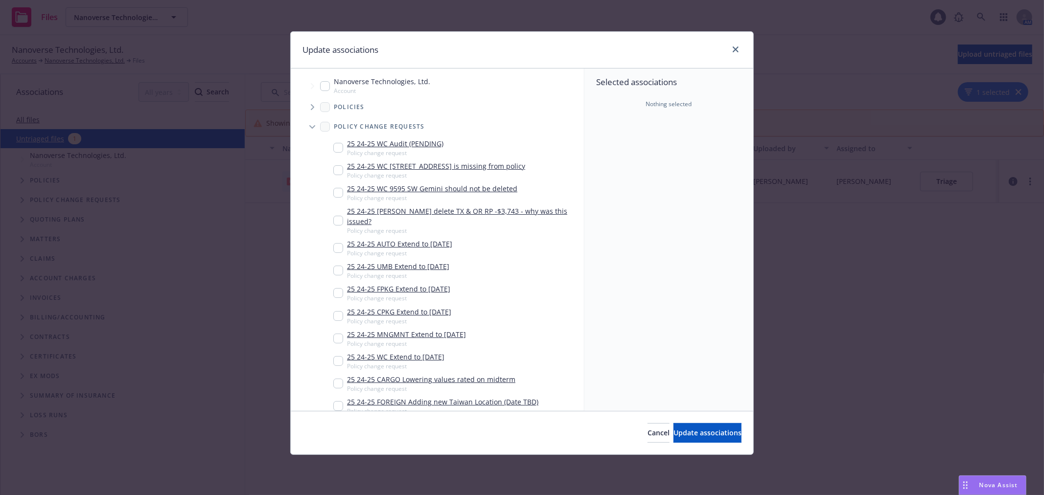
click at [336, 149] on input "Tree Example" at bounding box center [338, 148] width 10 height 10
checkbox input "true"
click at [708, 433] on span "Update associations" at bounding box center [708, 432] width 68 height 9
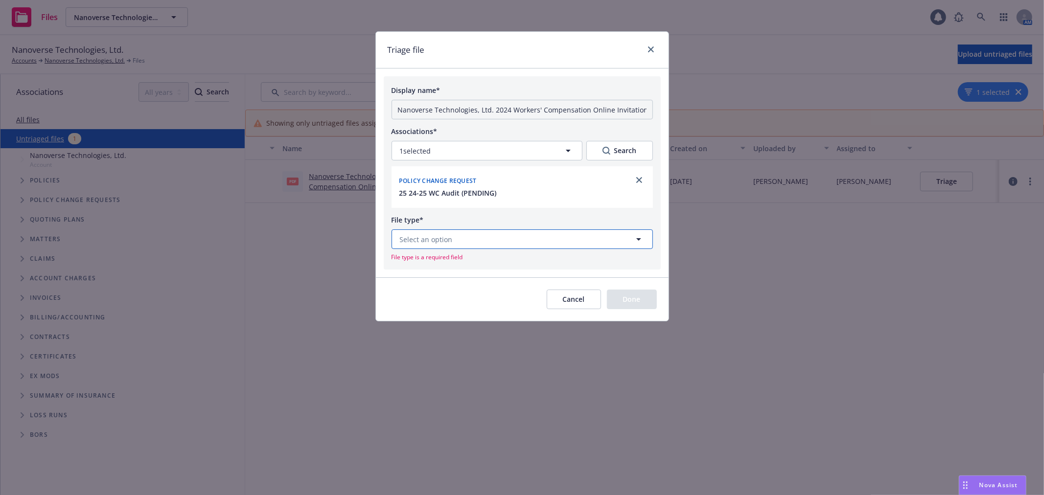
click at [479, 242] on button "Select an option" at bounding box center [522, 240] width 261 height 20
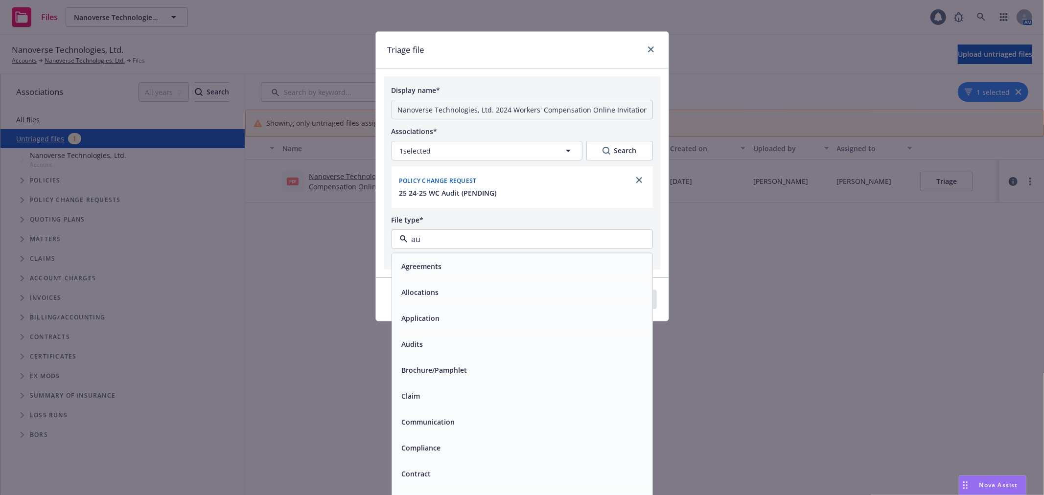
type input "aud"
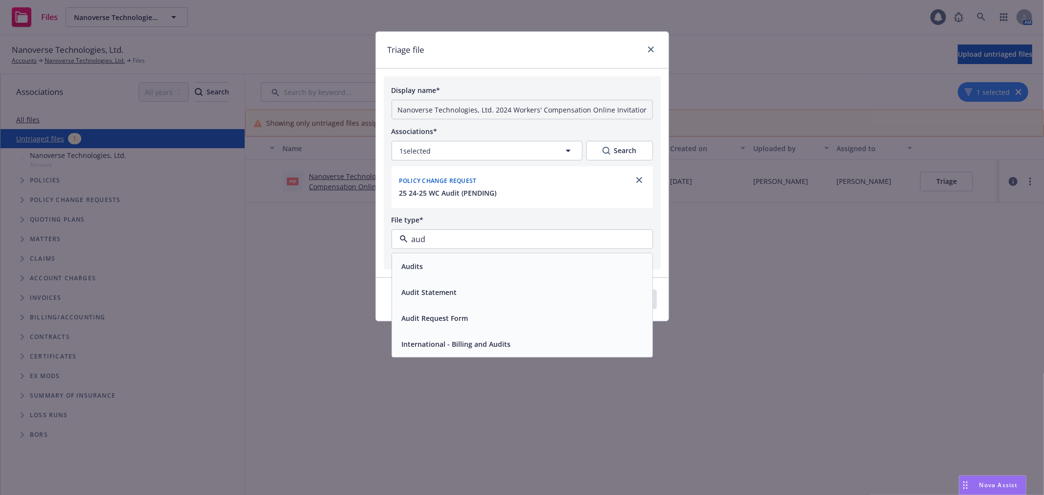
click at [473, 311] on div "Audit Request Form" at bounding box center [522, 318] width 249 height 14
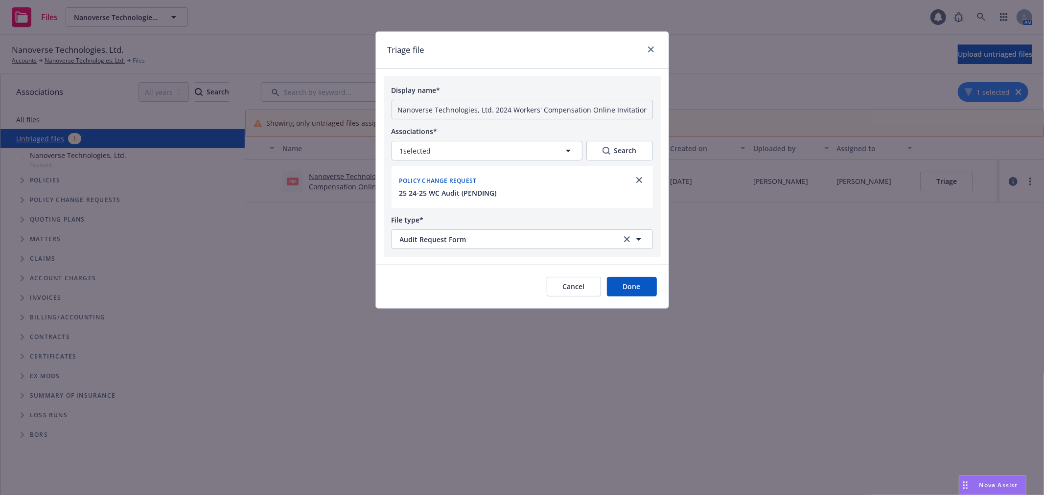
click at [649, 285] on button "Done" at bounding box center [632, 287] width 50 height 20
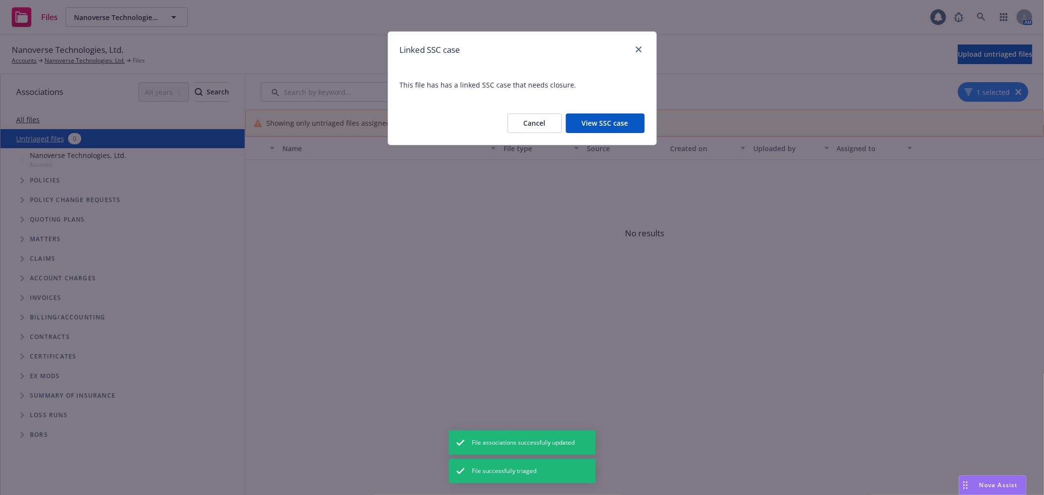
click at [611, 129] on button "View SSC case" at bounding box center [605, 124] width 79 height 20
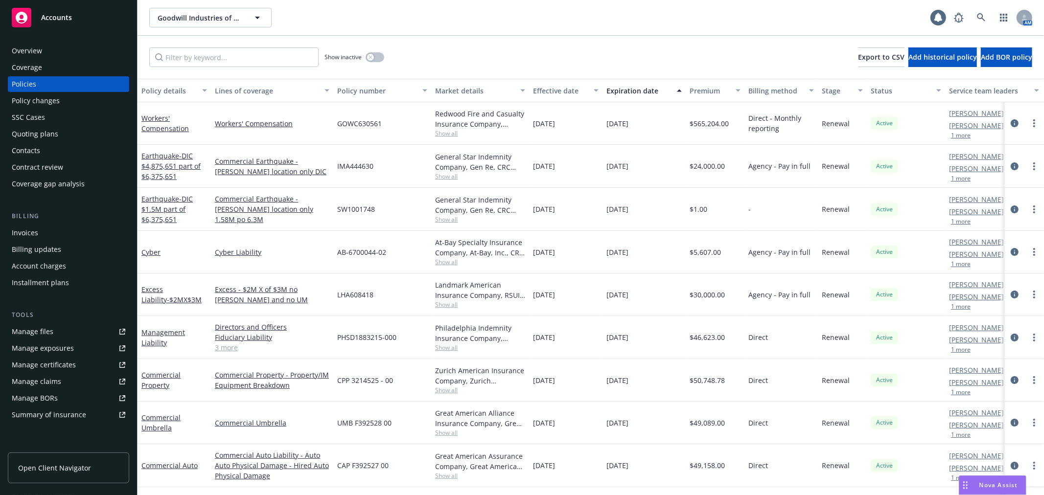
scroll to position [64, 0]
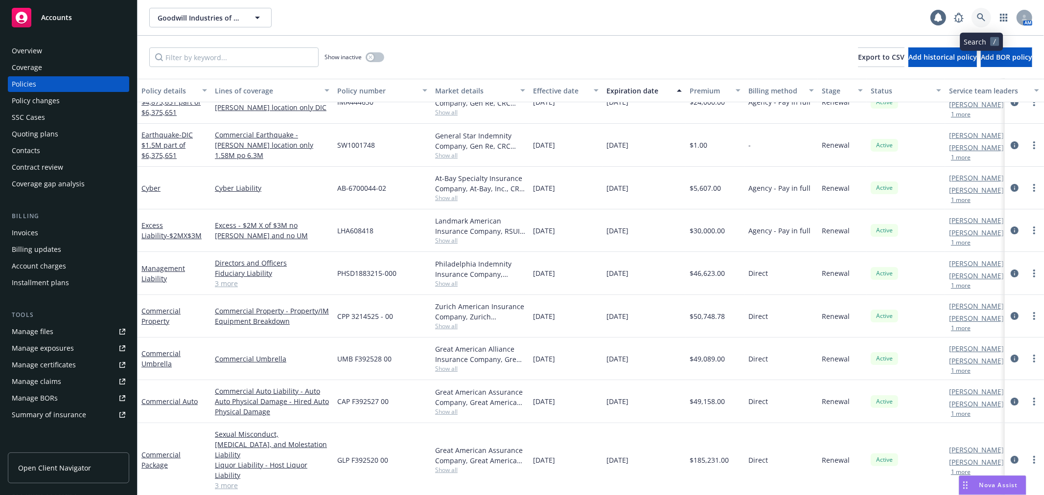
click at [980, 16] on icon at bounding box center [981, 17] width 9 height 9
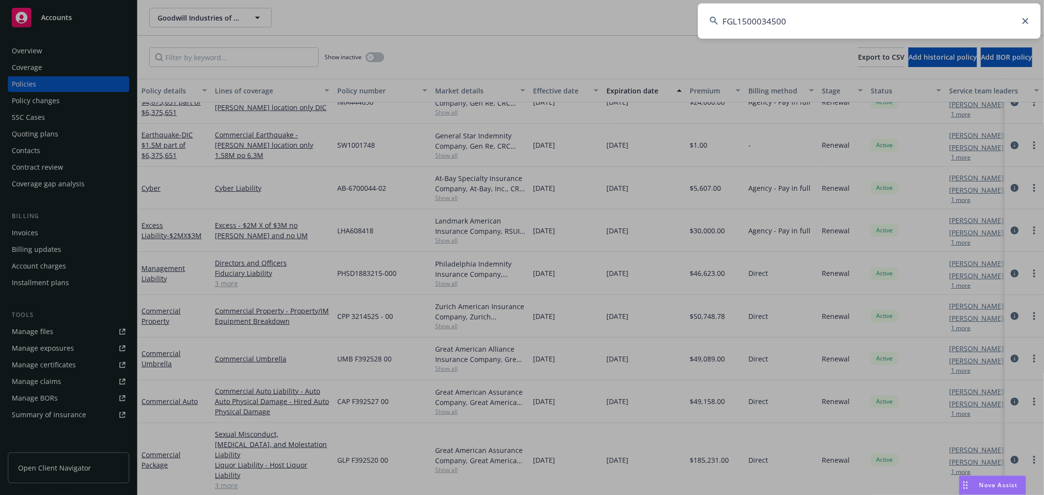
type input "FGL1500034500"
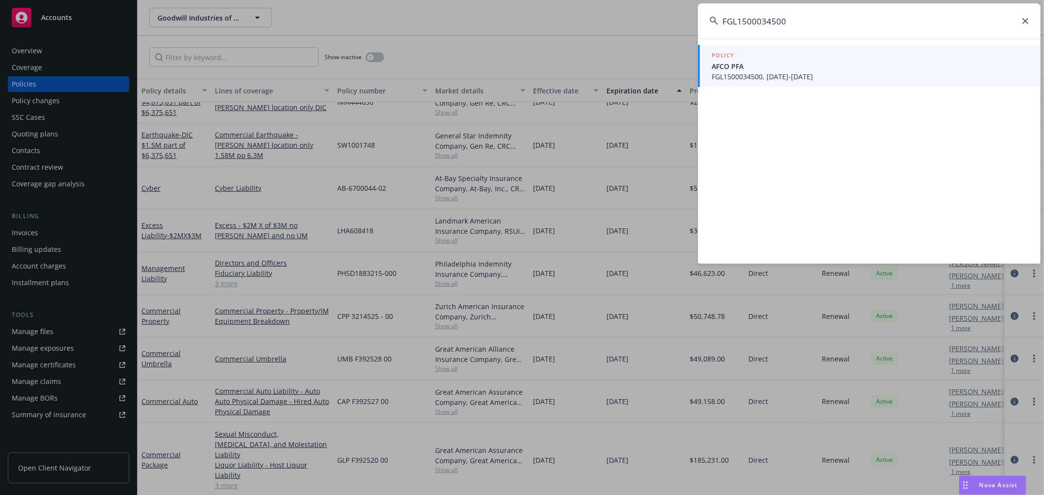
click at [736, 70] on span "AFCO PFA" at bounding box center [870, 66] width 317 height 10
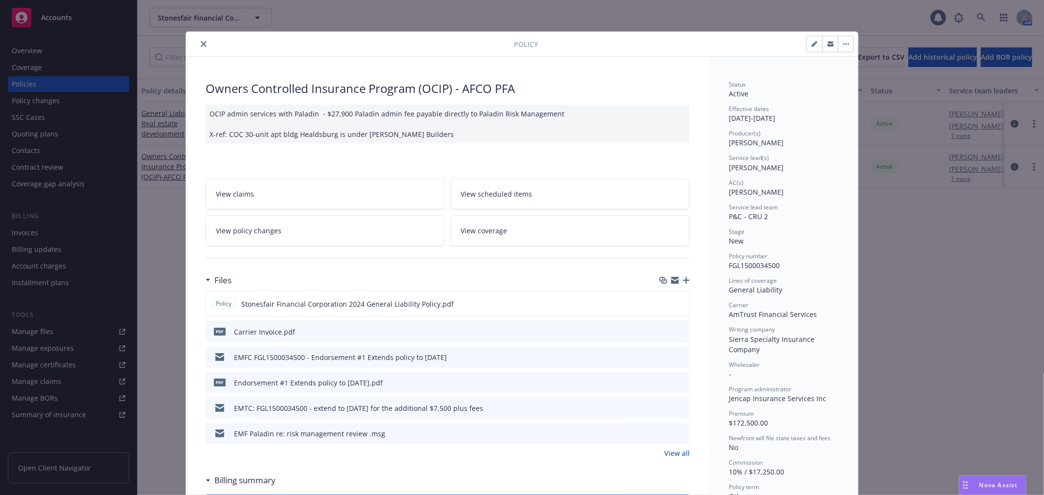
click at [429, 133] on div "OCIP admin services with Paladin - $27,900 Paladin admin fee payable directly t…" at bounding box center [448, 124] width 484 height 39
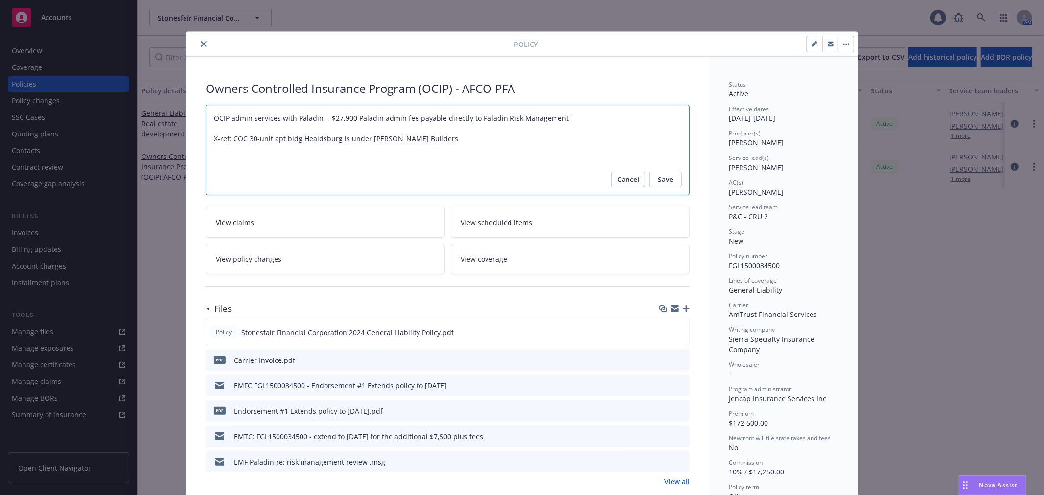
click at [466, 134] on textarea "OCIP admin services with Paladin - $27,900 Paladin admin fee payable directly t…" at bounding box center [448, 150] width 484 height 91
type textarea "x"
type textarea "OCIP admin services with Paladin - $27,900 Paladin admin fee payable directly t…"
paste textarea ", client expects project to be completed by [DATE]. Will advise as we get closer"
type textarea "x"
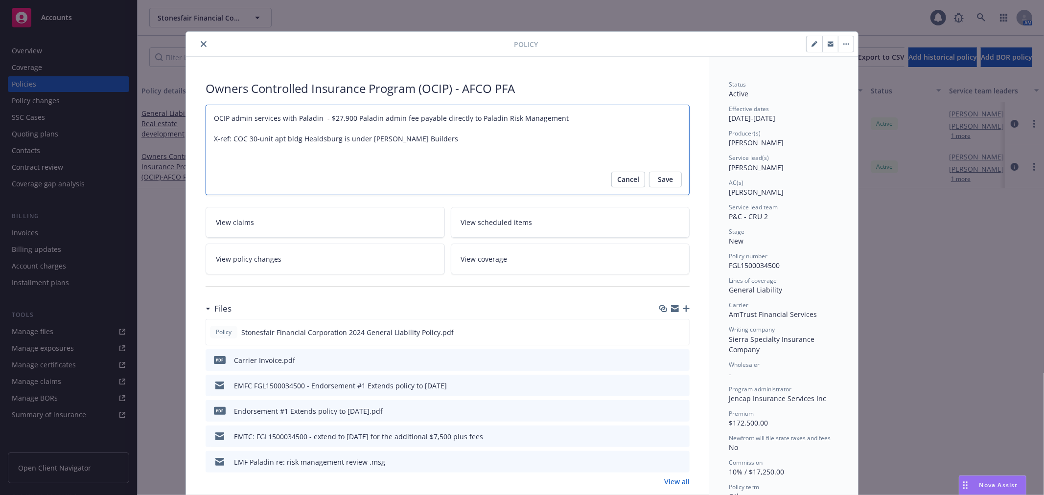
type textarea "OCIP admin services with Paladin - $27,900 Paladin admin fee payable directly t…"
drag, startPoint x: 214, startPoint y: 149, endPoint x: 202, endPoint y: 151, distance: 12.8
click at [206, 151] on textarea "OCIP admin services with Paladin - $27,900 Paladin admin fee payable directly t…" at bounding box center [448, 150] width 484 height 91
type textarea "x"
type textarea "OCIP admin services with Paladin - $27,900 Paladin admin fee payable directly t…"
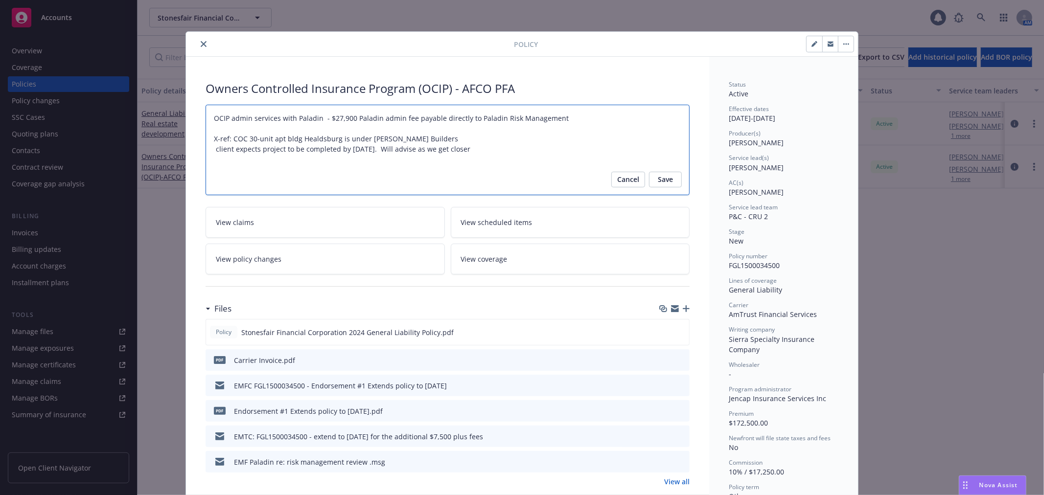
type textarea "x"
type textarea "OCIP admin services with Paladin - $27,900 Paladin admin fee payable directly t…"
drag, startPoint x: 380, startPoint y: 144, endPoint x: 468, endPoint y: 154, distance: 88.1
click at [468, 154] on textarea "OCIP admin services with Paladin - $27,900 Paladin admin fee payable directly t…" at bounding box center [448, 150] width 484 height 91
type textarea "x"
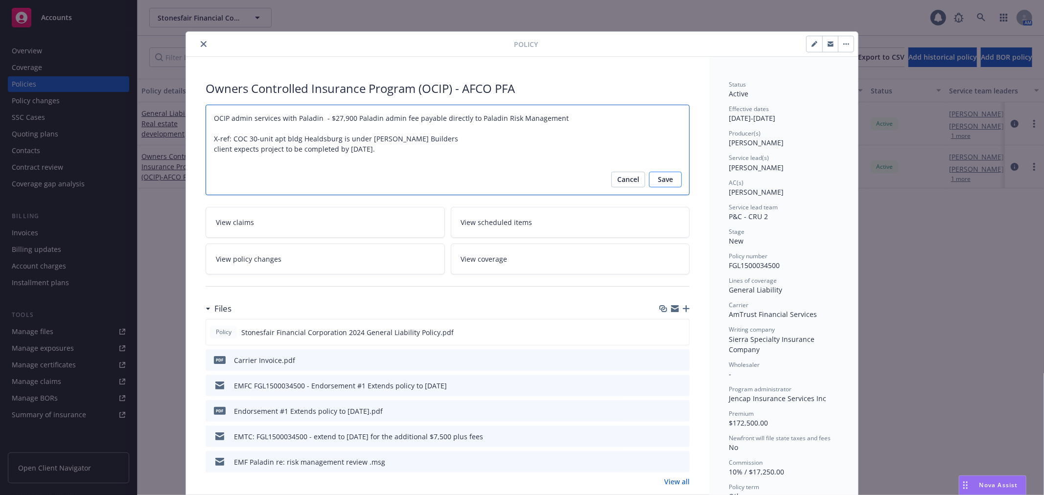
type textarea "OCIP admin services with Paladin - $27,900 Paladin admin fee payable directly t…"
click at [658, 175] on span "Save" at bounding box center [665, 180] width 15 height 16
type textarea "x"
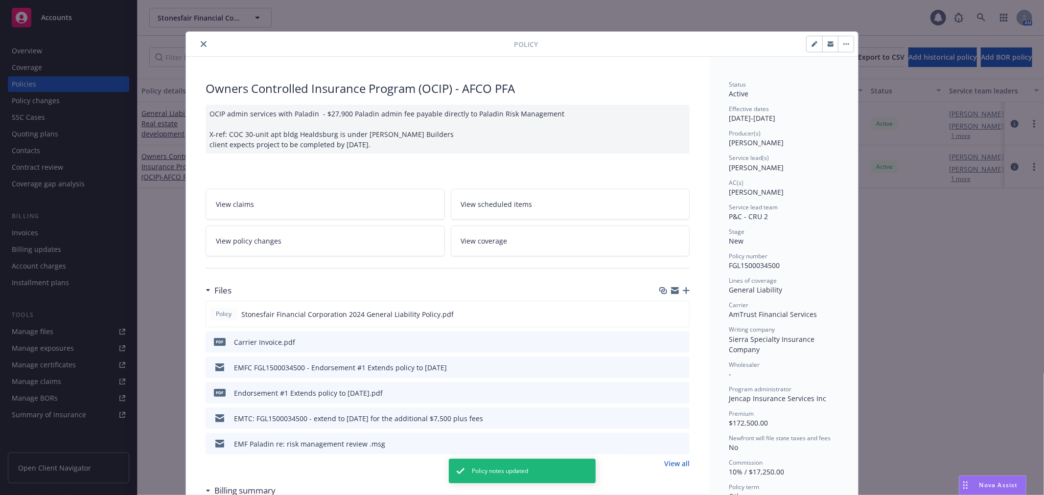
click at [201, 44] on icon "close" at bounding box center [204, 44] width 6 height 6
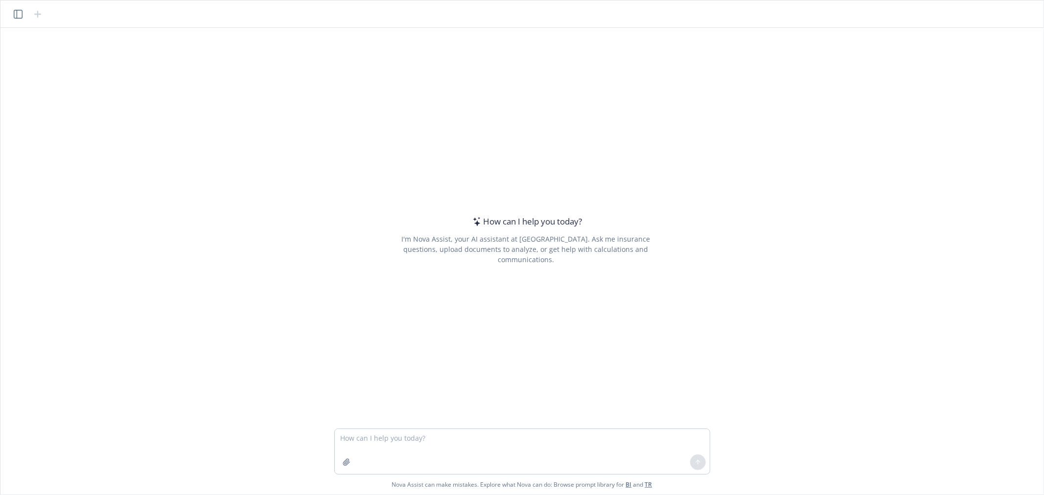
click at [397, 444] on textarea at bounding box center [522, 451] width 375 height 45
type textarea "format this email to client: Thank [PERSON_NAME] Attached are the auto ID cards…"
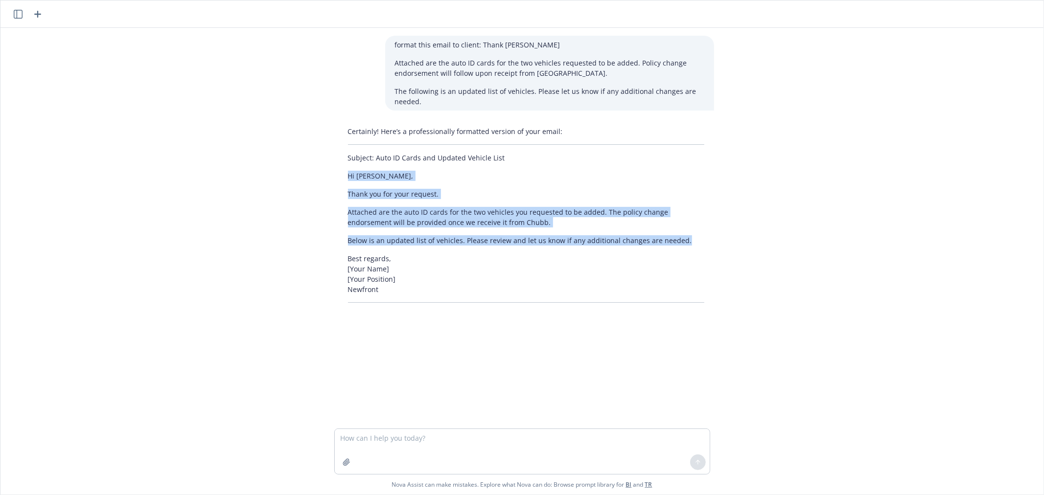
drag, startPoint x: 344, startPoint y: 172, endPoint x: 690, endPoint y: 236, distance: 352.1
click at [690, 236] on div "Certainly! Here’s a professionally formatted version of your email: Subject: Au…" at bounding box center [526, 214] width 376 height 185
copy div "Hi [PERSON_NAME], Thank you for your request. Attached are the auto ID cards fo…"
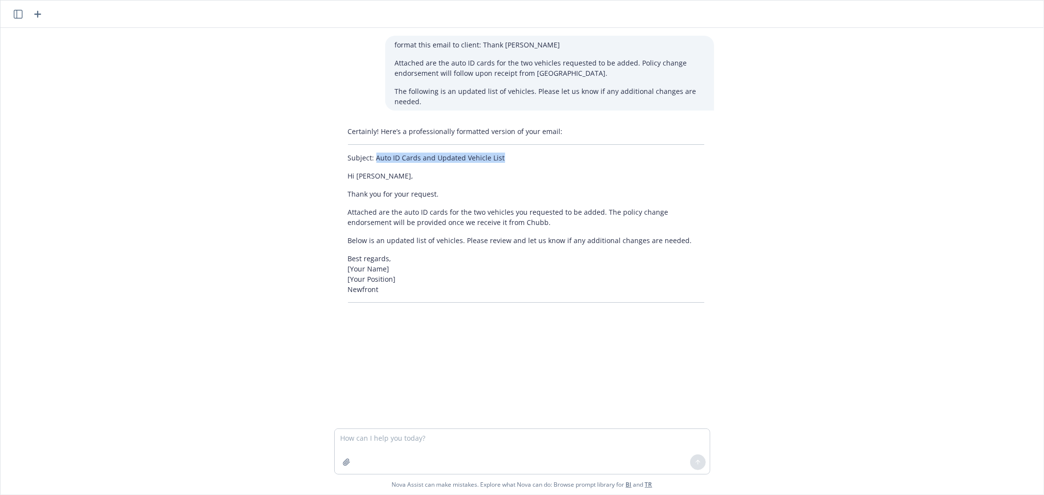
drag, startPoint x: 371, startPoint y: 154, endPoint x: 518, endPoint y: 157, distance: 146.9
click at [520, 157] on p "Subject: Auto ID Cards and Updated Vehicle List" at bounding box center [526, 158] width 356 height 10
copy p "Auto ID Cards and Updated Vehicle List"
